Goal: Information Seeking & Learning: Learn about a topic

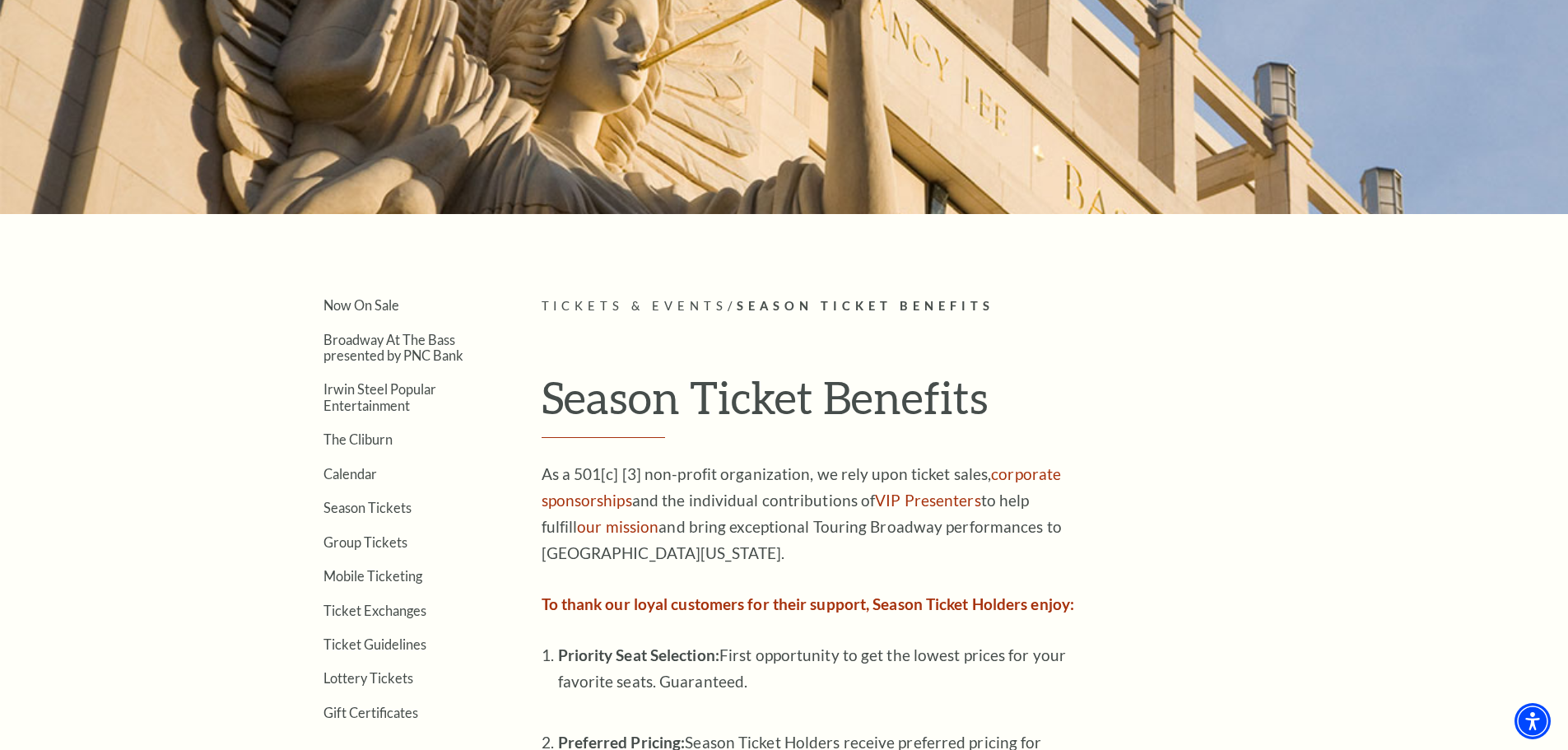
scroll to position [412, 0]
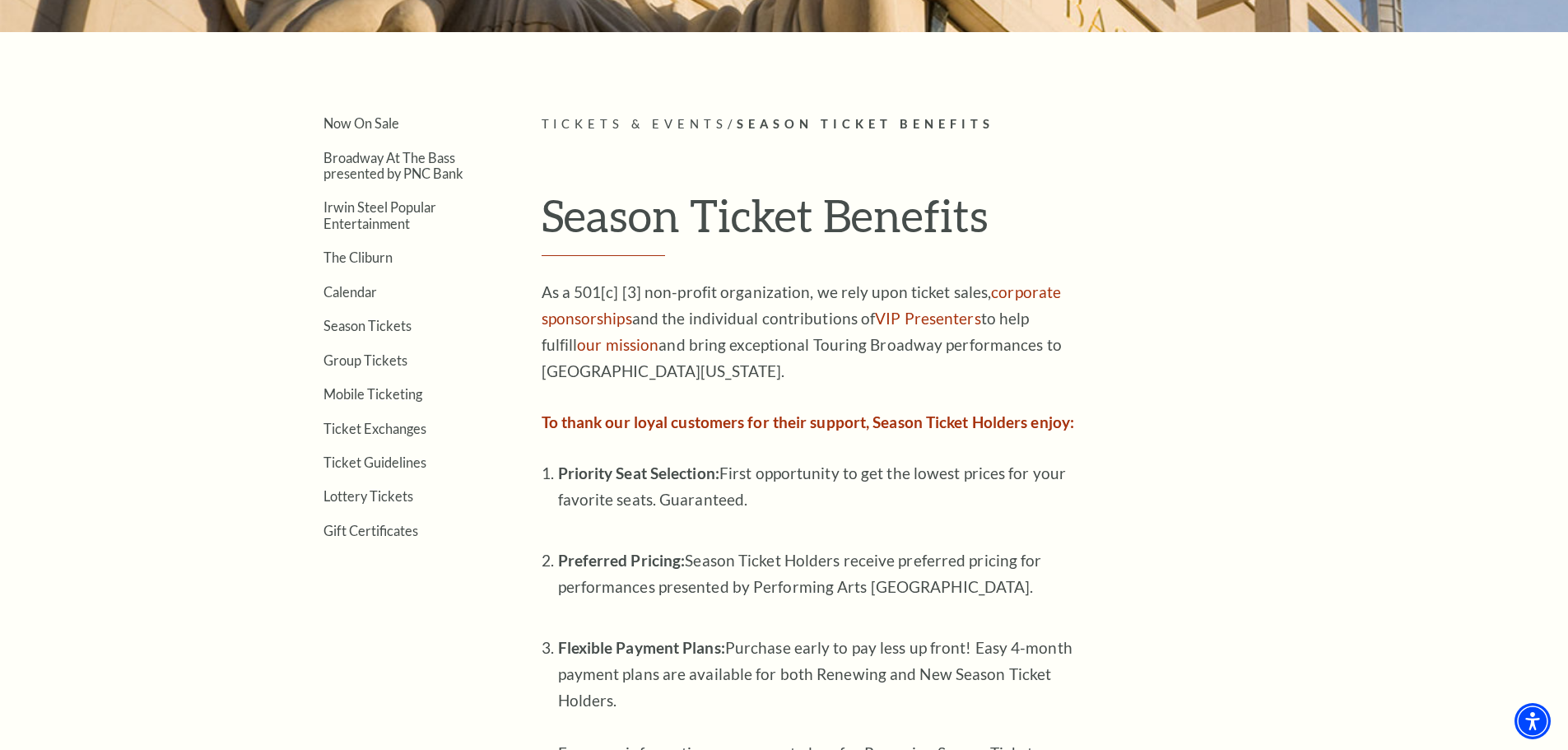
click at [365, 368] on ul "Now On Sale Broadway At The Bass presented by PNC Bank Irwin Steel Popular Ente…" at bounding box center [383, 326] width 218 height 423
click at [368, 362] on link "Group Tickets" at bounding box center [365, 360] width 84 height 15
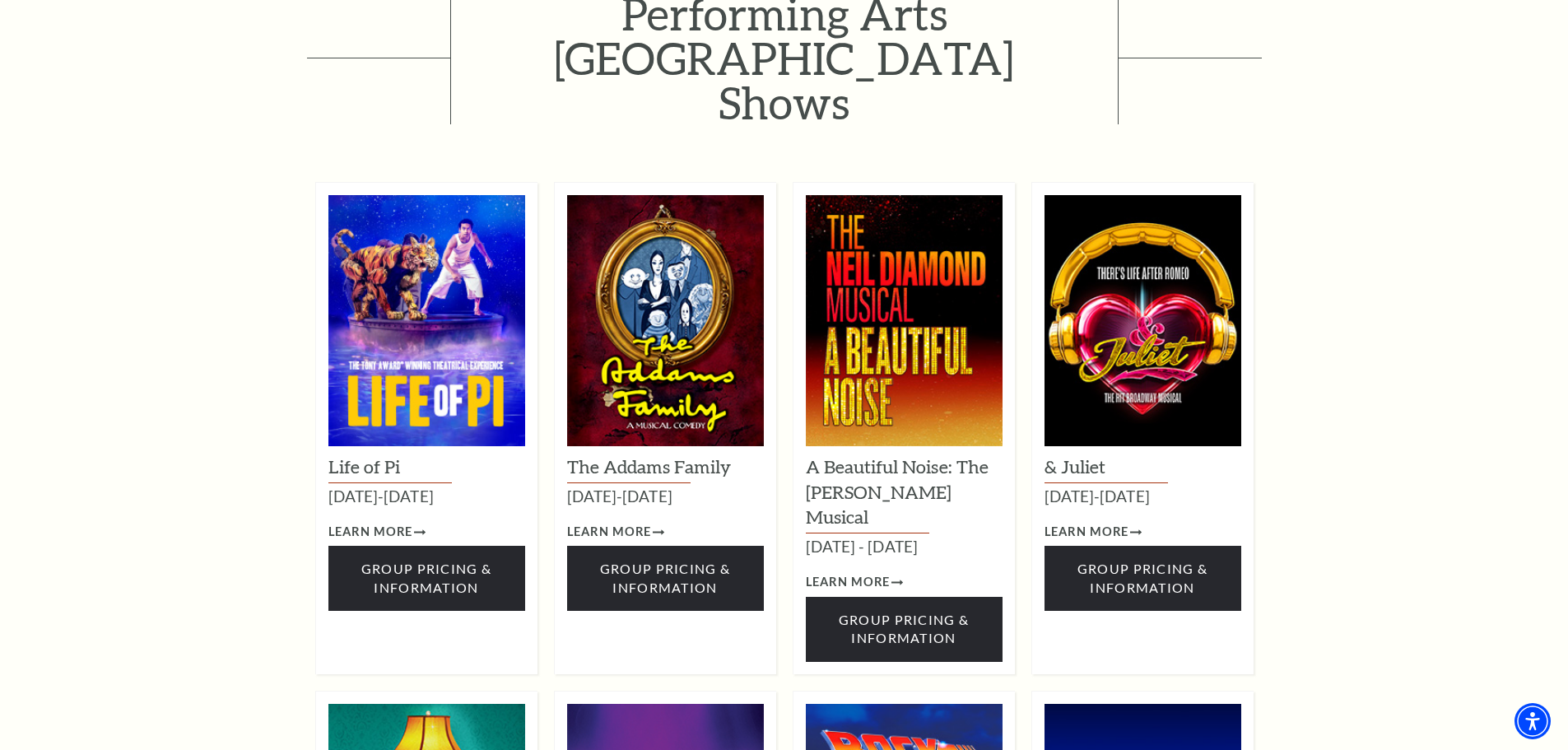
scroll to position [1150, 0]
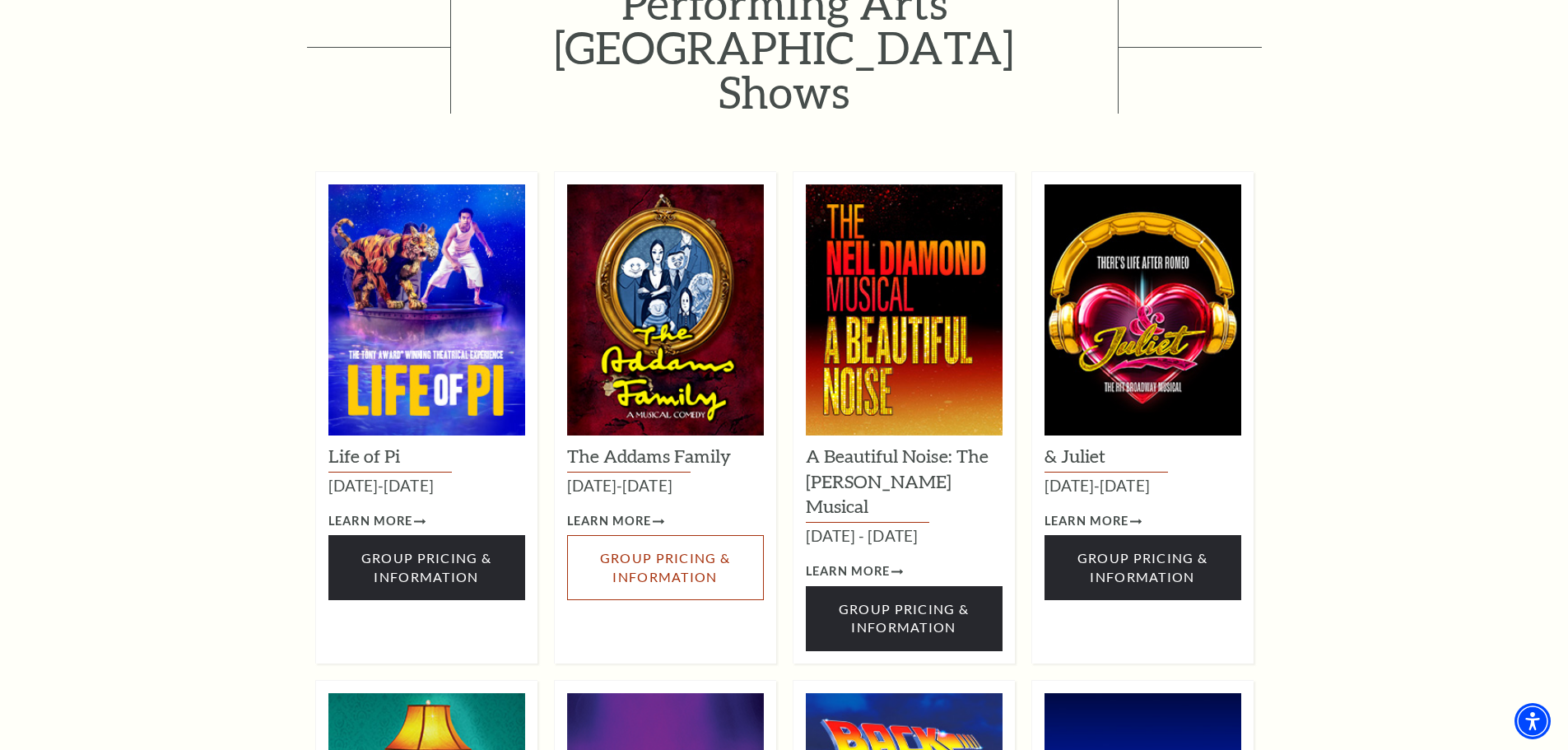
click at [652, 550] on span "Group Pricing & Information" at bounding box center [664, 567] width 130 height 34
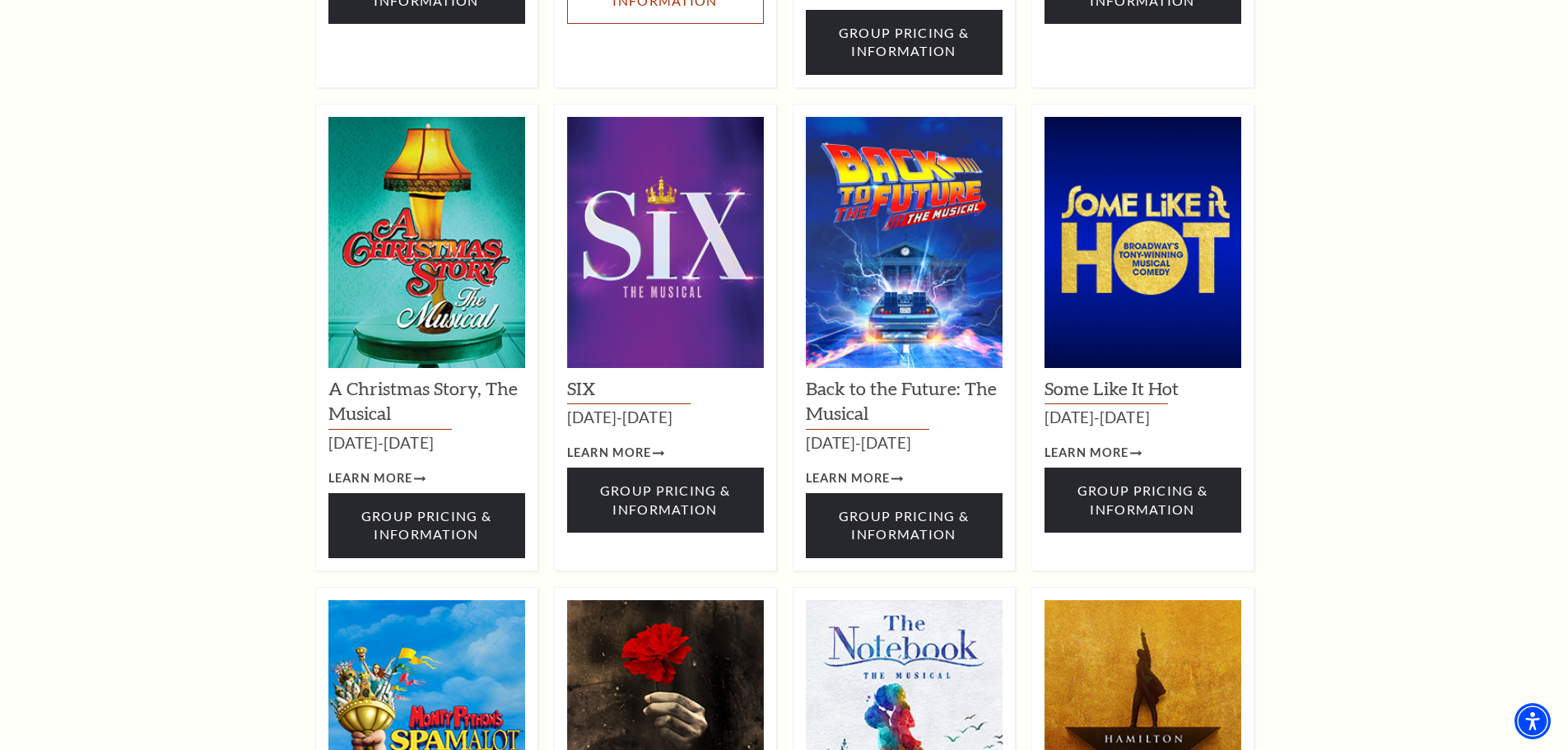
scroll to position [2137, 0]
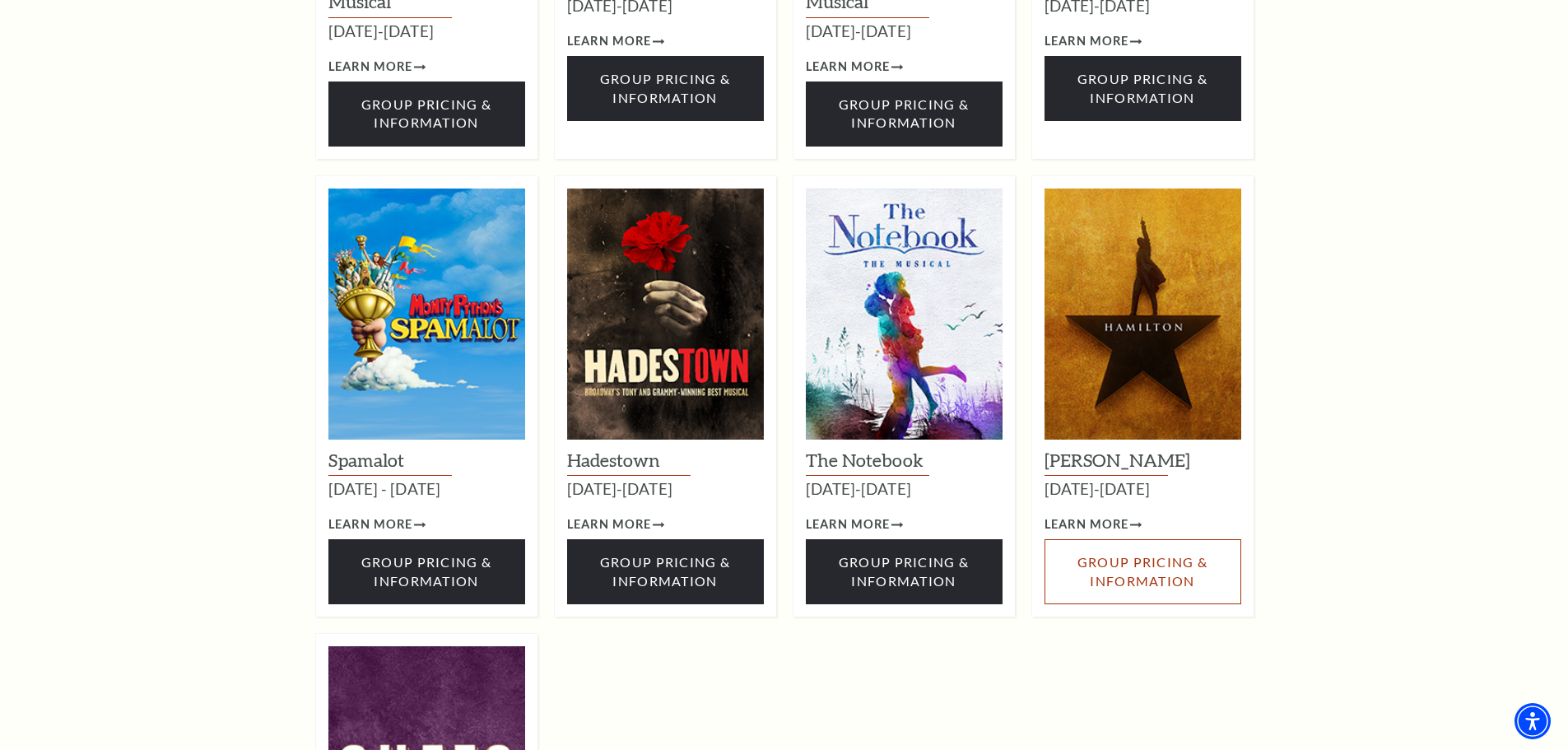
click at [1087, 539] on link "Group Pricing & Information" at bounding box center [1143, 571] width 197 height 65
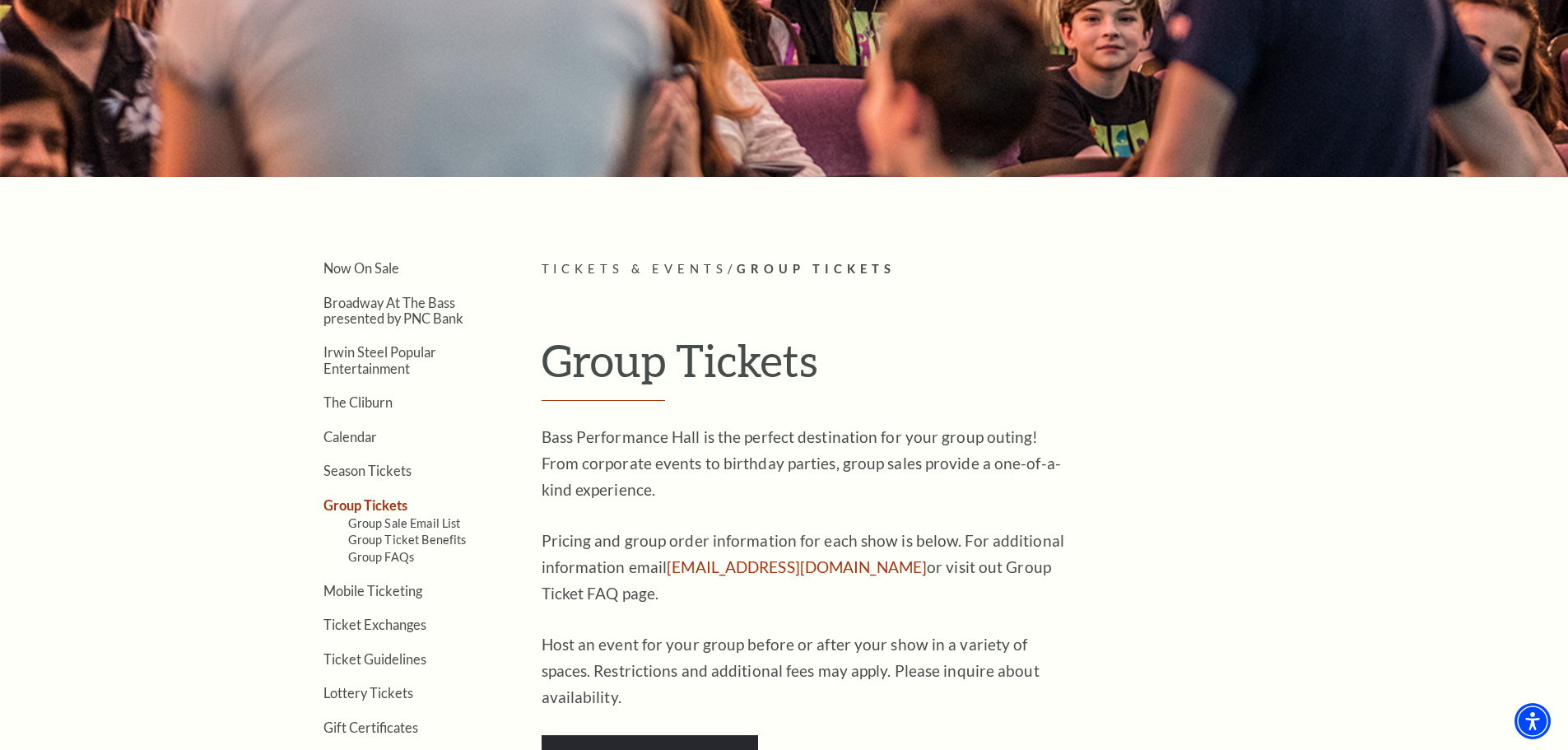
scroll to position [0, 0]
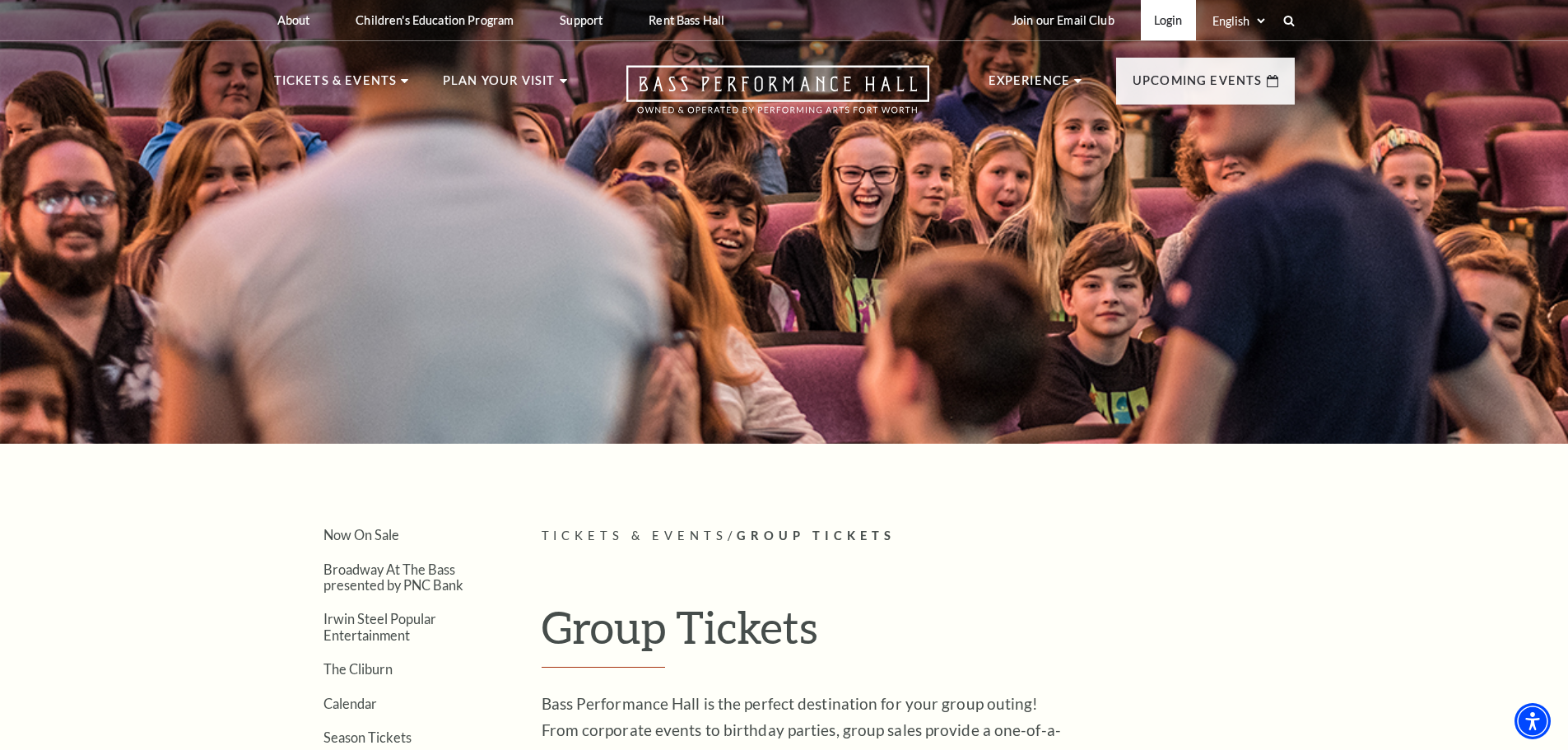
click at [1167, 29] on link "Login" at bounding box center [1169, 20] width 55 height 40
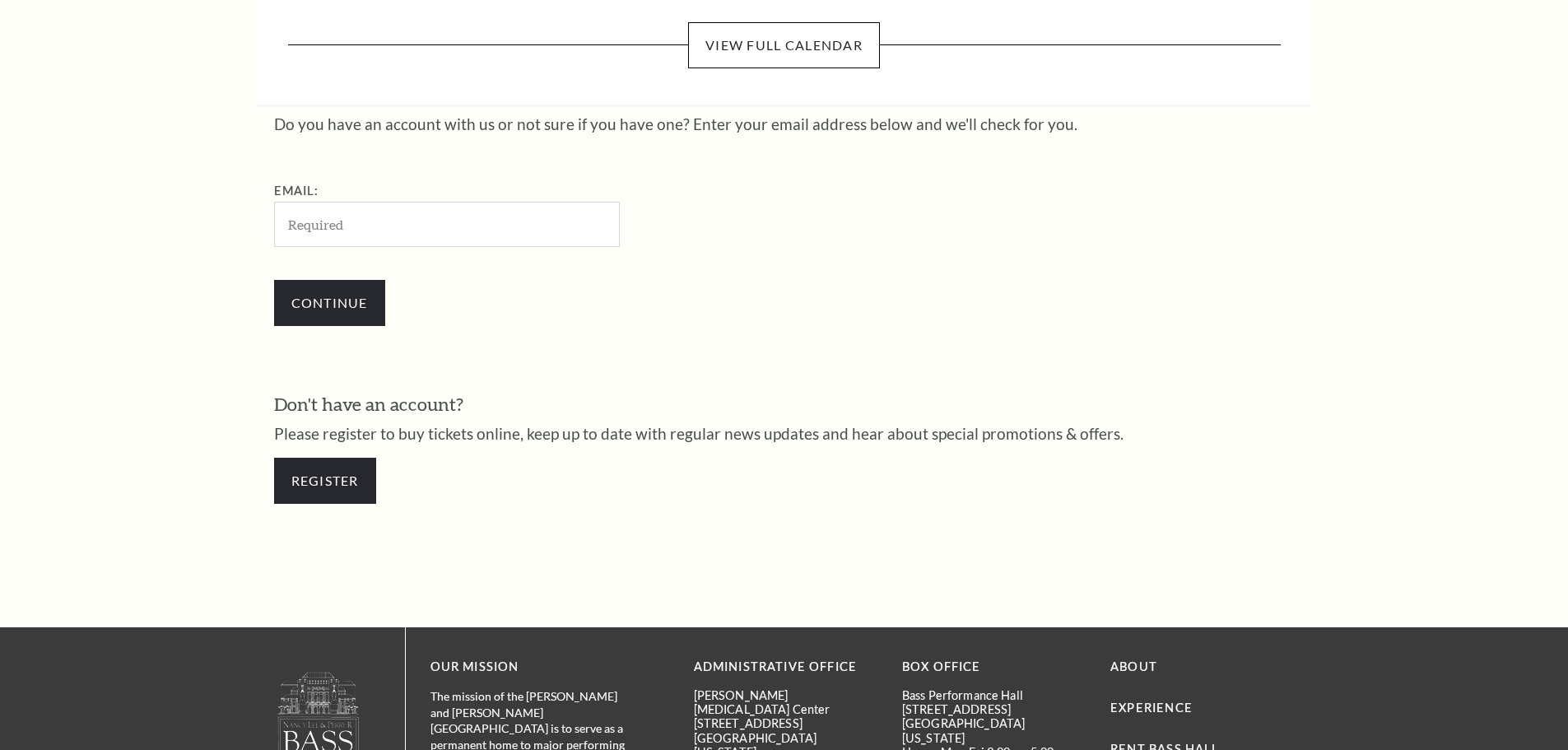
scroll to position [550, 0]
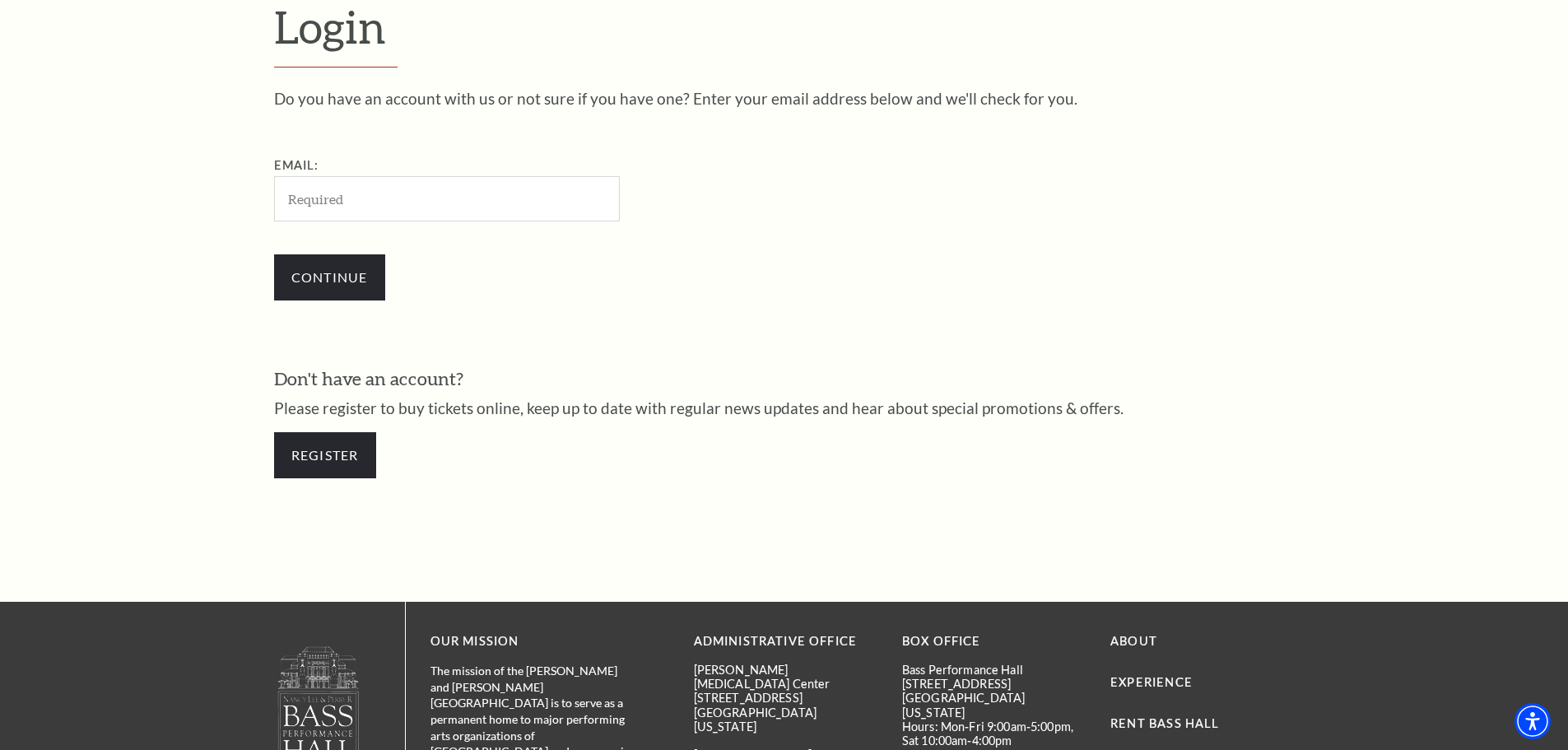
click at [401, 216] on input "Email:" at bounding box center [447, 199] width 345 height 46
type input "[EMAIL_ADDRESS][DOMAIN_NAME]"
click at [343, 285] on input "Continue" at bounding box center [329, 277] width 111 height 46
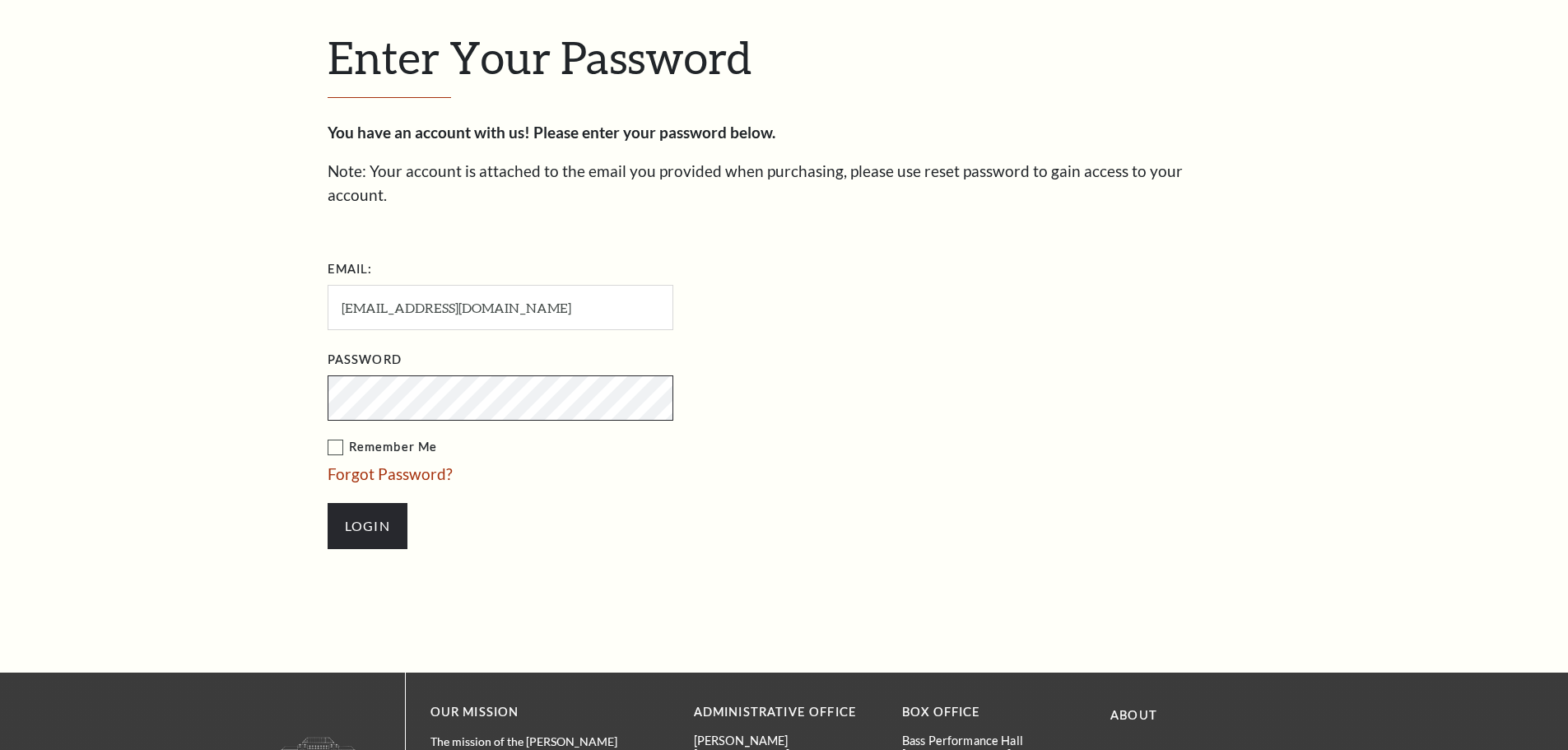
scroll to position [567, 0]
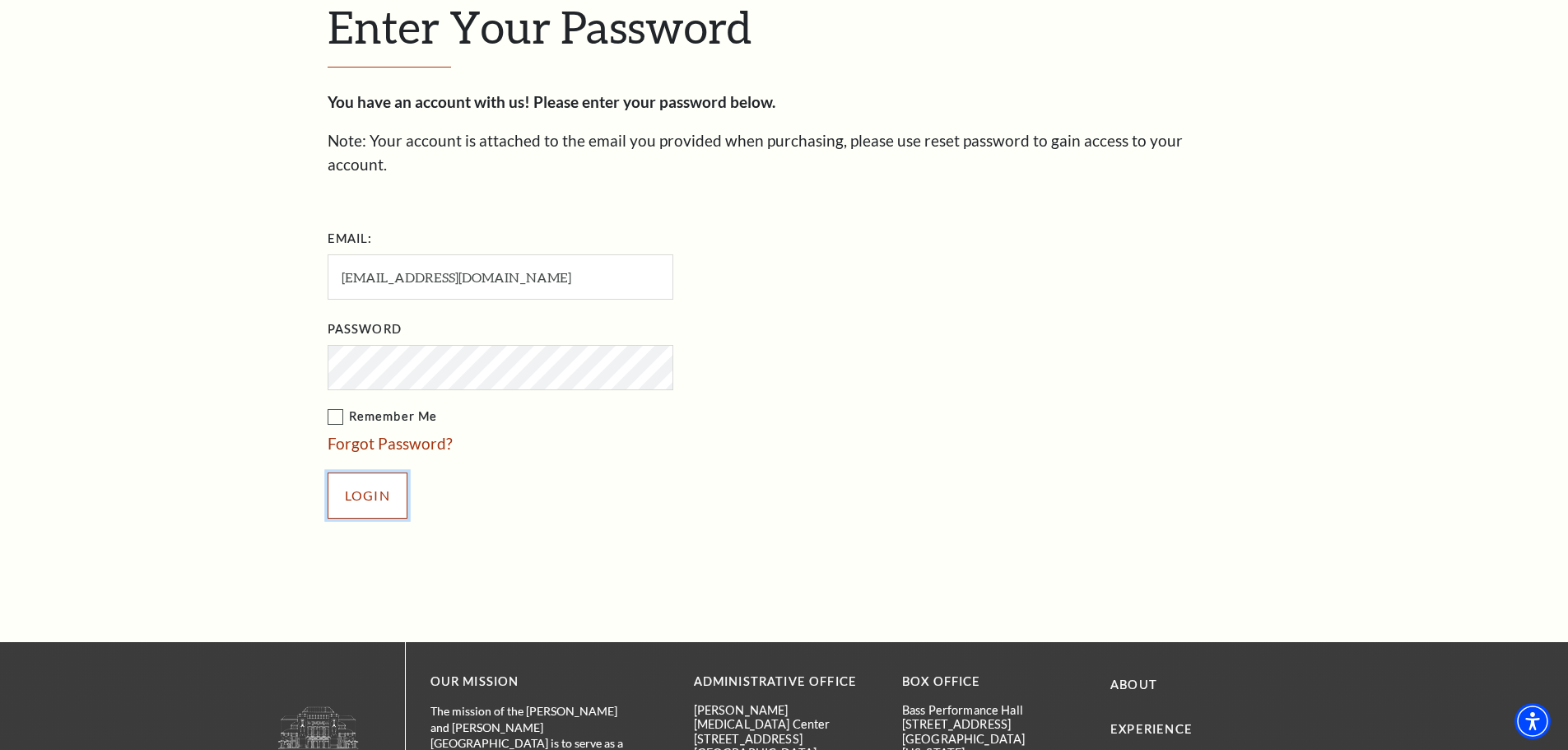
click at [367, 478] on input "Login" at bounding box center [367, 495] width 80 height 46
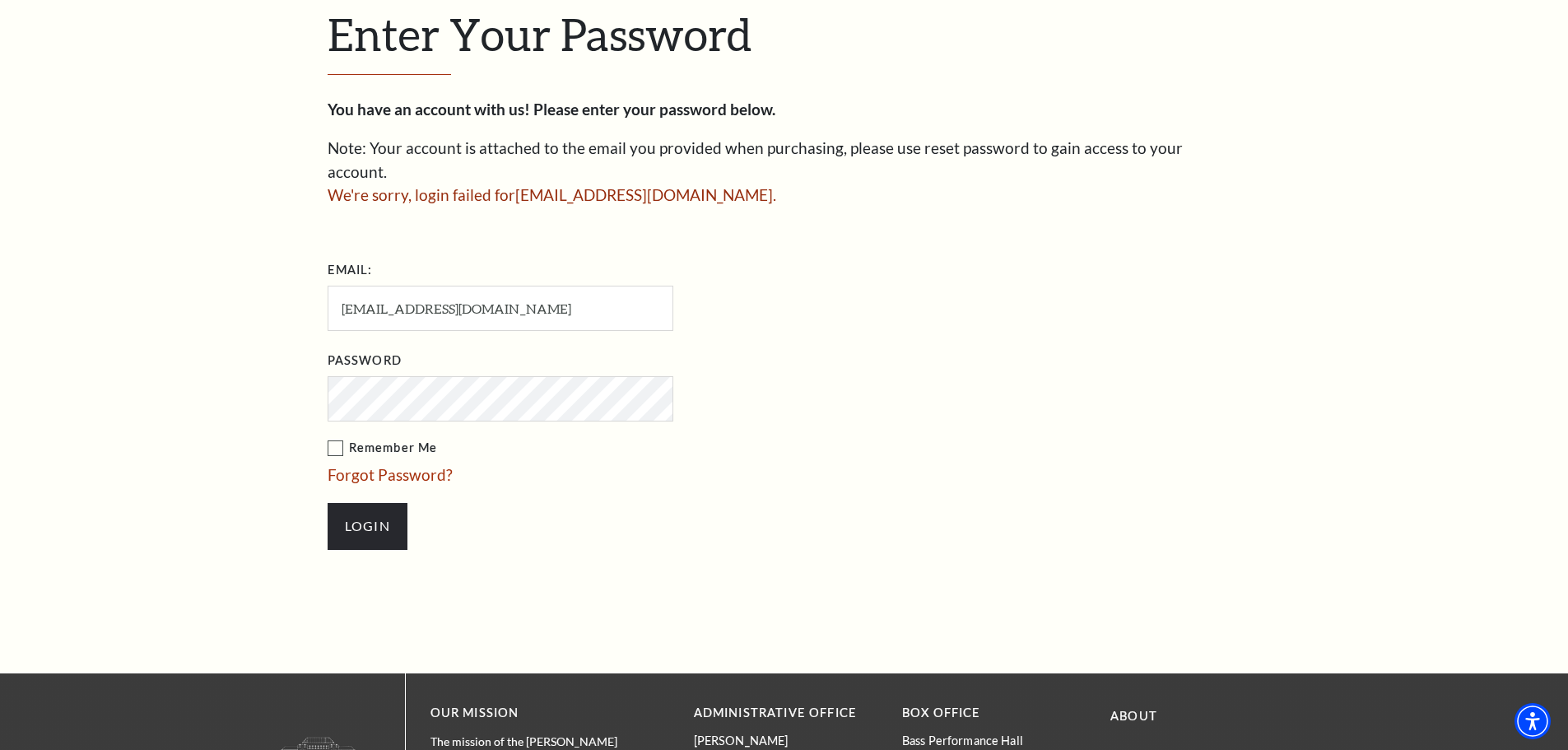
click at [324, 380] on div "Enter Your Password You have an account with us! Please enter your password bel…" at bounding box center [784, 286] width 938 height 772
click at [721, 486] on li "Login" at bounding box center [583, 525] width 510 height 79
click at [329, 438] on label "Remember Me" at bounding box center [583, 447] width 510 height 21
click at [0, 0] on input "Remember Me" at bounding box center [0, 0] width 0 height 0
click at [359, 503] on input "Login" at bounding box center [367, 525] width 80 height 46
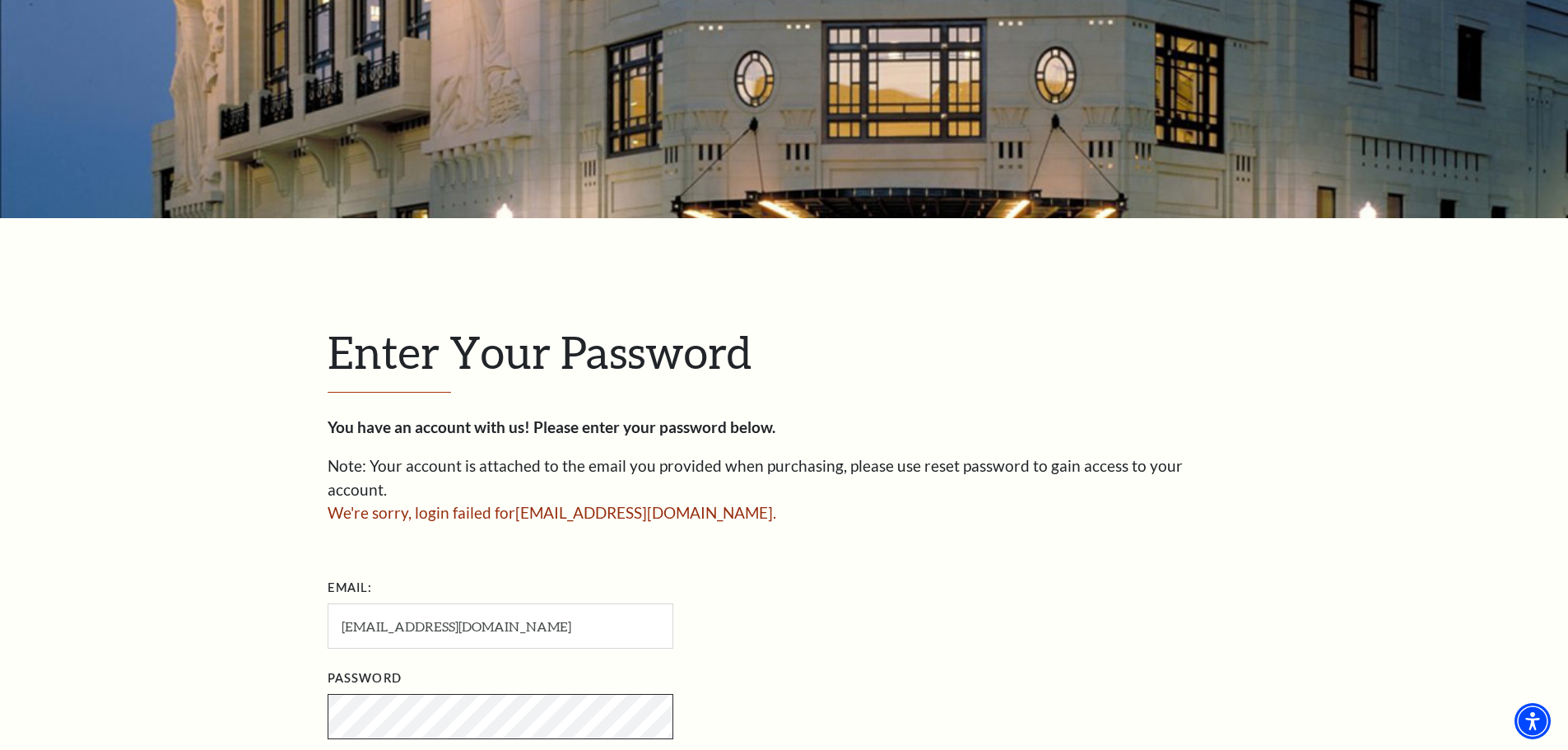
scroll to position [412, 0]
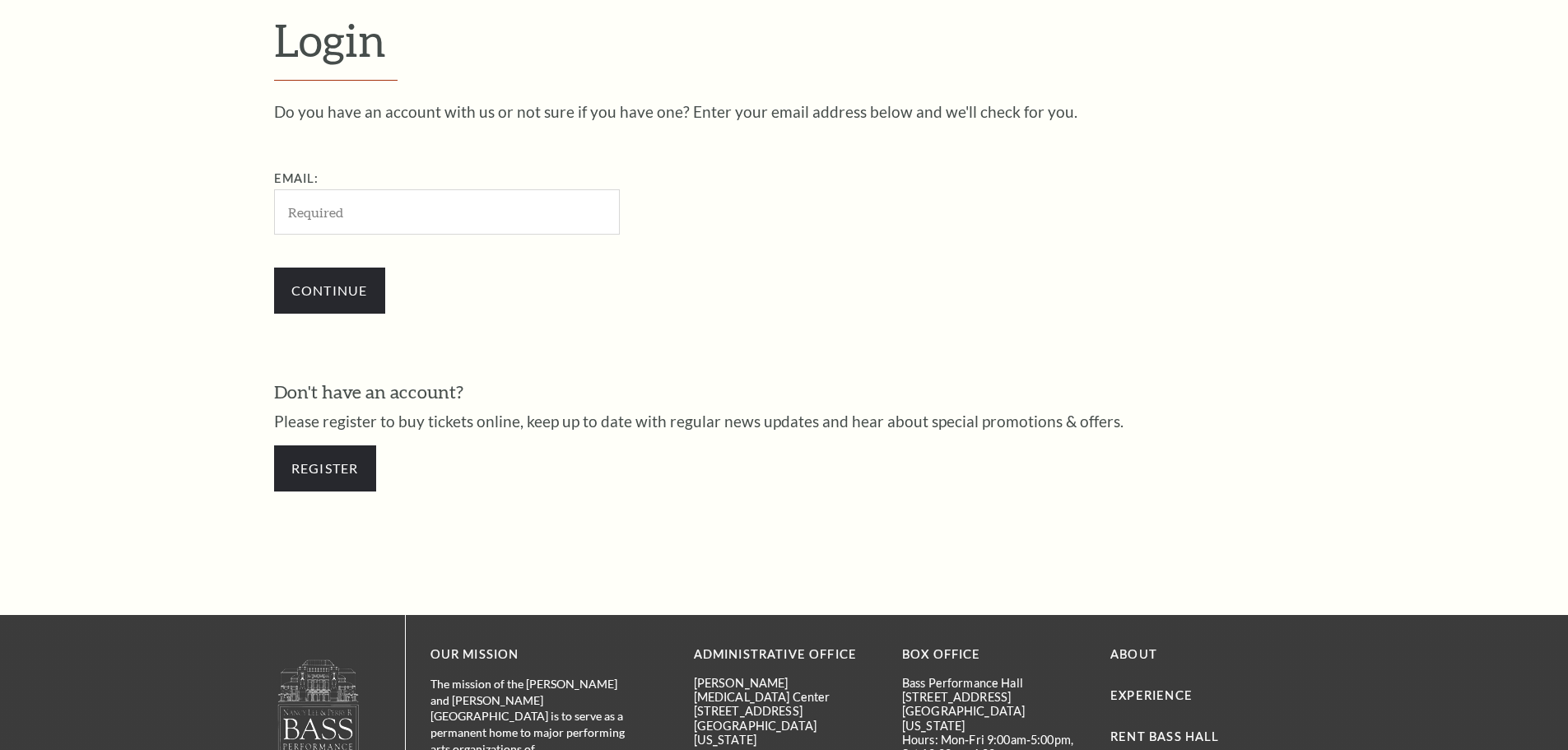
scroll to position [550, 0]
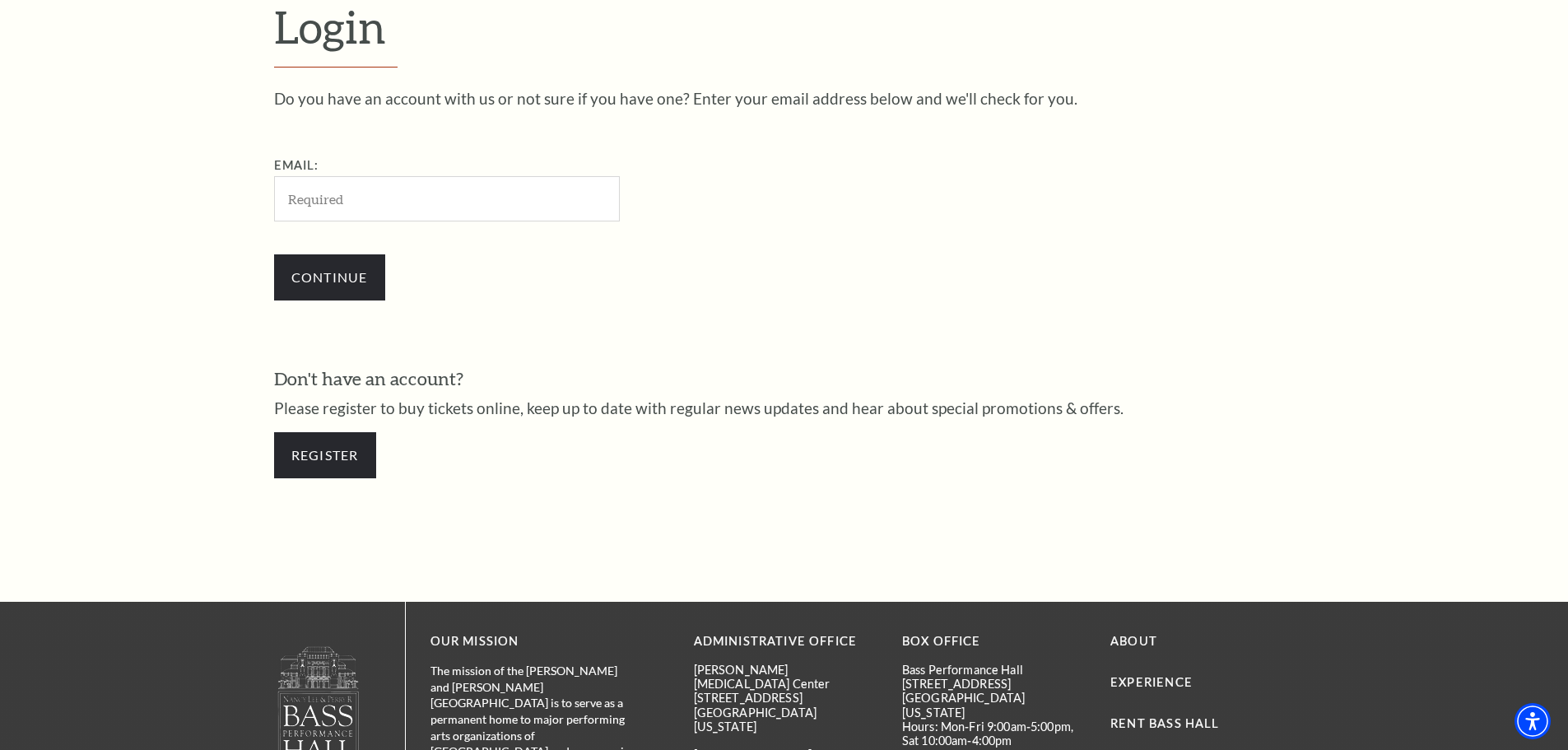
click at [543, 206] on input "Email:" at bounding box center [447, 199] width 345 height 46
type input "[EMAIL_ADDRESS][DOMAIN_NAME]"
click at [374, 275] on input "Continue" at bounding box center [329, 277] width 111 height 46
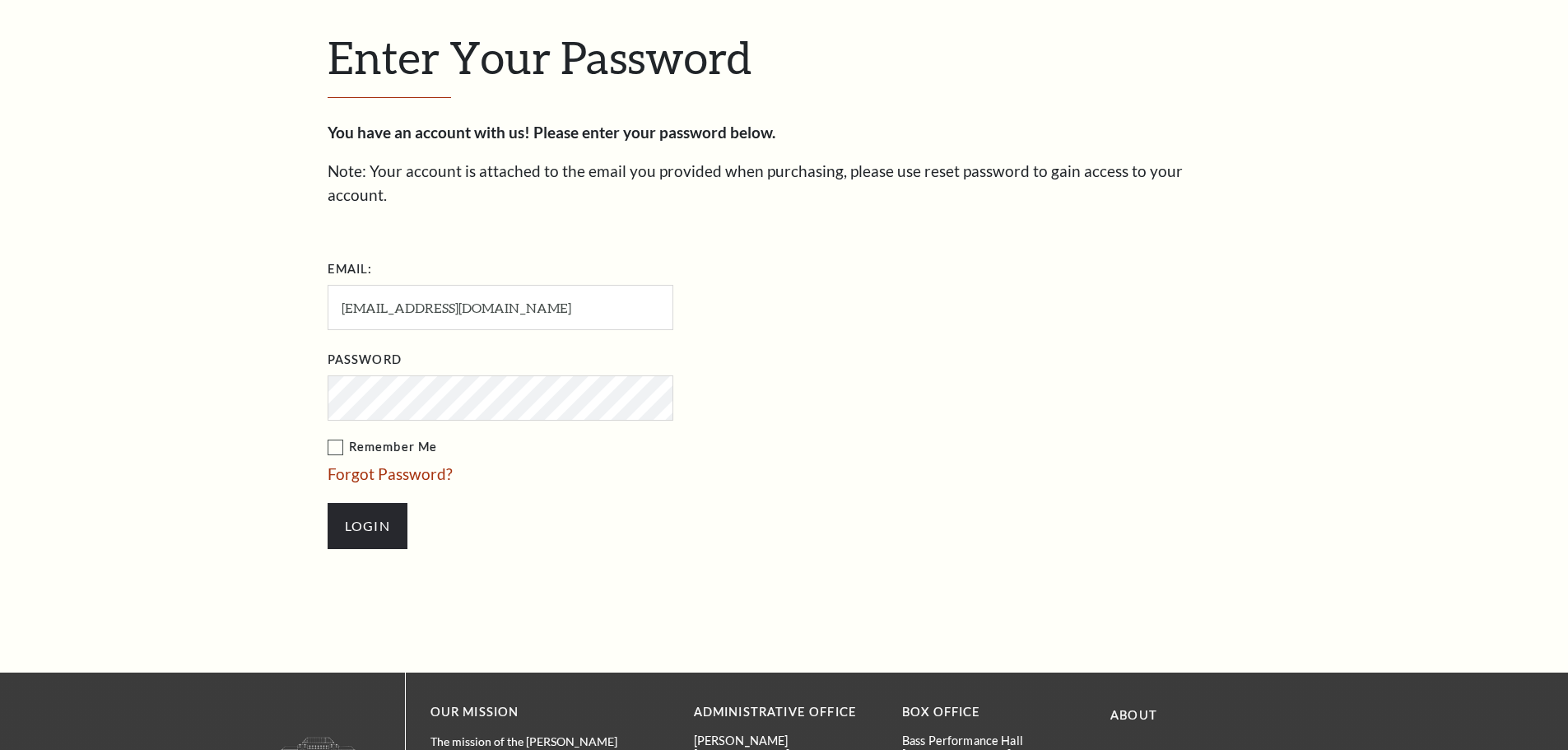
scroll to position [567, 0]
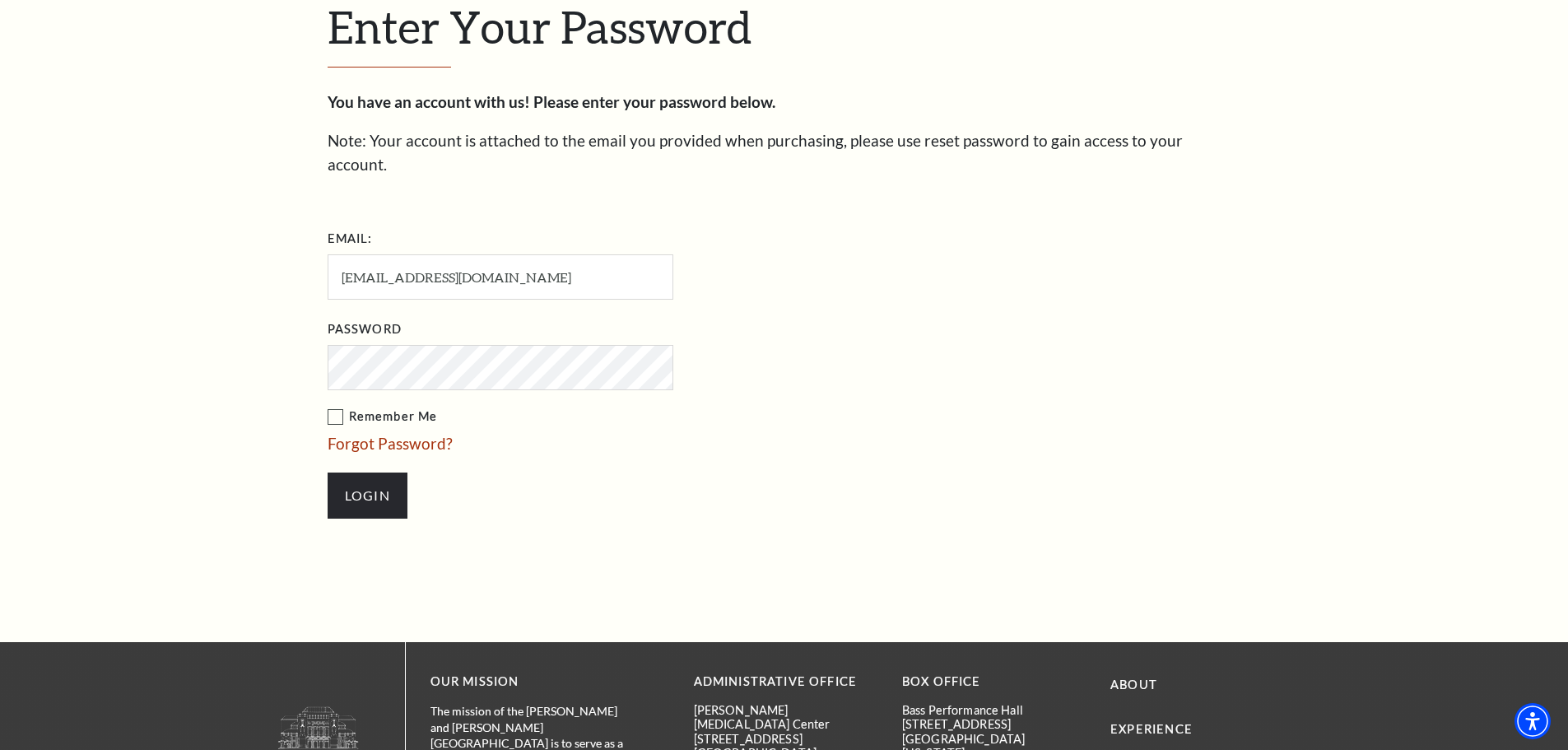
click at [328, 473] on input "Login" at bounding box center [367, 495] width 80 height 46
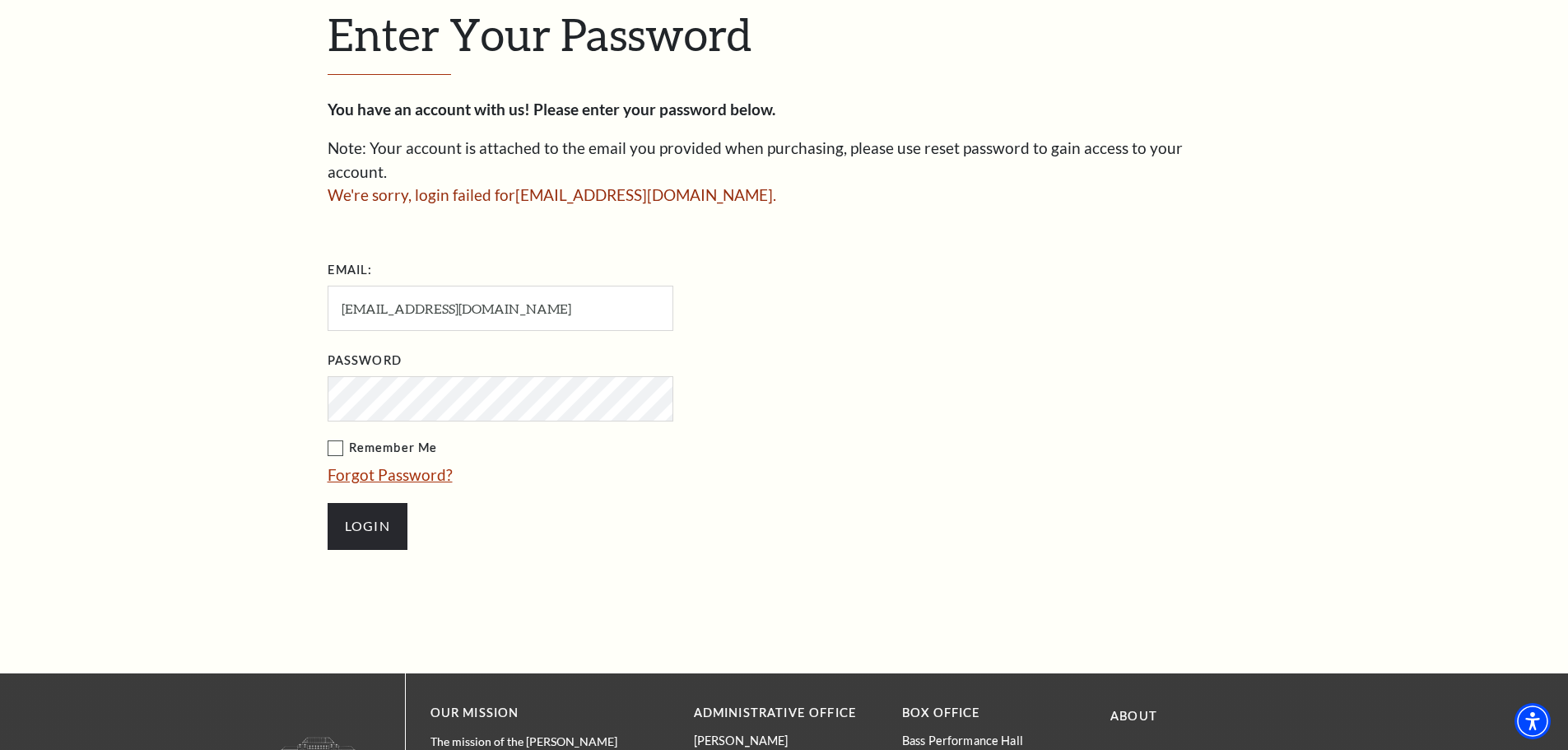
click at [412, 465] on link "Forgot Password?" at bounding box center [390, 474] width 125 height 19
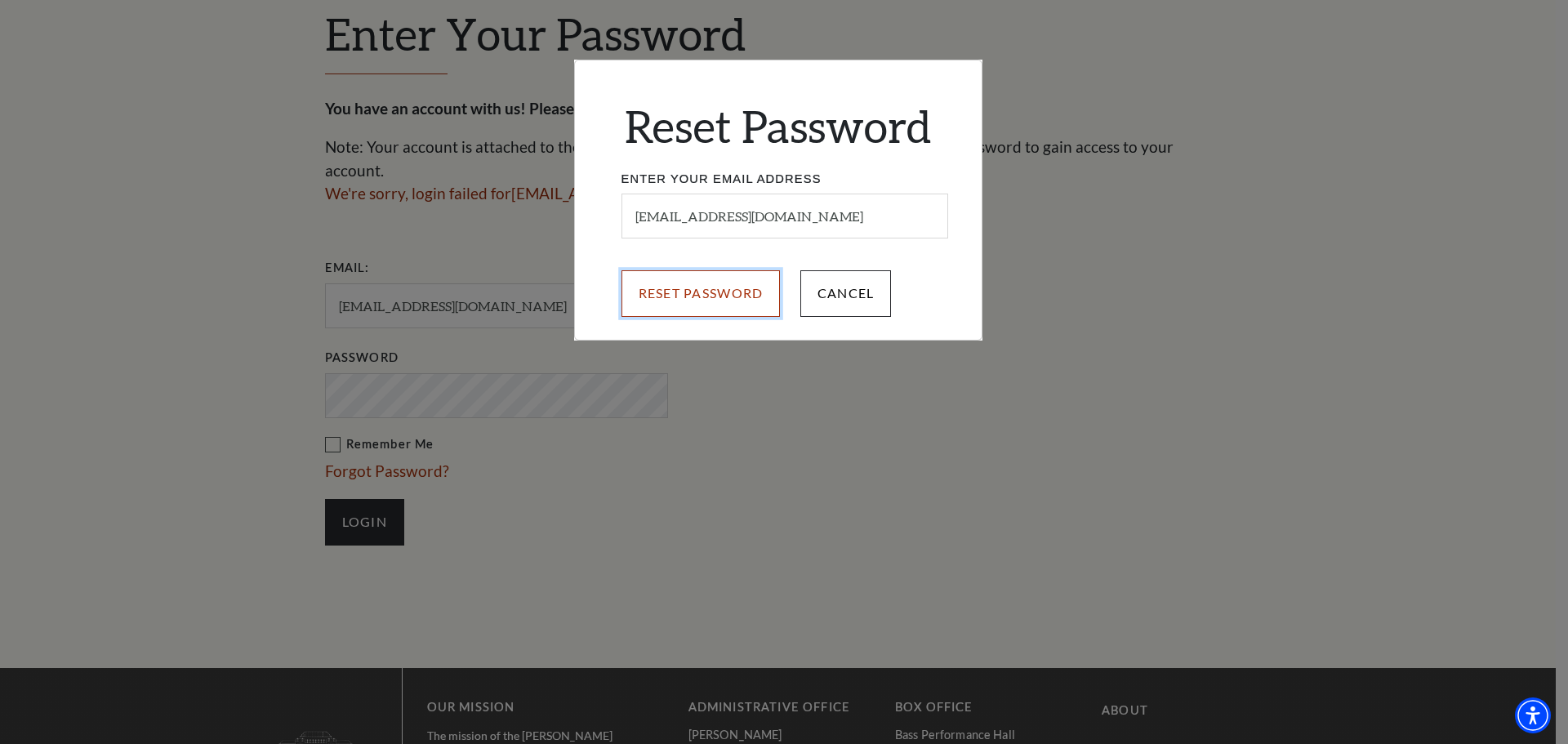
click at [753, 308] on input "Reset Password" at bounding box center [701, 292] width 159 height 45
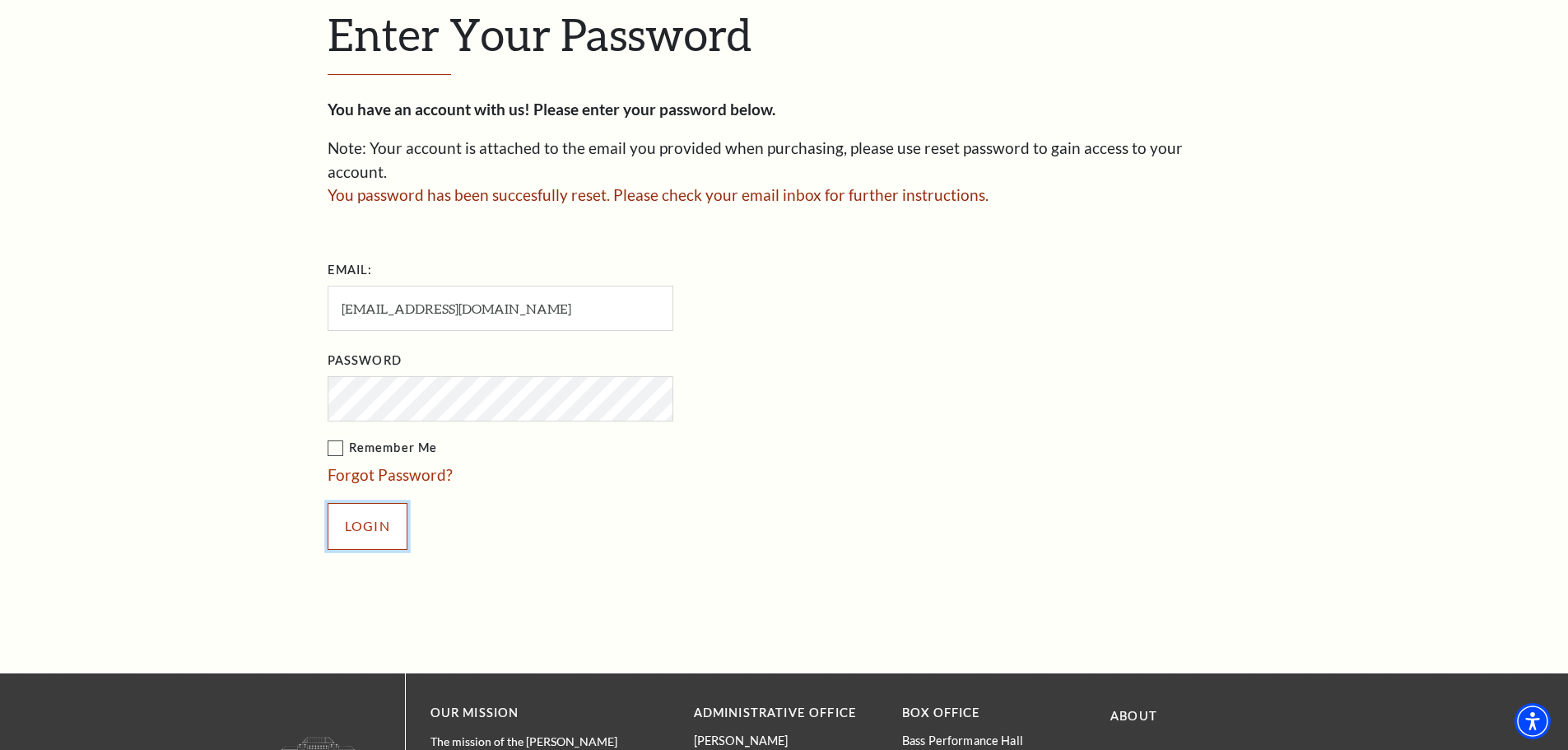
click at [378, 503] on input "Login" at bounding box center [367, 525] width 80 height 46
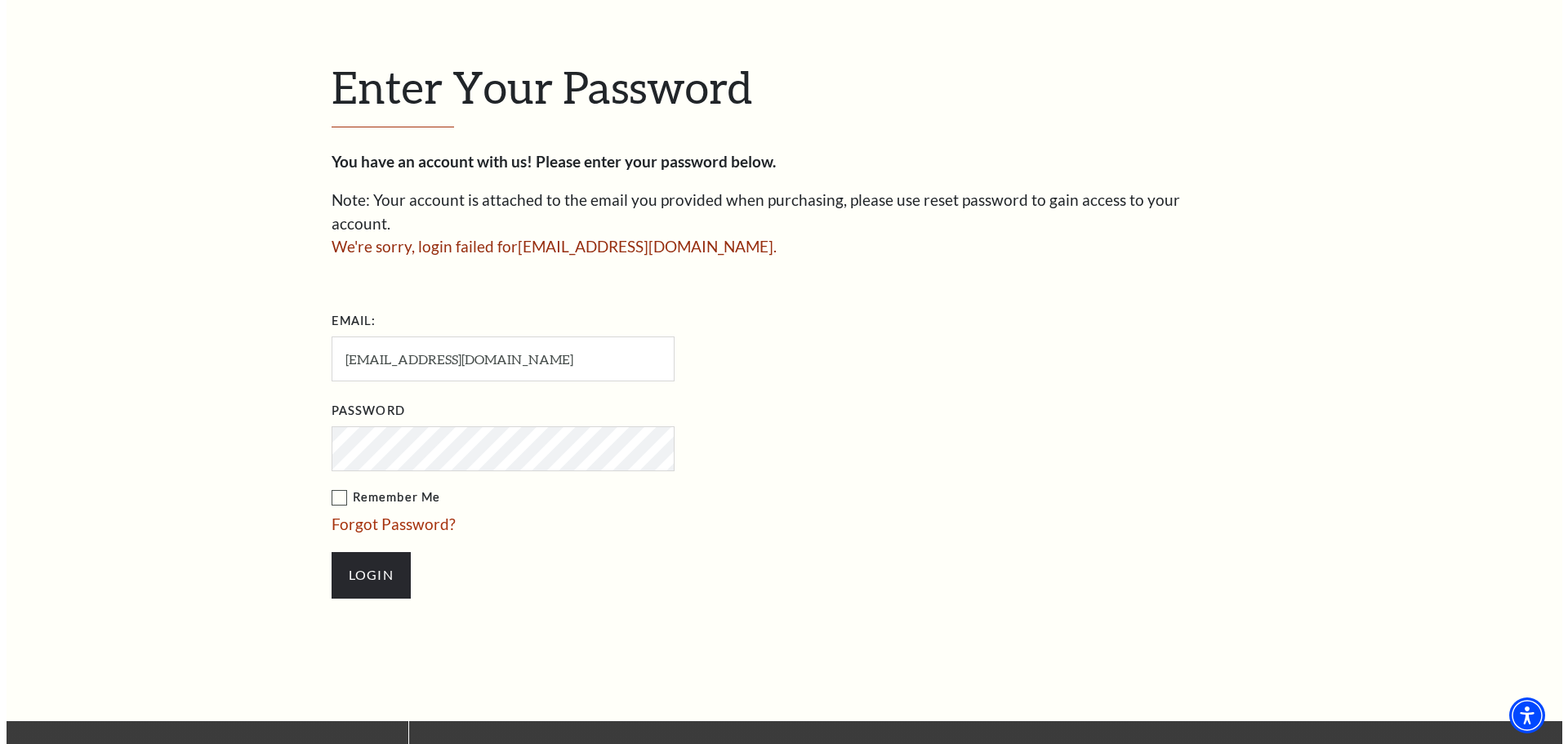
scroll to position [472, 0]
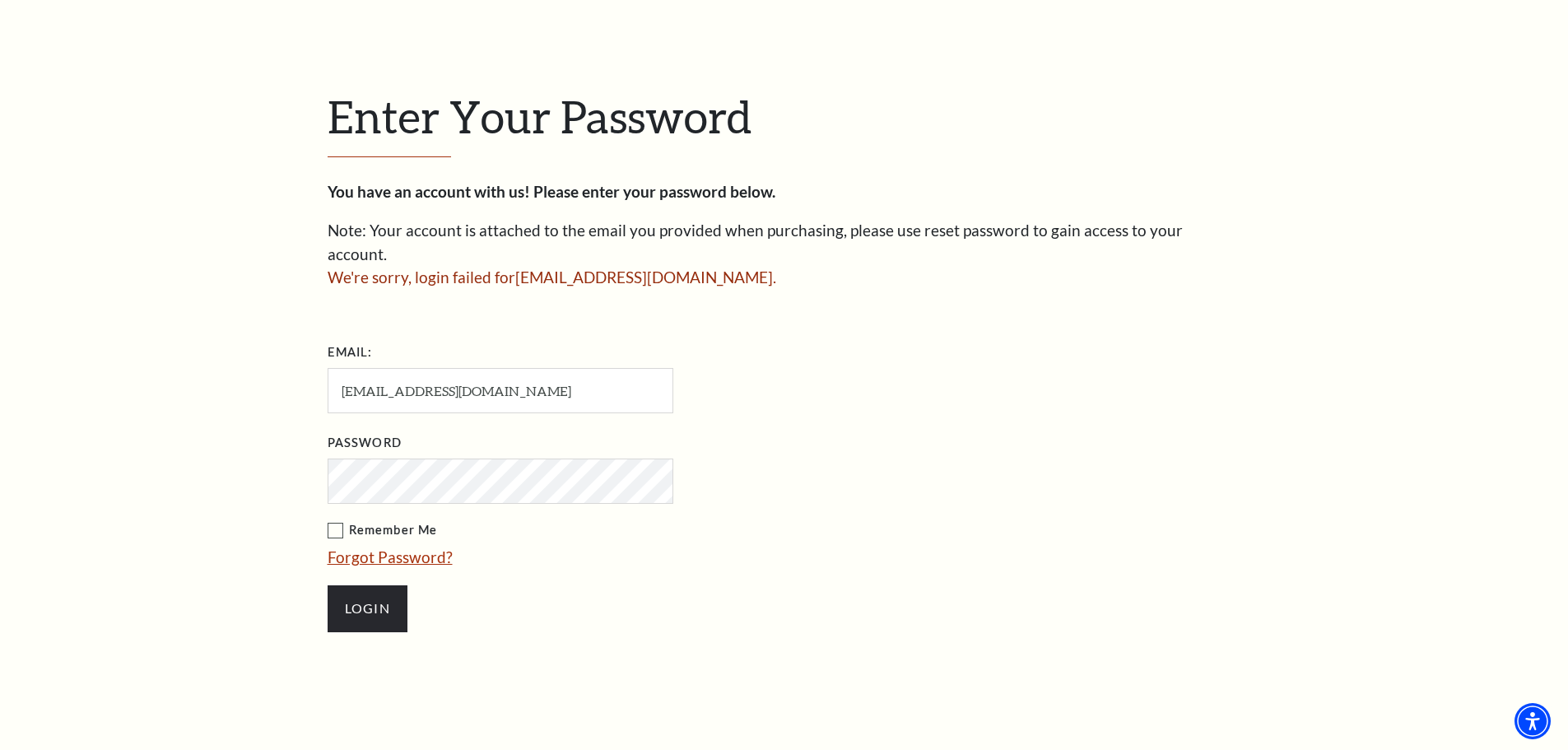
click at [408, 548] on link "Forgot Password?" at bounding box center [390, 557] width 125 height 19
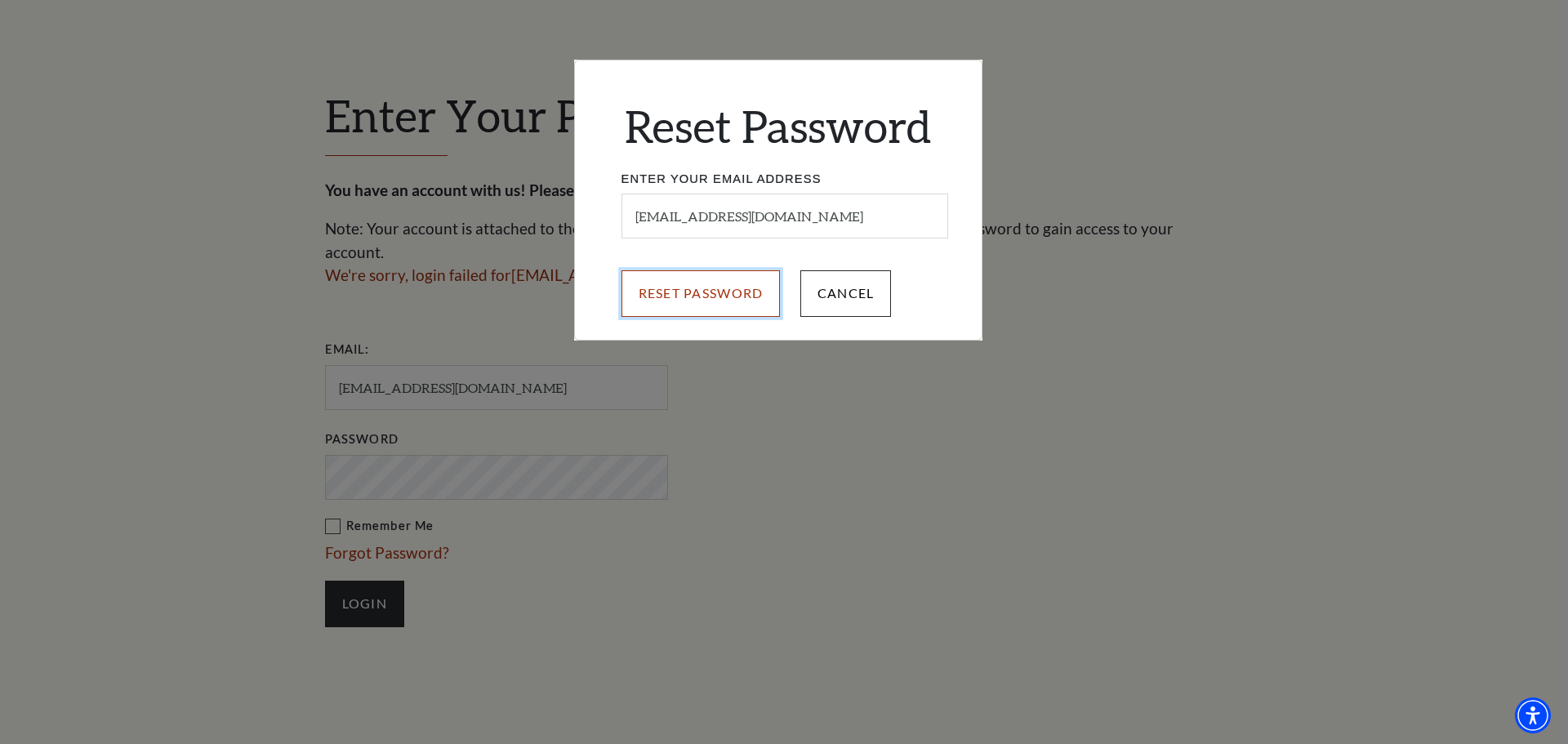
click at [737, 305] on input "Reset Password" at bounding box center [701, 292] width 159 height 45
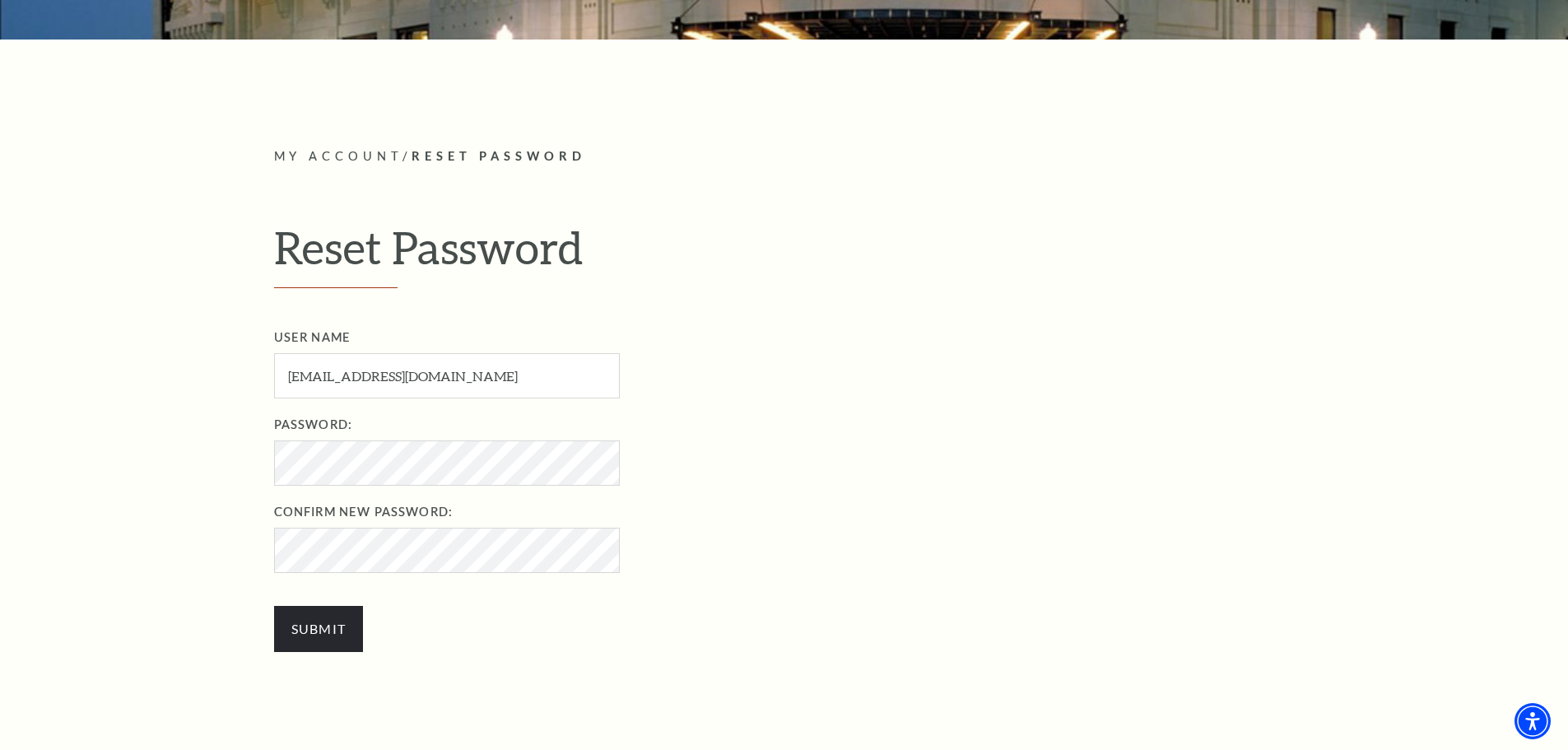
scroll to position [412, 0]
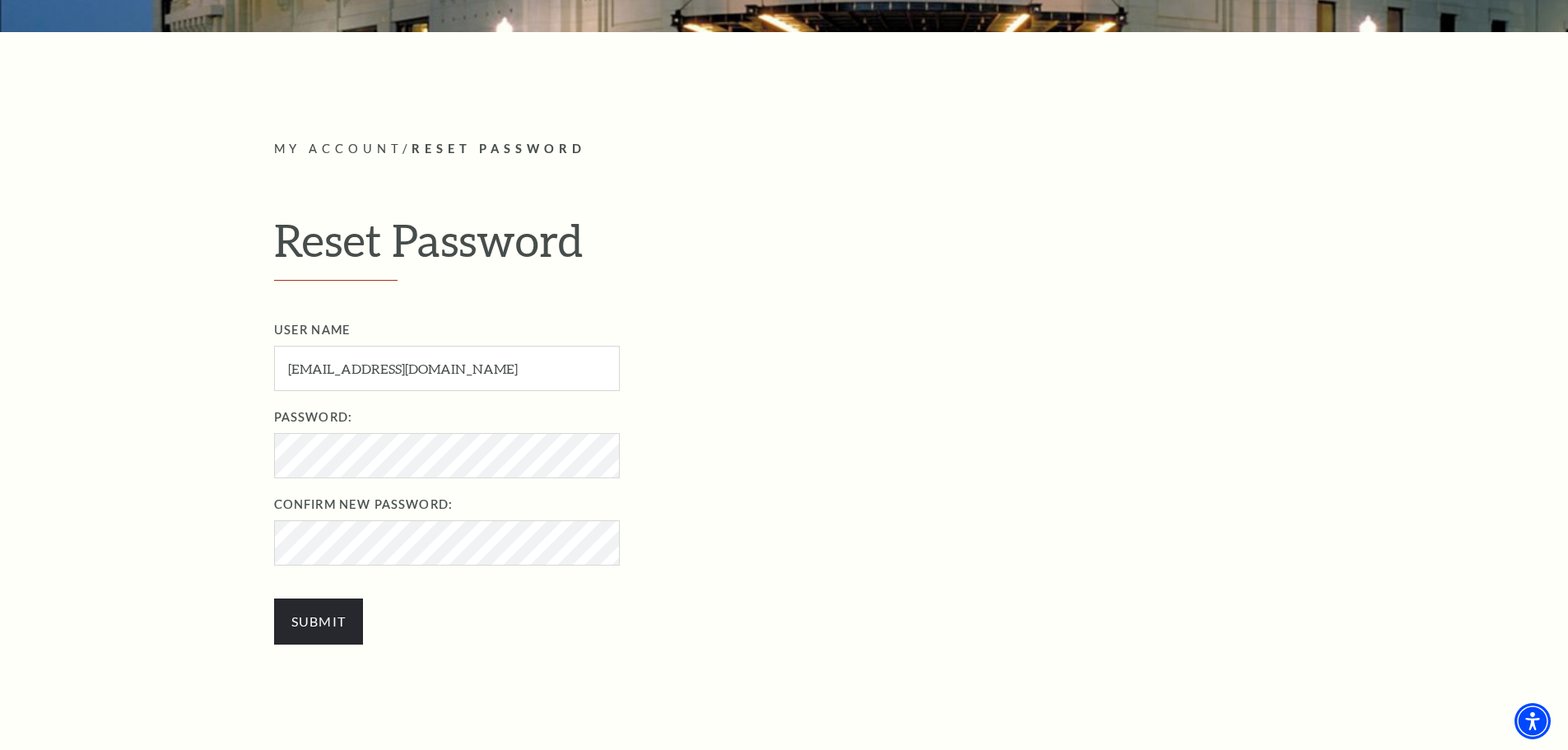
click at [695, 627] on div "User Name themutchlerfamily@gmail.com User Name required Password: Password req…" at bounding box center [802, 490] width 1056 height 341
click at [345, 627] on input "Submit" at bounding box center [319, 621] width 89 height 46
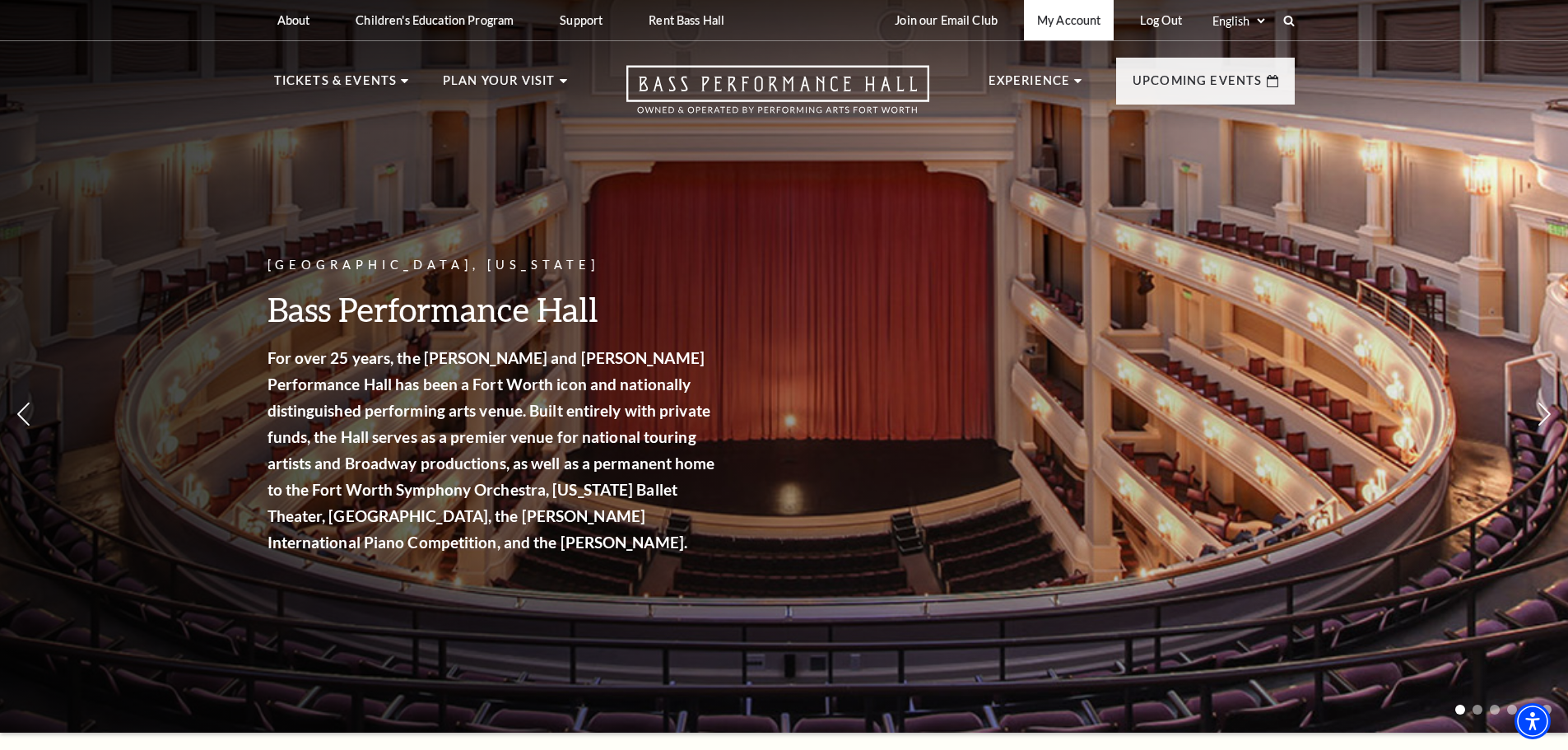
click at [1082, 21] on link "My Account" at bounding box center [1069, 20] width 89 height 40
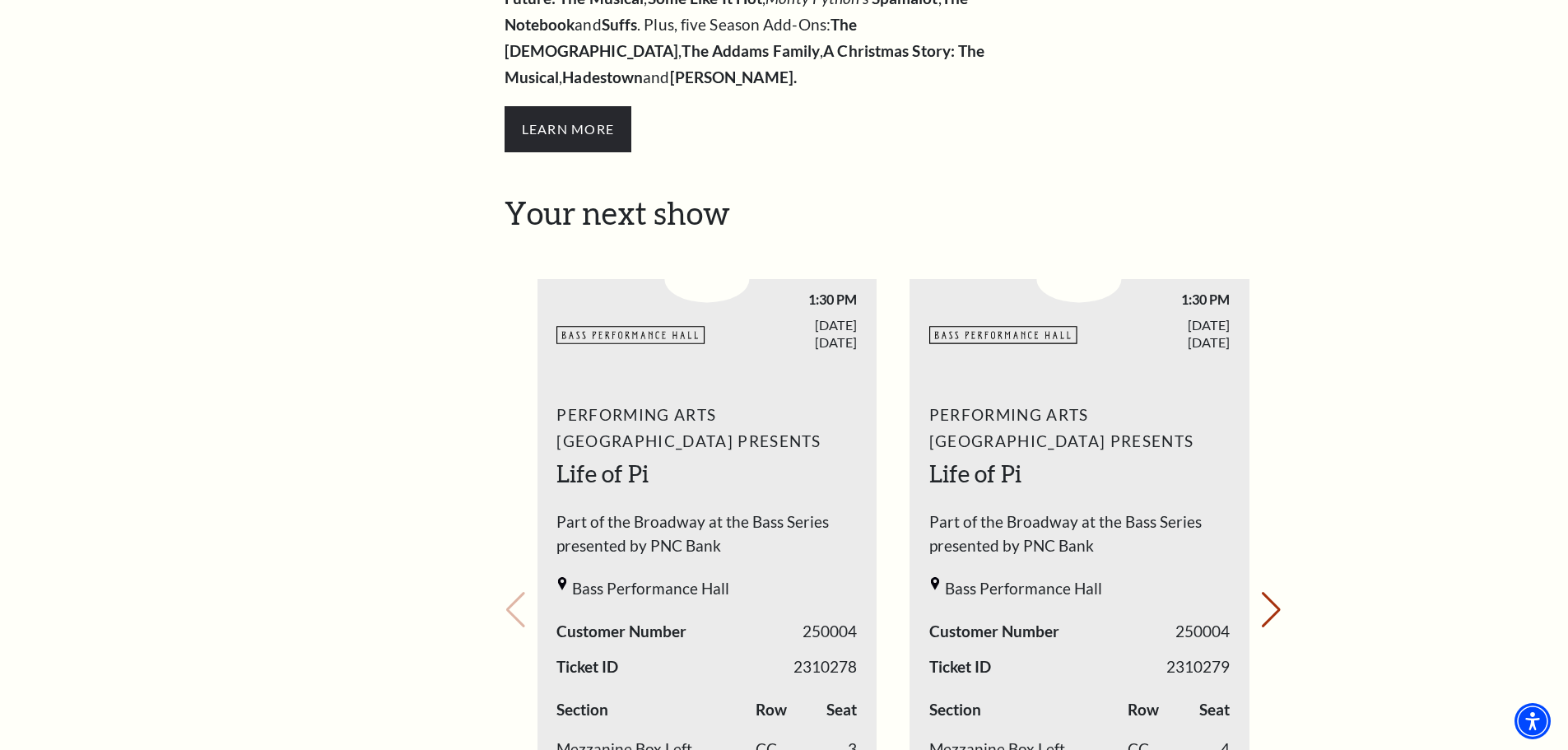
scroll to position [659, 0]
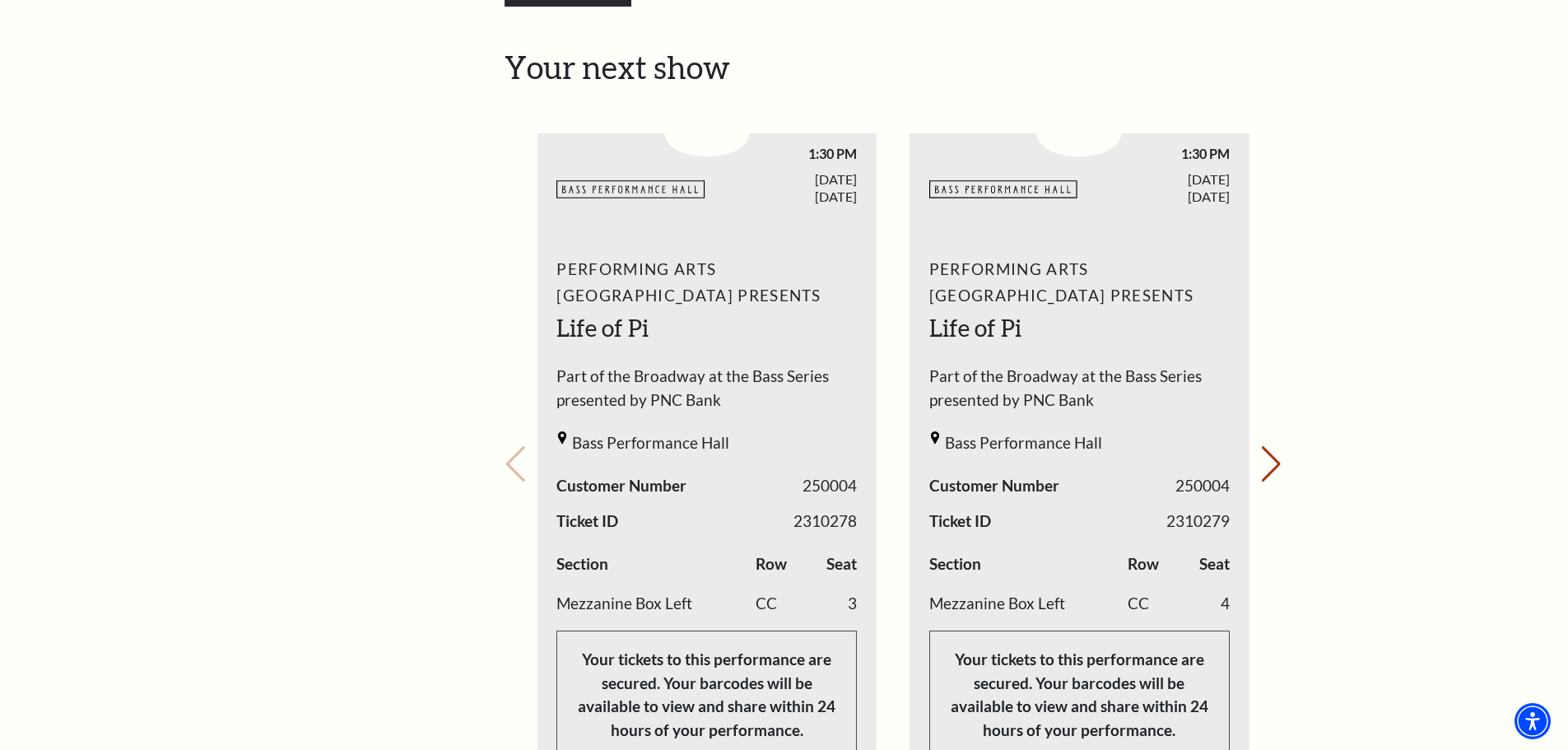
click at [1285, 439] on div "Loading... My Account Hi [PERSON_NAME], Welcome back! My Account Home My Profil…" at bounding box center [893, 558] width 803 height 2126
click at [1267, 446] on button "Next slide." at bounding box center [1271, 464] width 22 height 36
click at [1267, 439] on div "Your next show Previous slide. Next slide." at bounding box center [893, 440] width 778 height 785
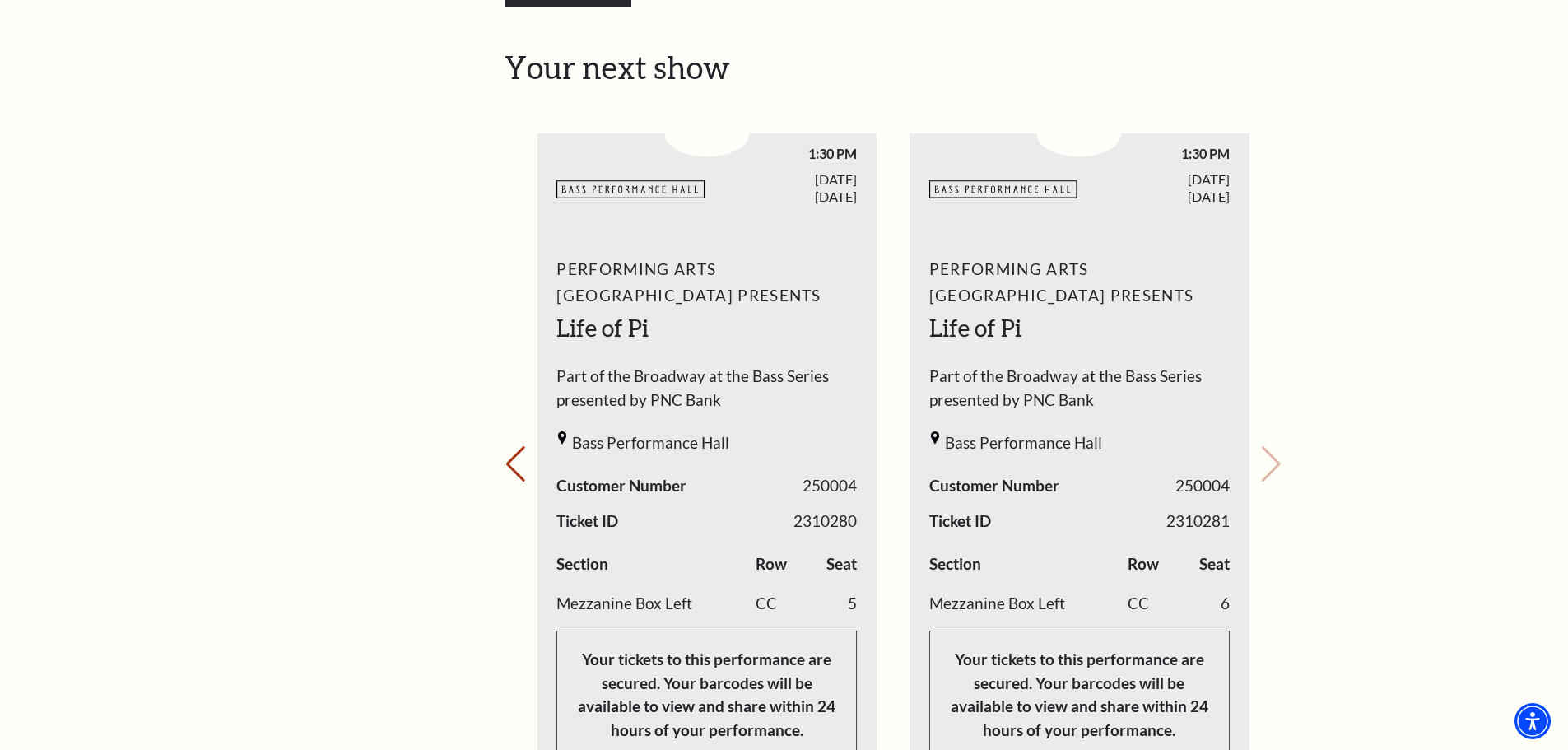
click at [1273, 434] on div "Your next show Previous slide. Next slide." at bounding box center [893, 440] width 778 height 785
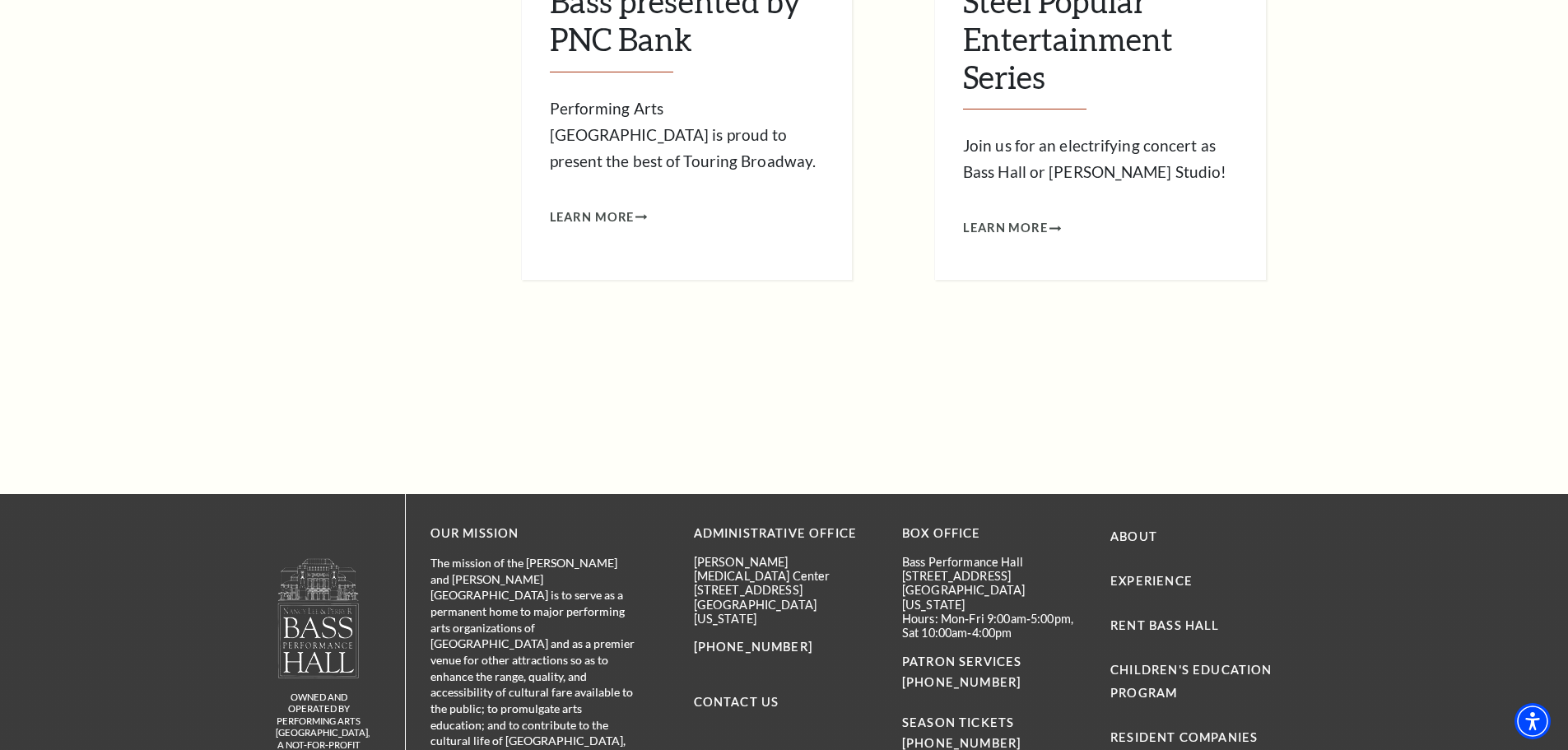
scroll to position [1564, 0]
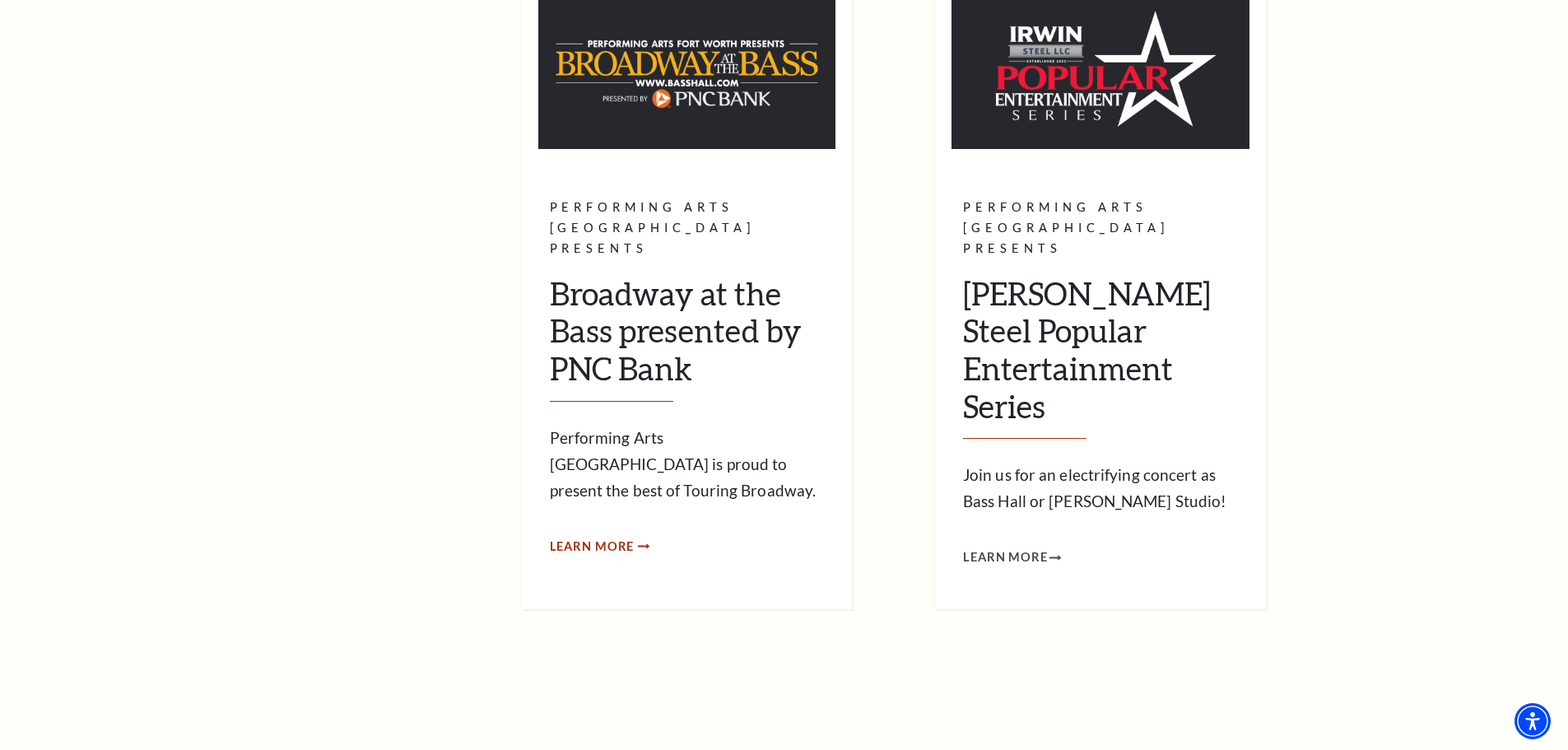
click at [618, 537] on span "Learn More" at bounding box center [592, 547] width 85 height 21
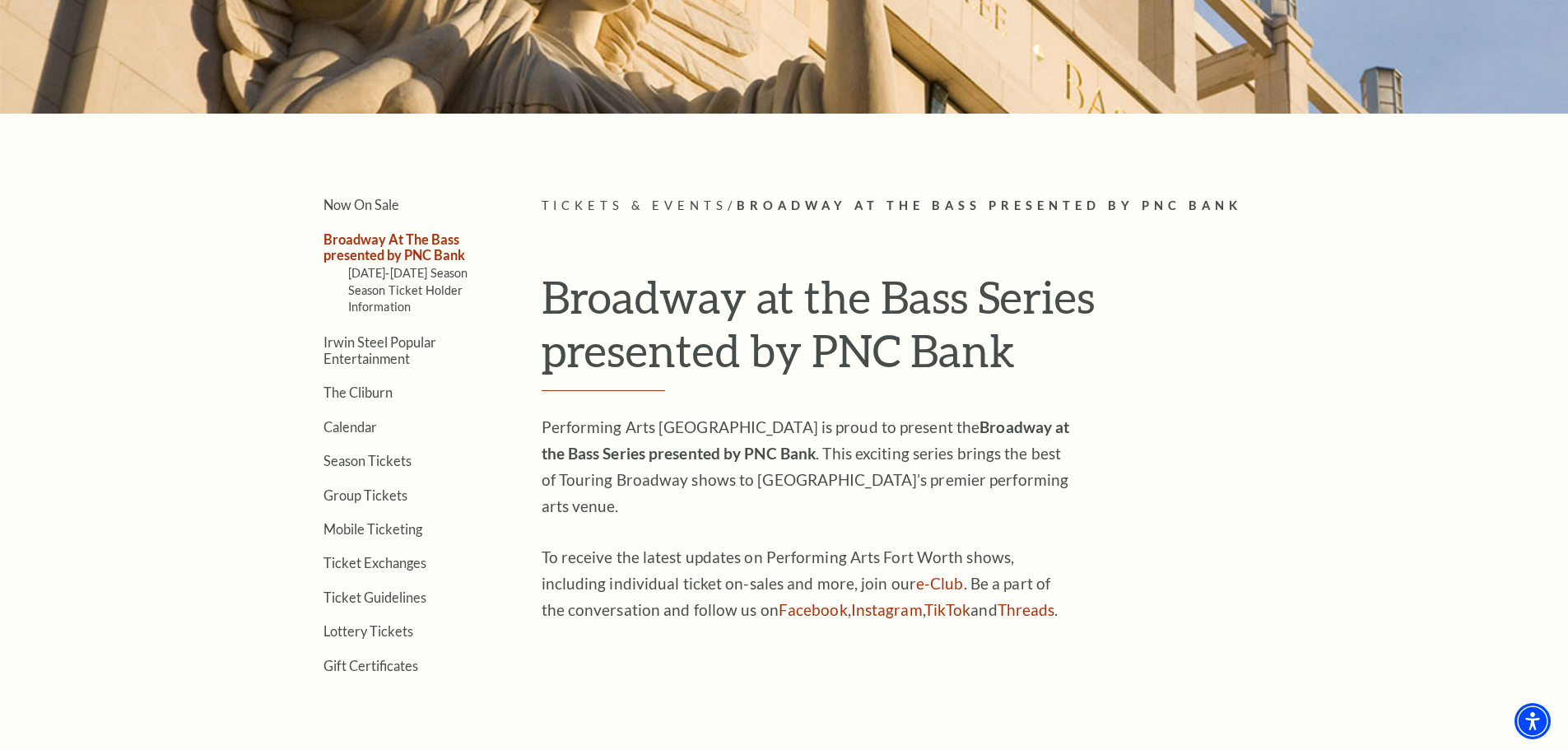
scroll to position [329, 0]
click at [392, 251] on link "Broadway At The Bass presented by PNC Bank" at bounding box center [394, 247] width 141 height 31
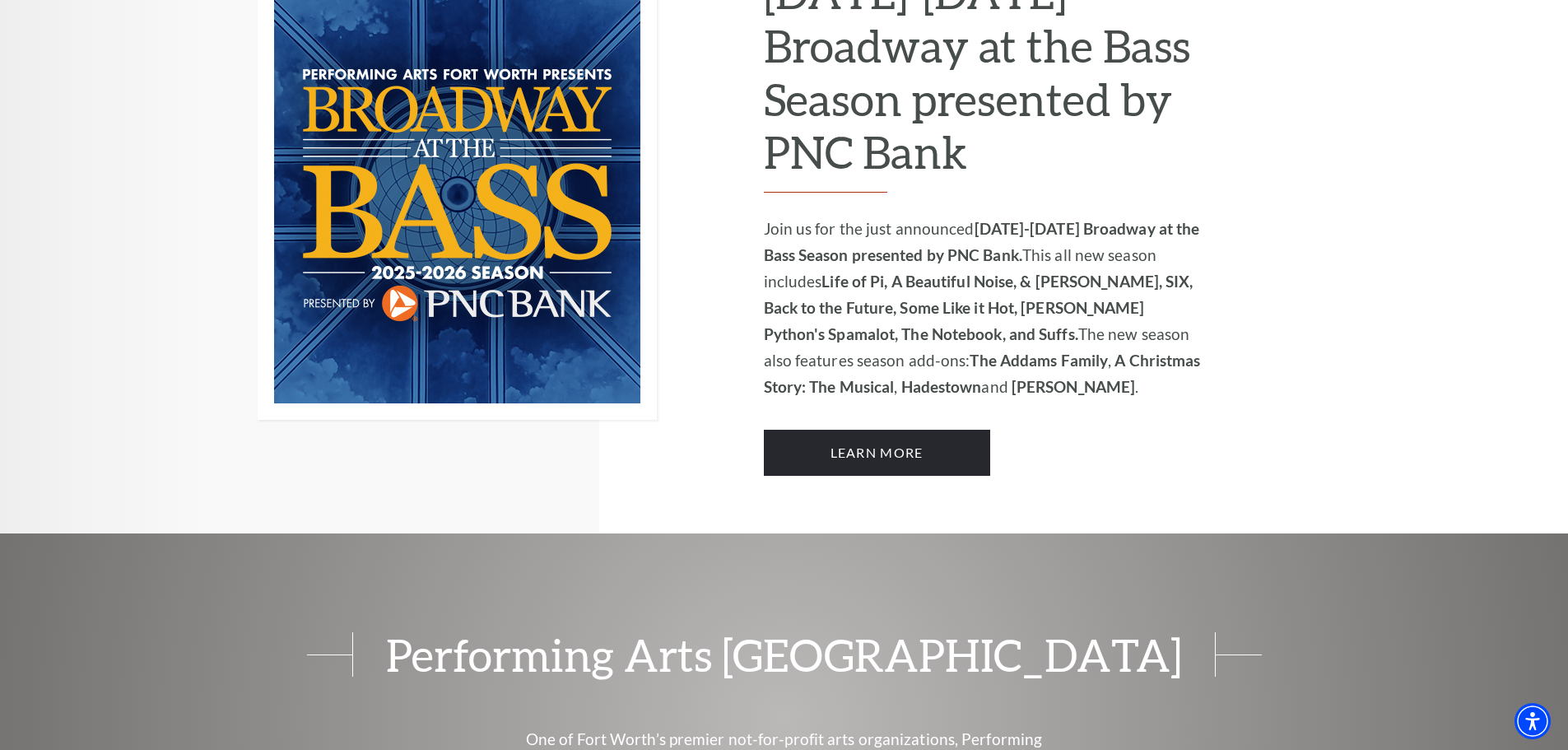
scroll to position [1234, 0]
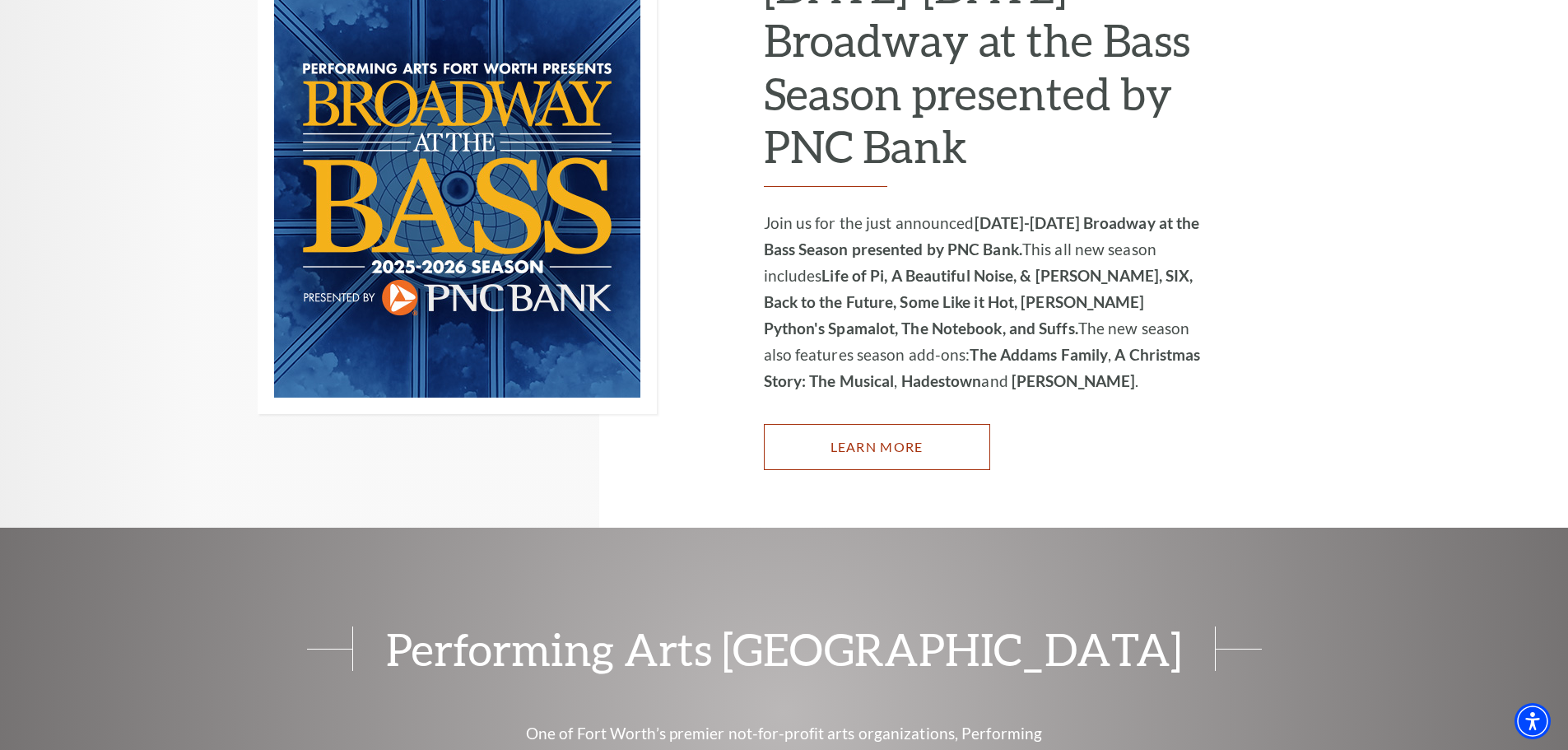
click at [859, 434] on link "Learn More" at bounding box center [876, 447] width 226 height 46
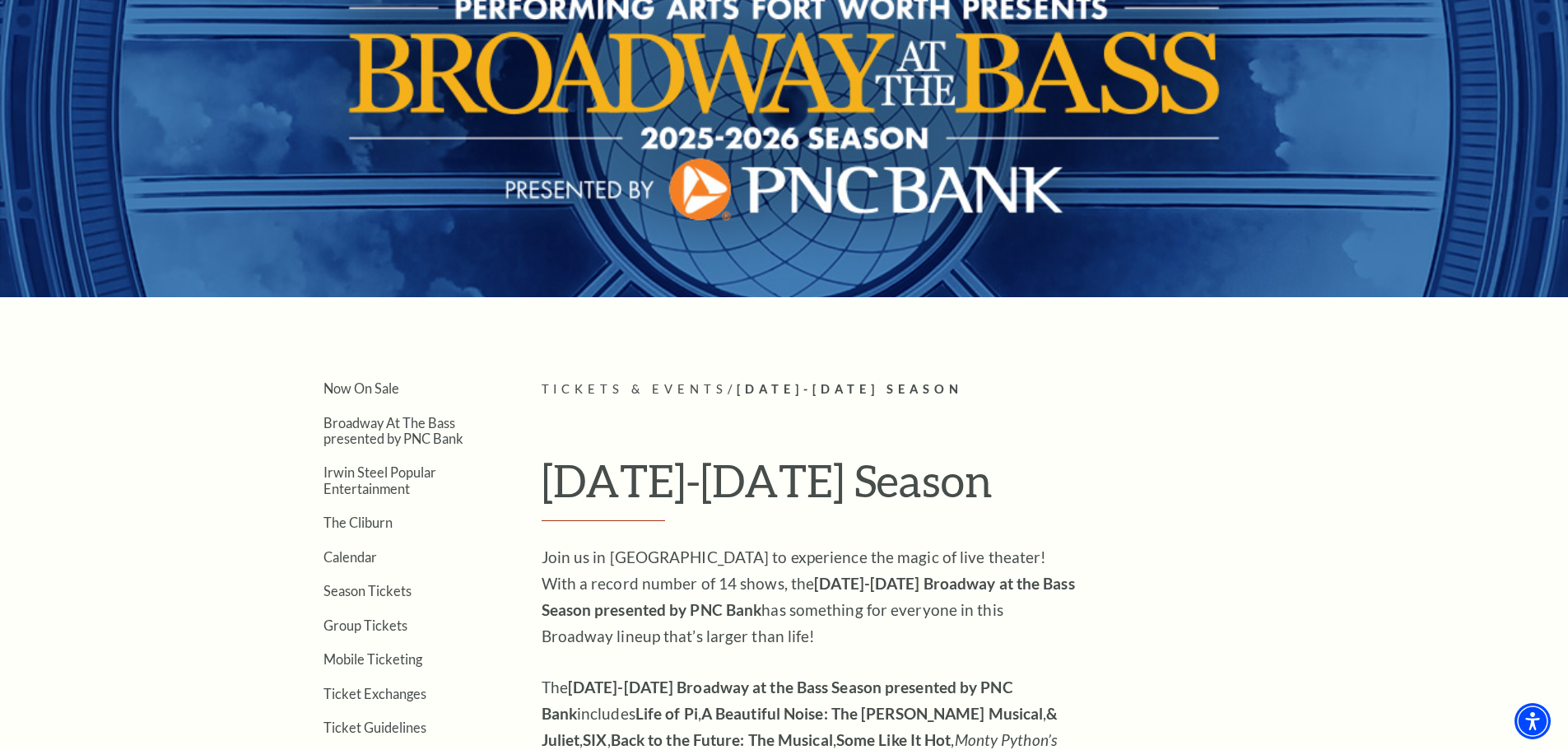
scroll to position [494, 0]
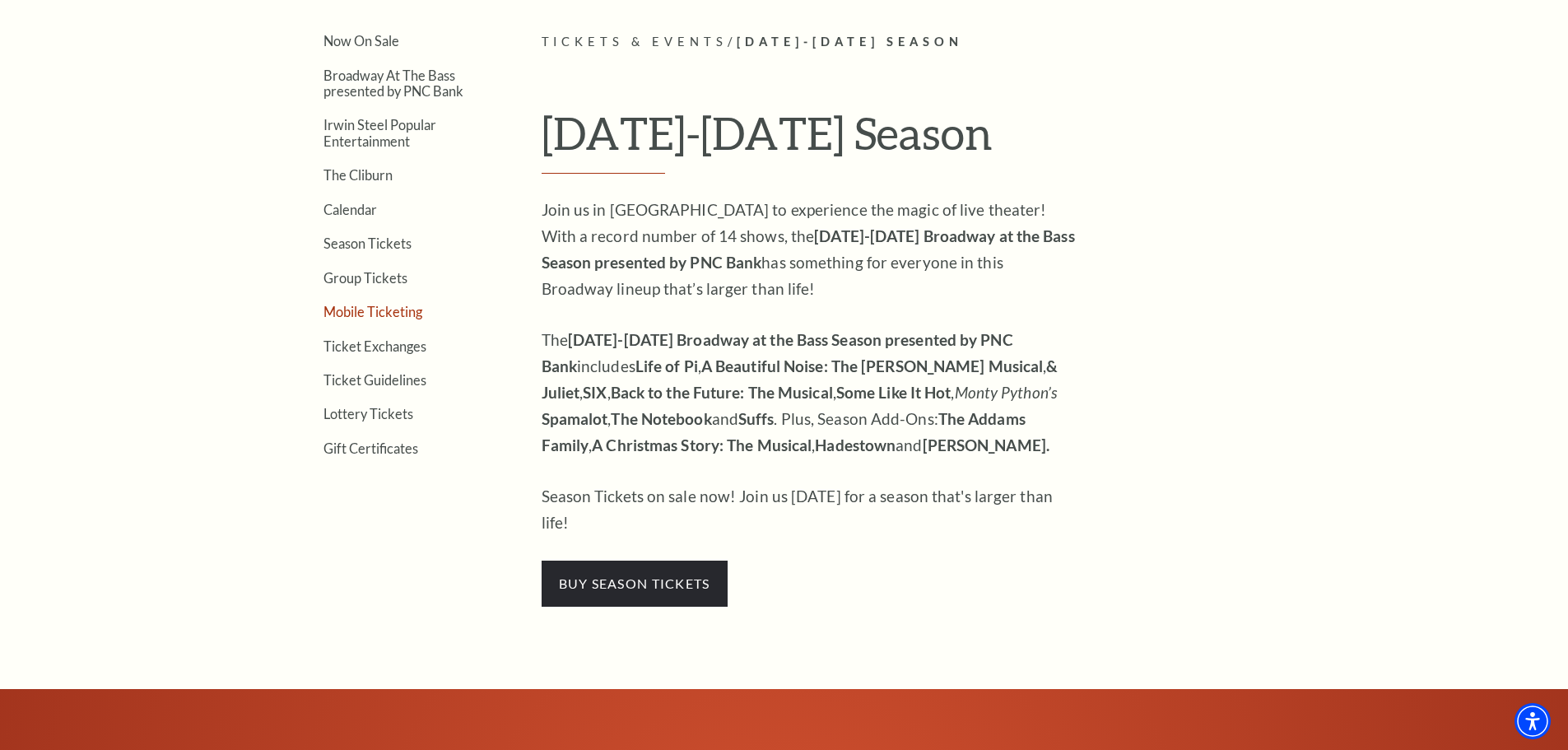
click at [379, 311] on link "Mobile Ticketing" at bounding box center [372, 311] width 98 height 15
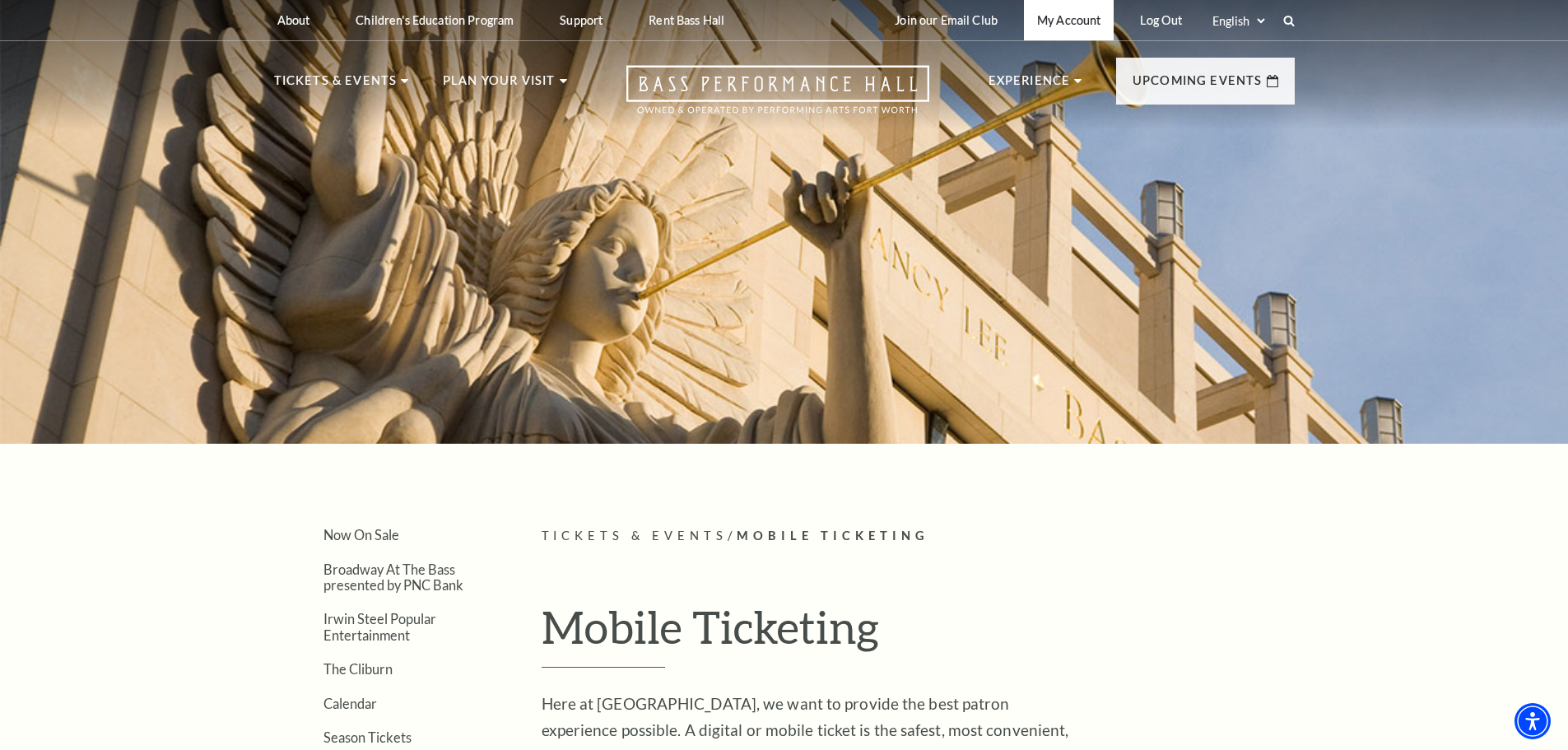
click at [1076, 18] on link "My Account" at bounding box center [1069, 20] width 89 height 40
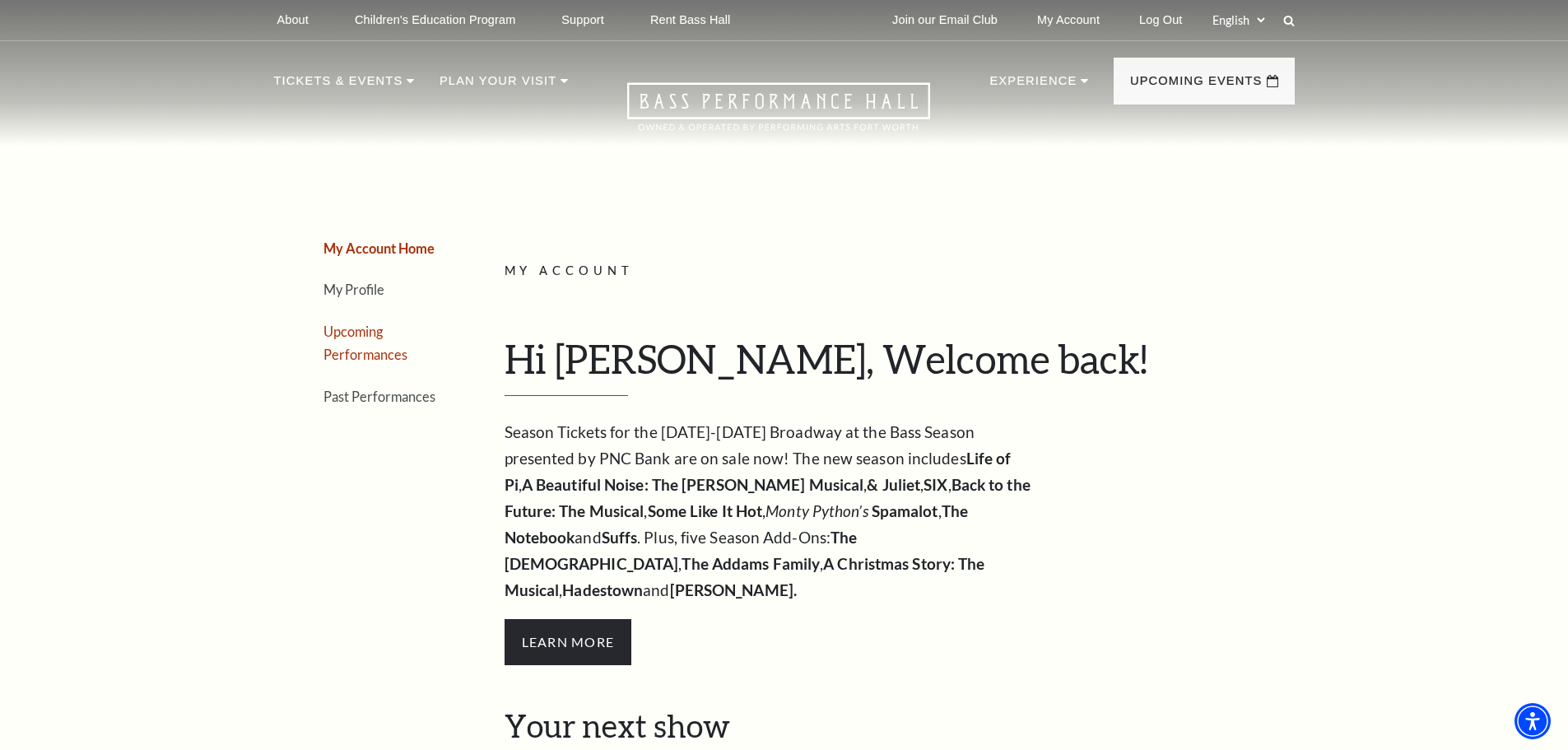
click at [366, 332] on link "Upcoming Performances" at bounding box center [365, 343] width 84 height 39
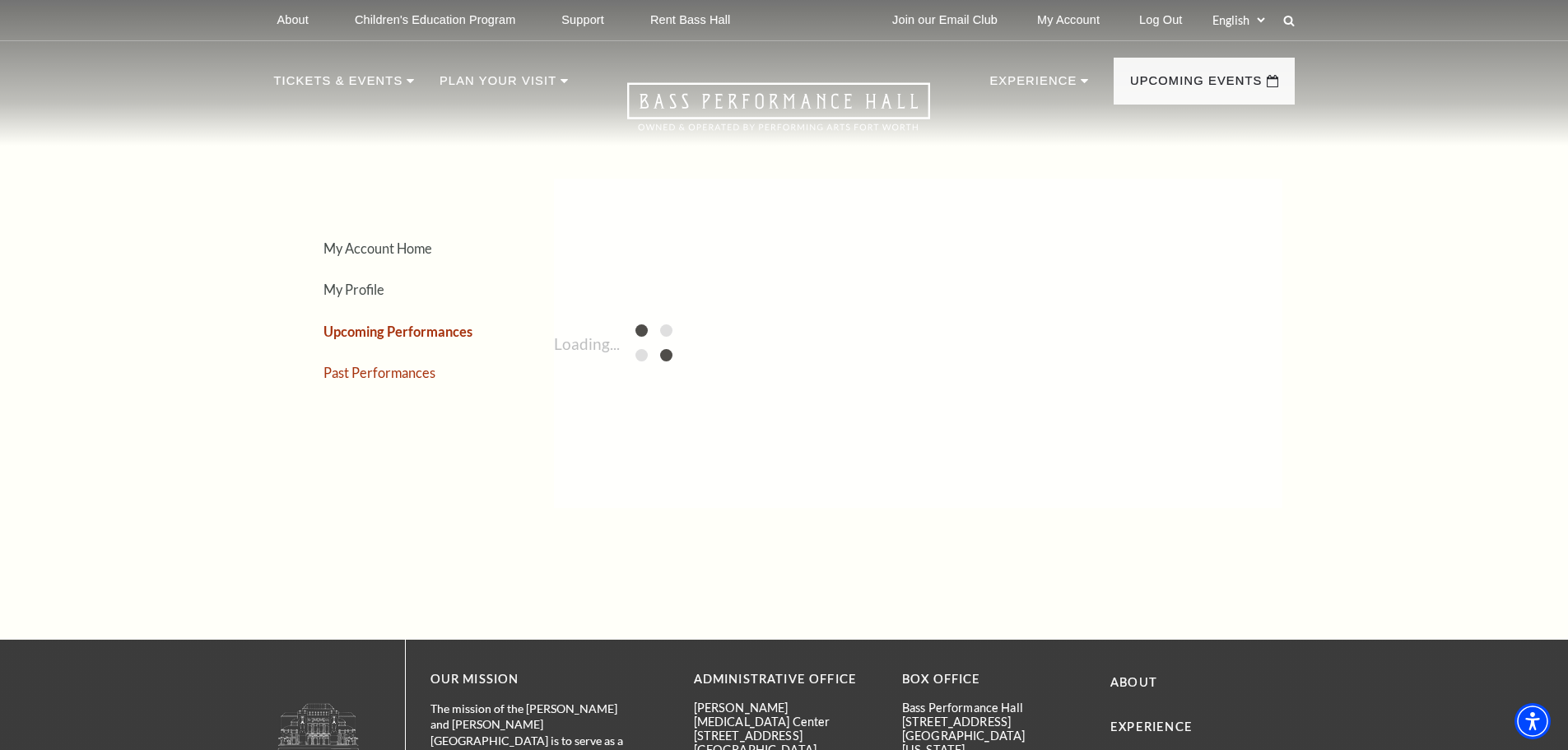
click at [368, 377] on link "Past Performances" at bounding box center [379, 371] width 112 height 15
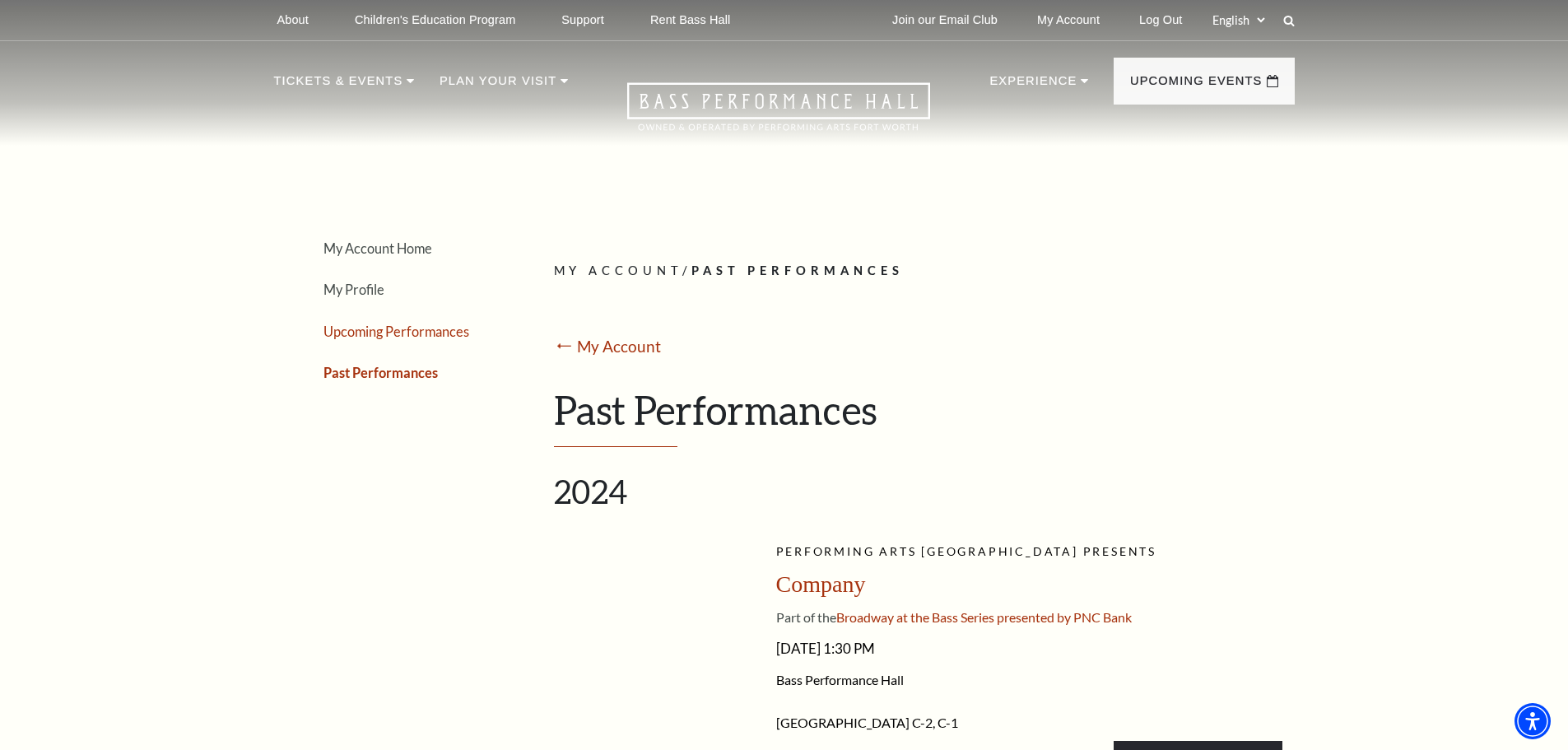
click at [435, 330] on link "Upcoming Performances" at bounding box center [396, 330] width 146 height 15
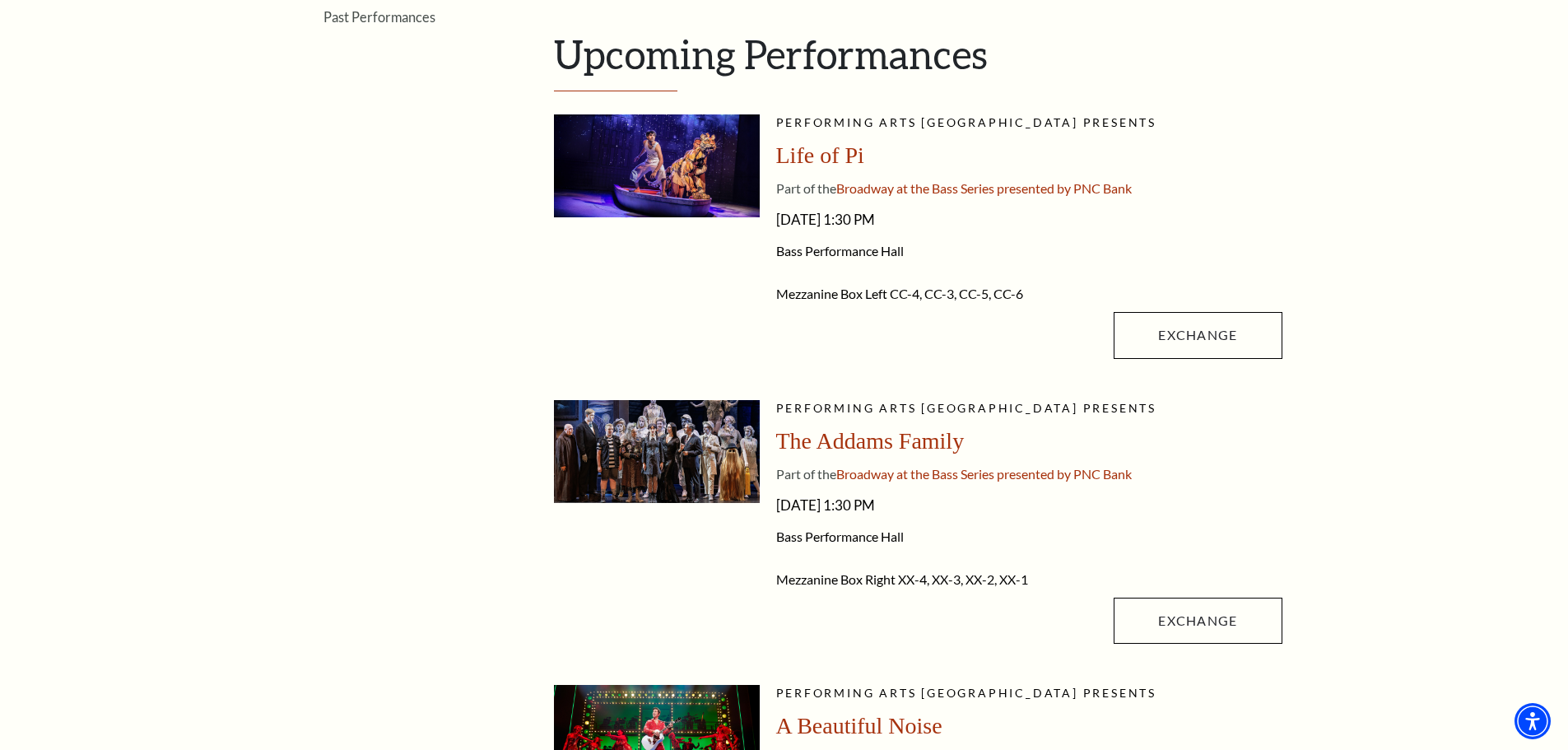
scroll to position [247, 0]
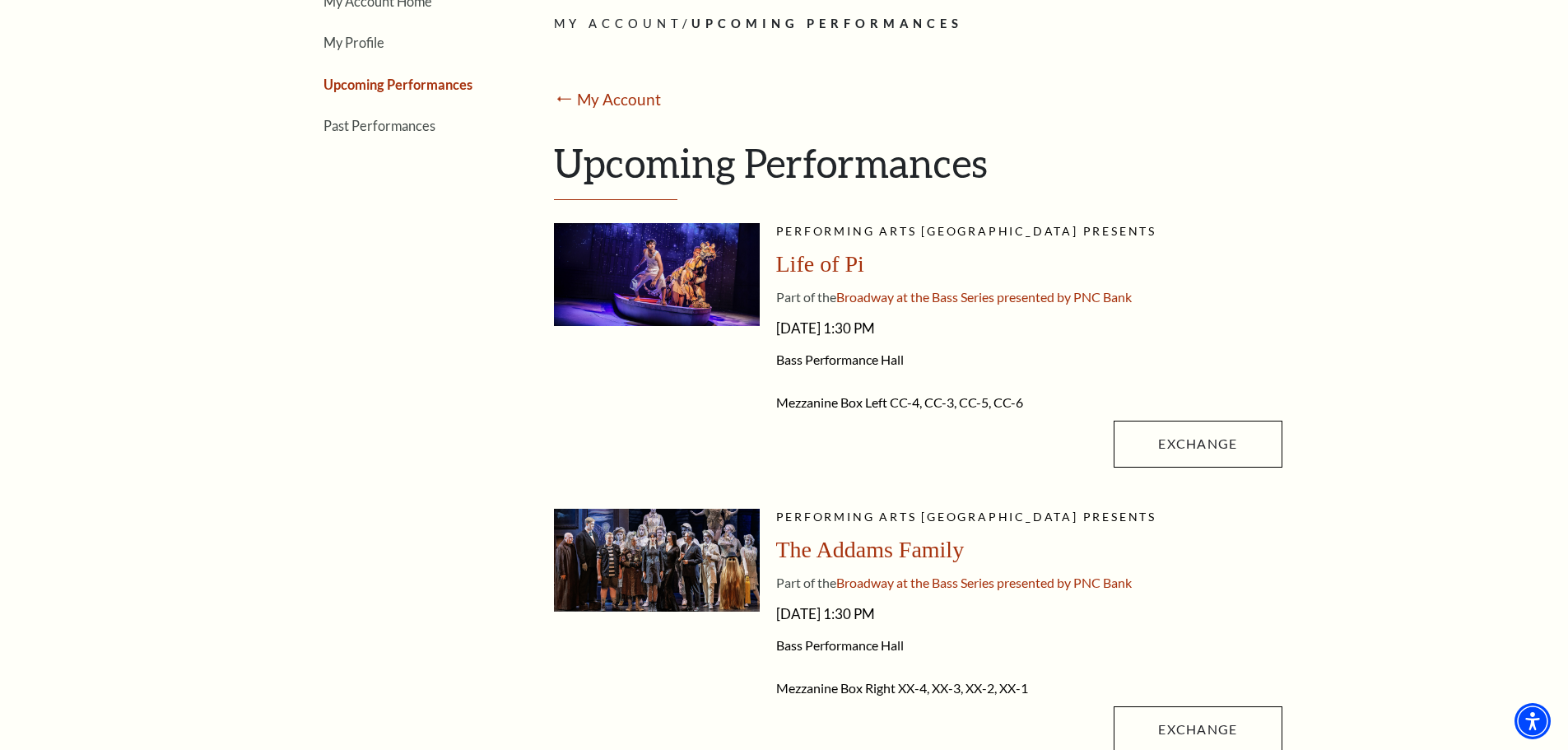
drag, startPoint x: 775, startPoint y: 404, endPoint x: 1024, endPoint y: 407, distance: 249.0
click at [1024, 407] on li "Mezzanine Box Left CC-4, CC-3, CC-5, CC-6" at bounding box center [1029, 403] width 507 height 16
copy li "Mezzanine Box Left CC-4, CC-3, CC-5, CC-6"
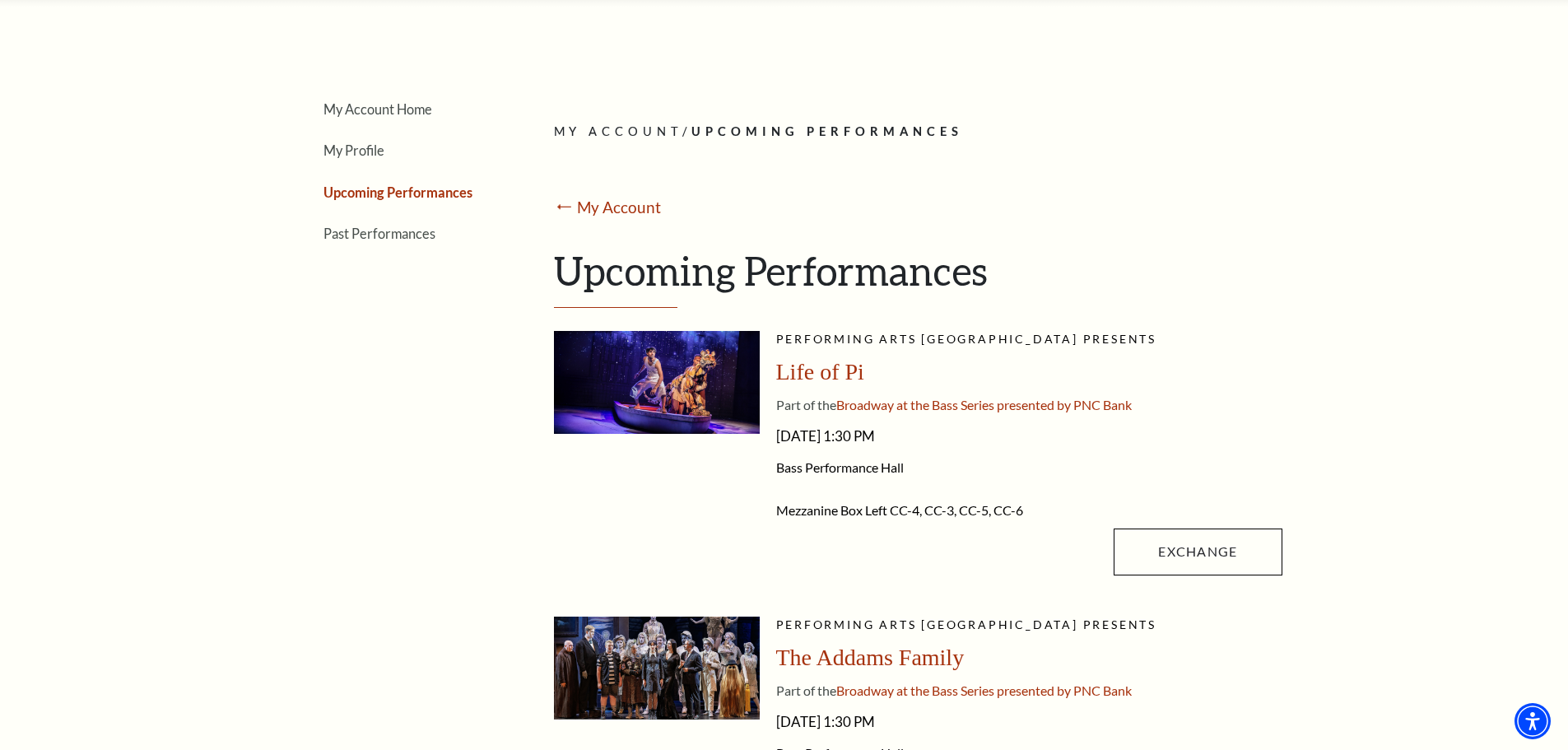
scroll to position [0, 0]
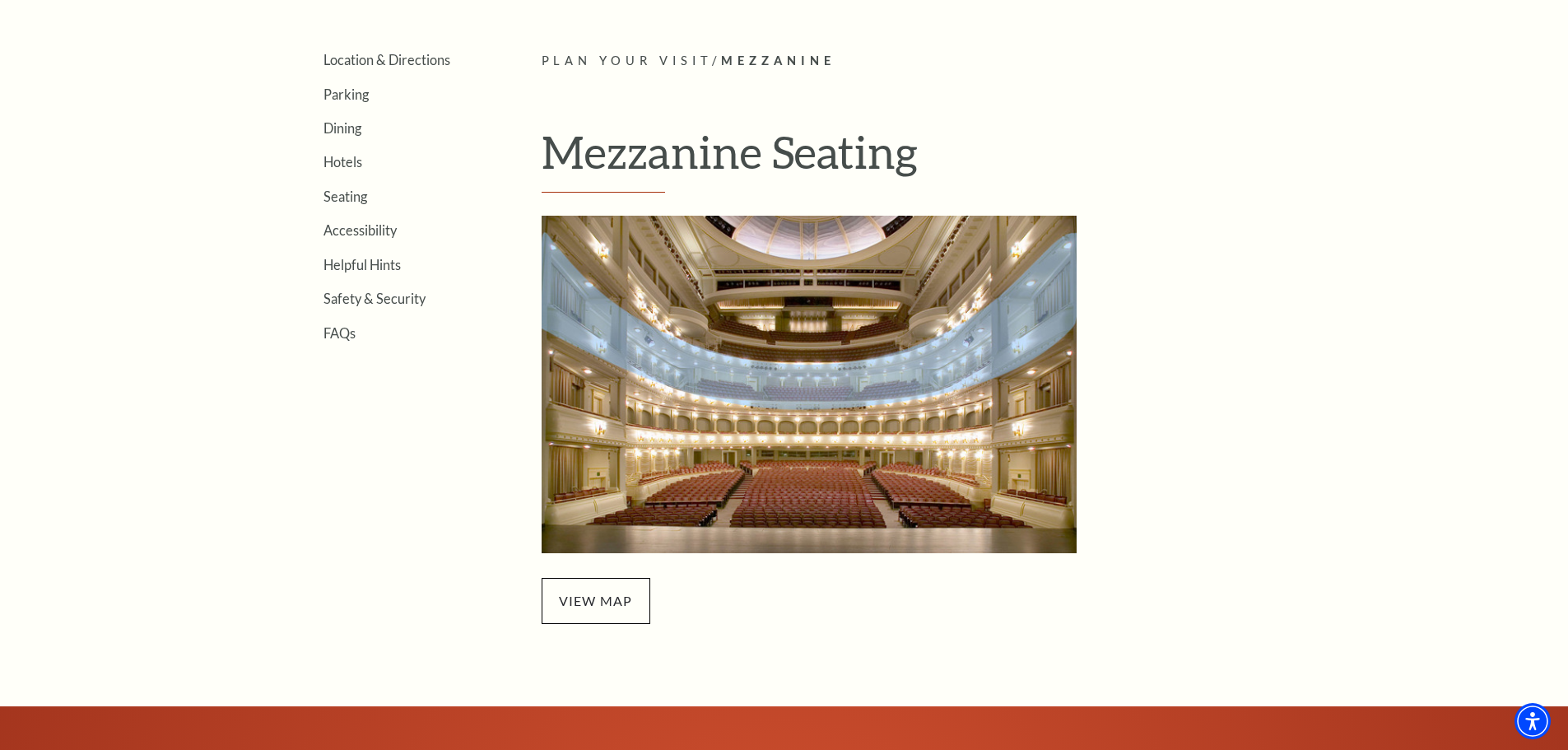
scroll to position [494, 0]
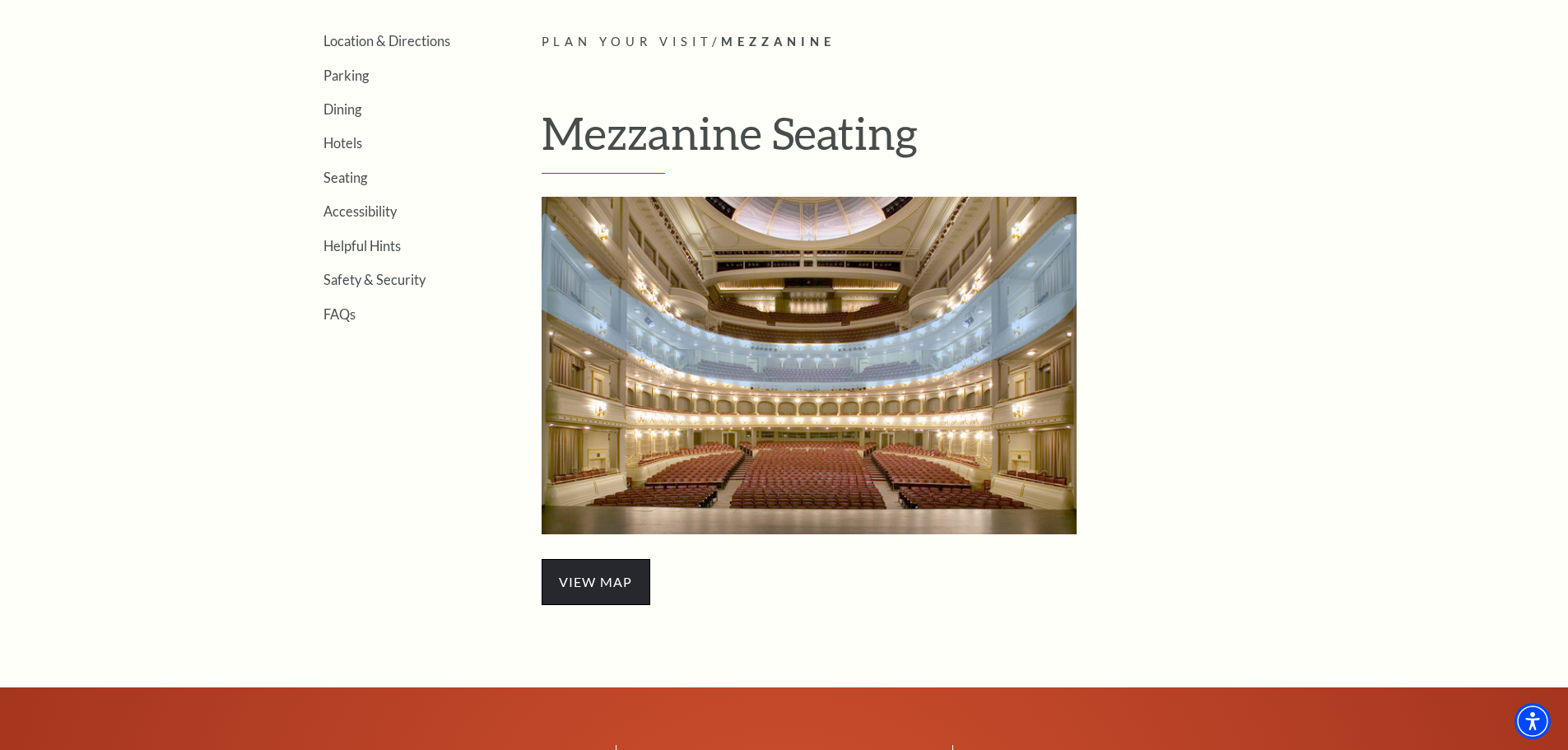
click at [558, 585] on span "view map" at bounding box center [595, 581] width 108 height 46
click at [942, 416] on img "Mezzanine Seating - open in a new tab" at bounding box center [809, 365] width 535 height 337
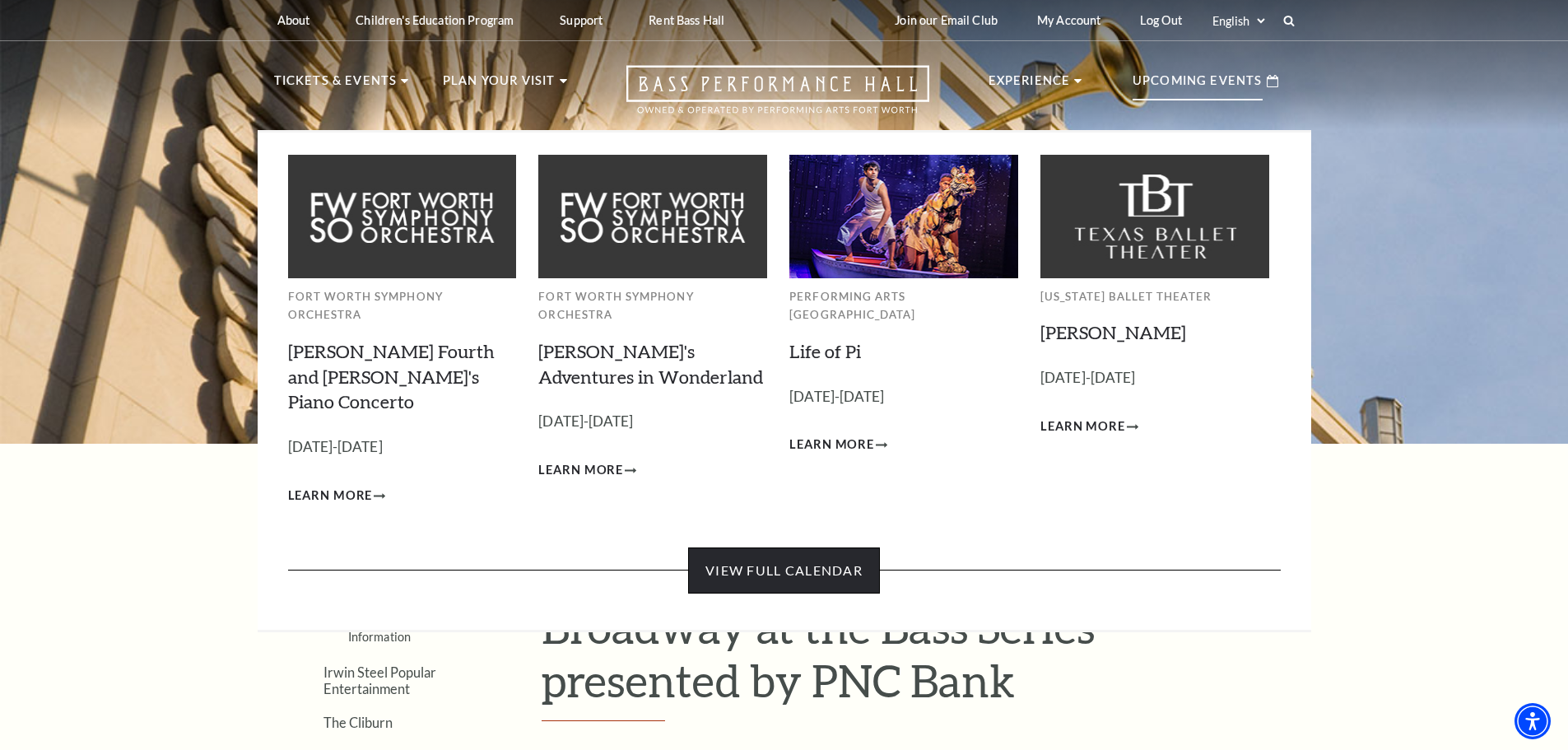
click at [747, 548] on link "View Full Calendar" at bounding box center [784, 570] width 192 height 46
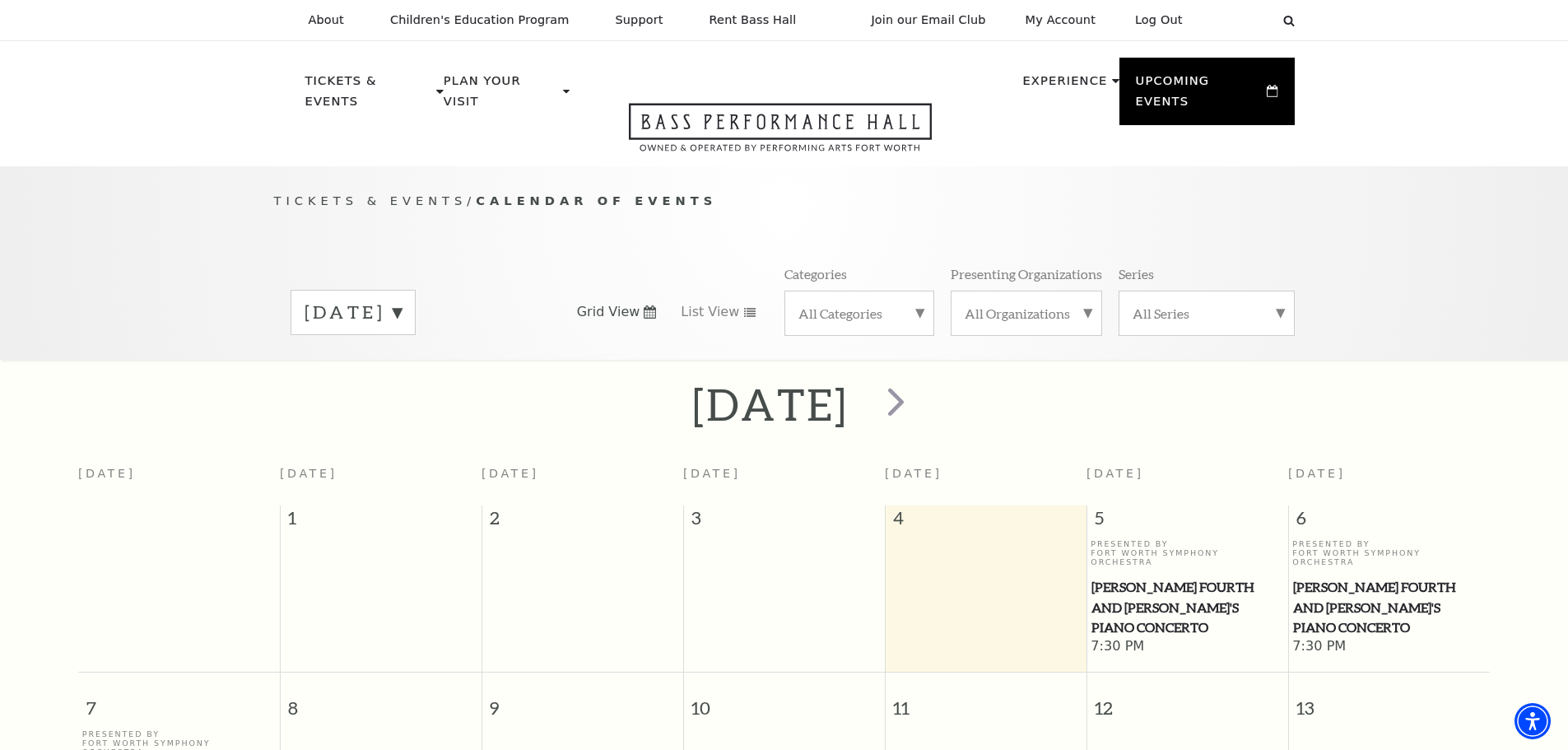
click at [1189, 304] on label "All Series" at bounding box center [1206, 312] width 149 height 17
click at [1186, 330] on label "Broadway at the Bass Series presented by PNC Bank" at bounding box center [1206, 356] width 149 height 62
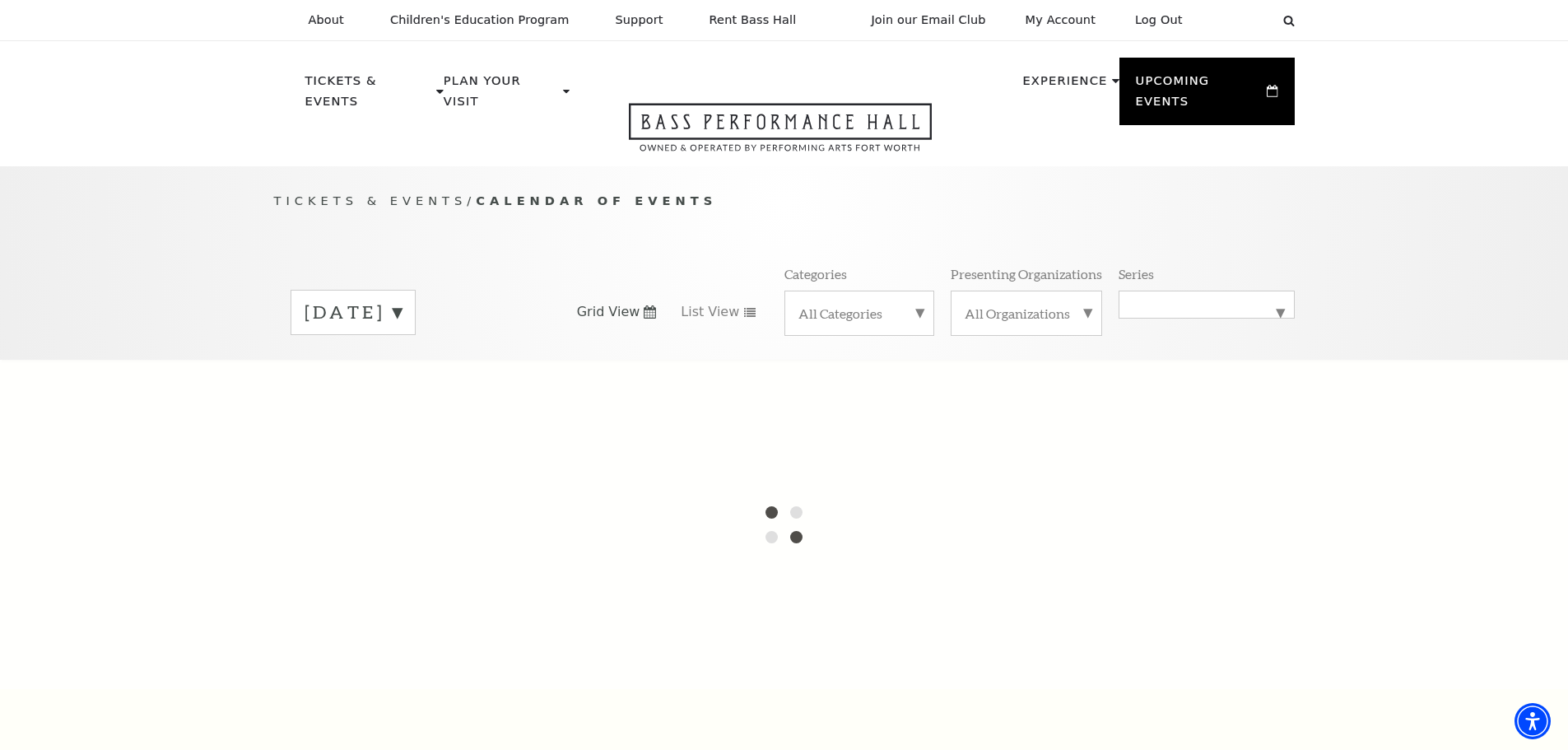
click at [402, 300] on label "September 2025" at bounding box center [353, 312] width 98 height 26
click at [402, 300] on label "September 2025" at bounding box center [353, 314] width 98 height 30
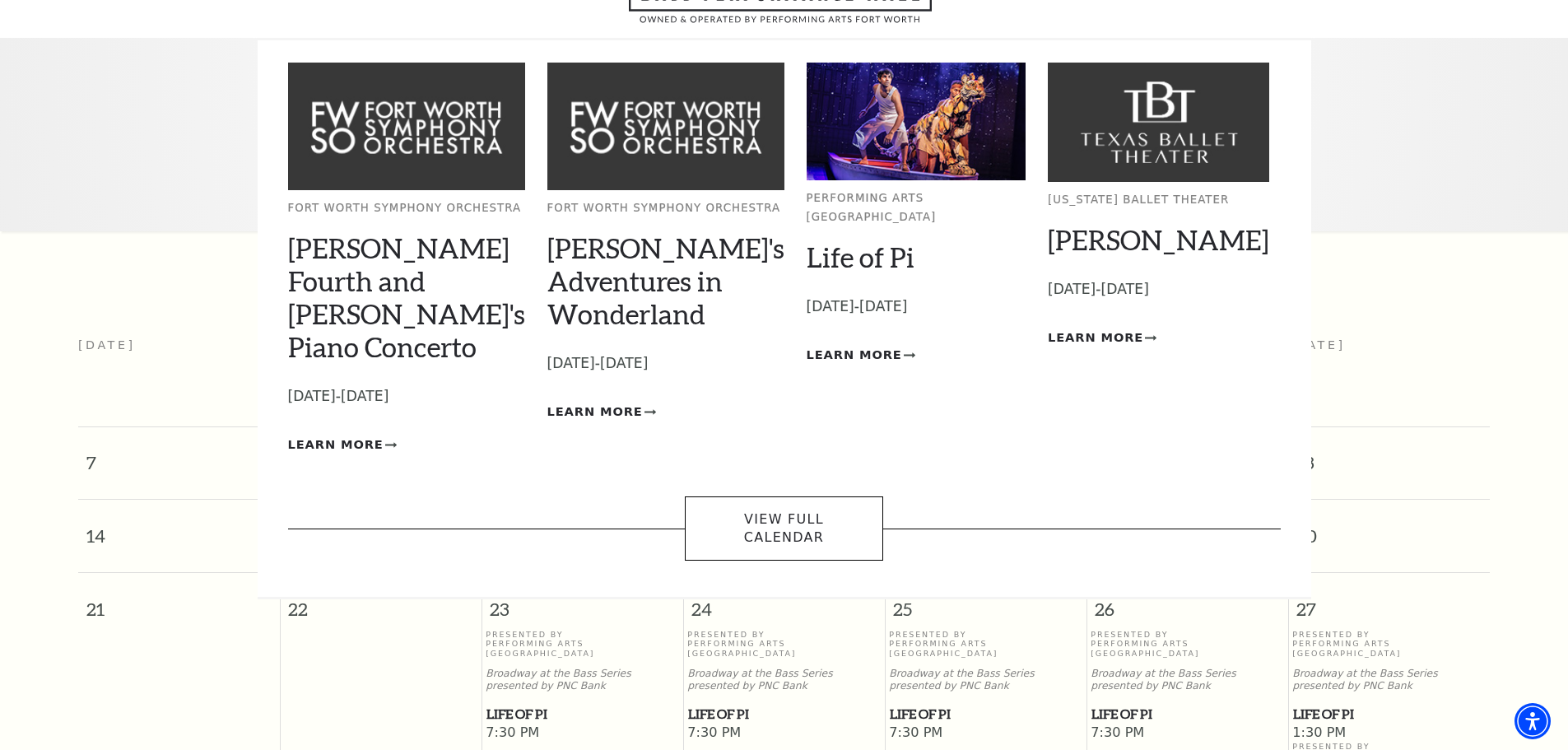
scroll to position [146, 0]
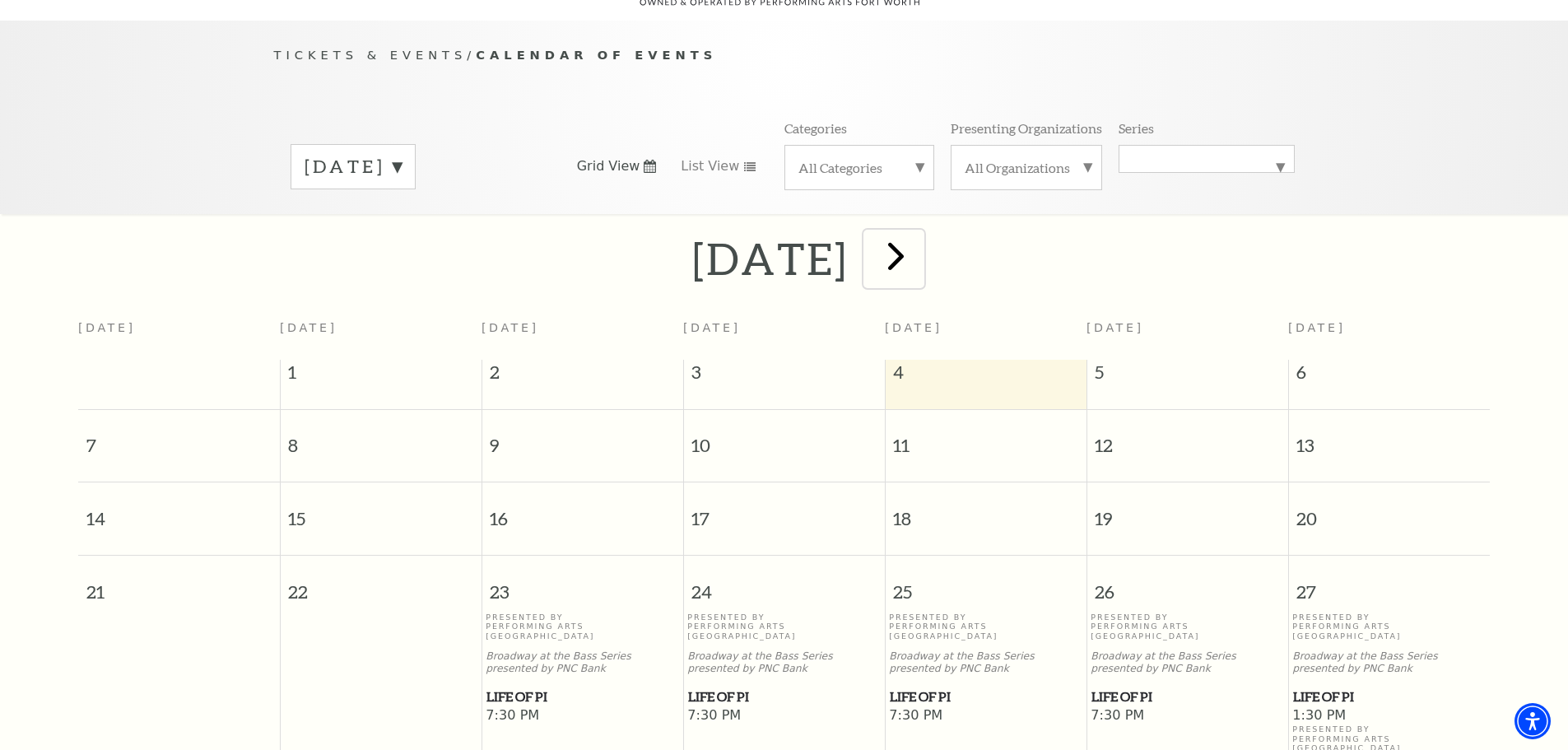
click at [919, 245] on span "next" at bounding box center [896, 255] width 47 height 47
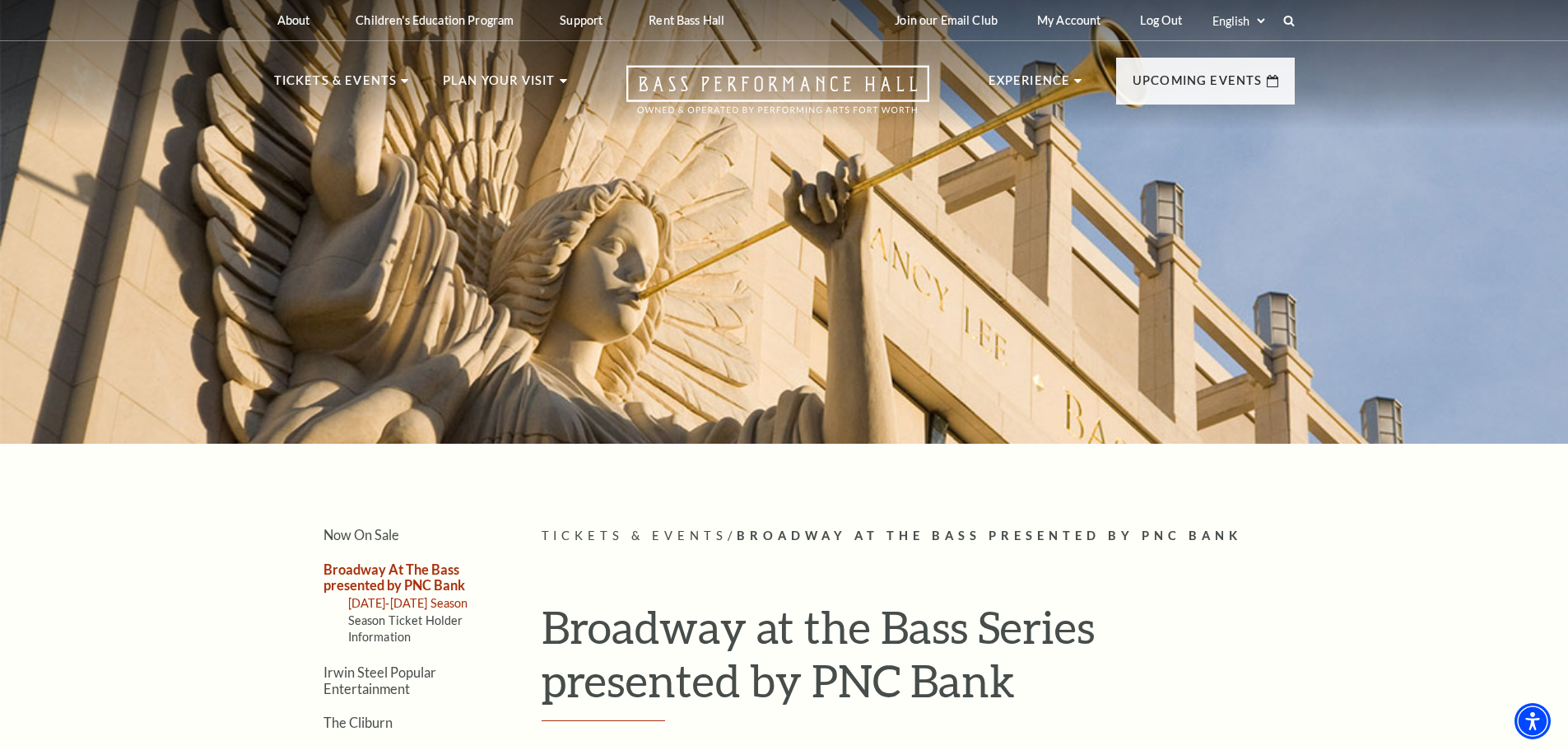
click at [440, 599] on link "[DATE]-[DATE] Season" at bounding box center [408, 603] width 120 height 14
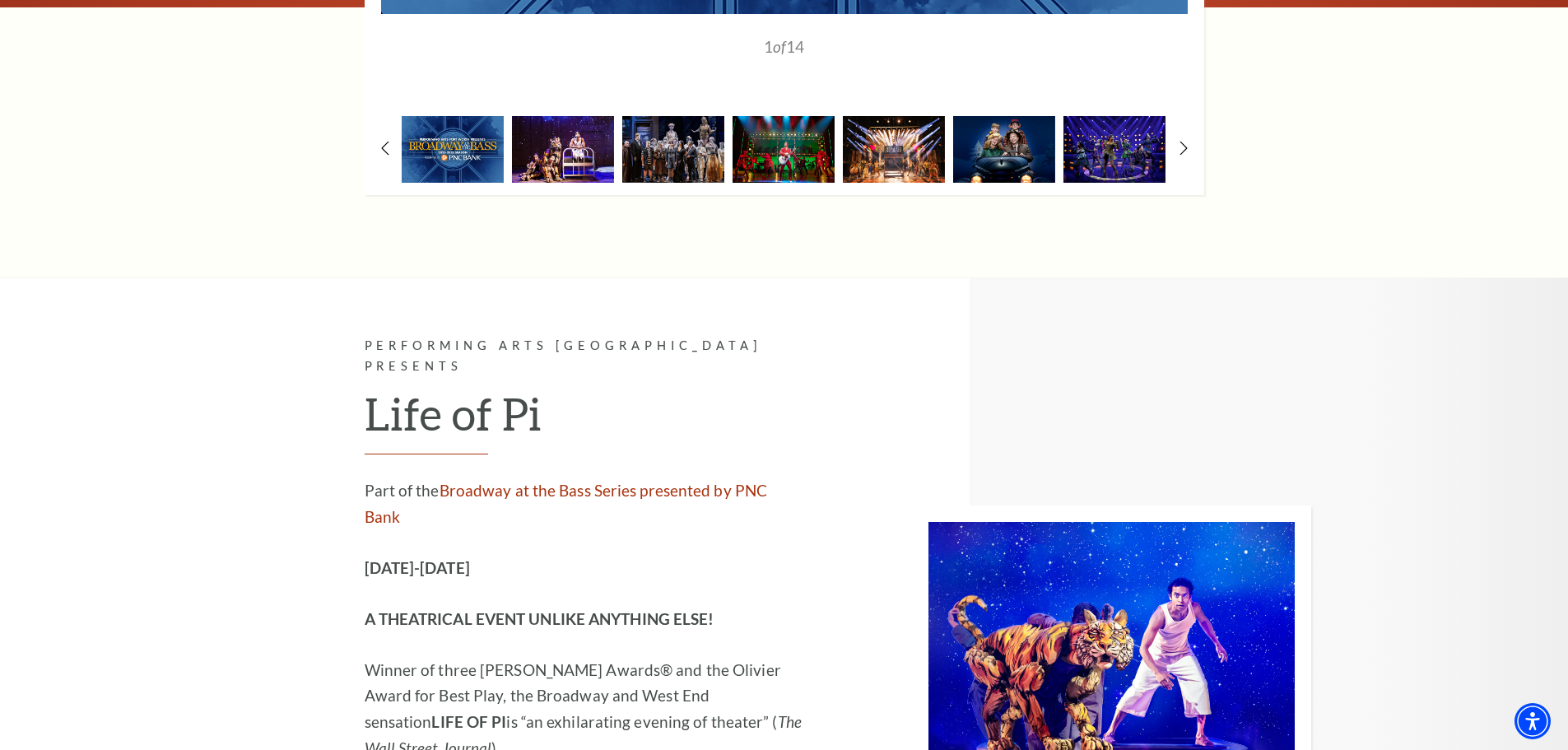
scroll to position [1399, 0]
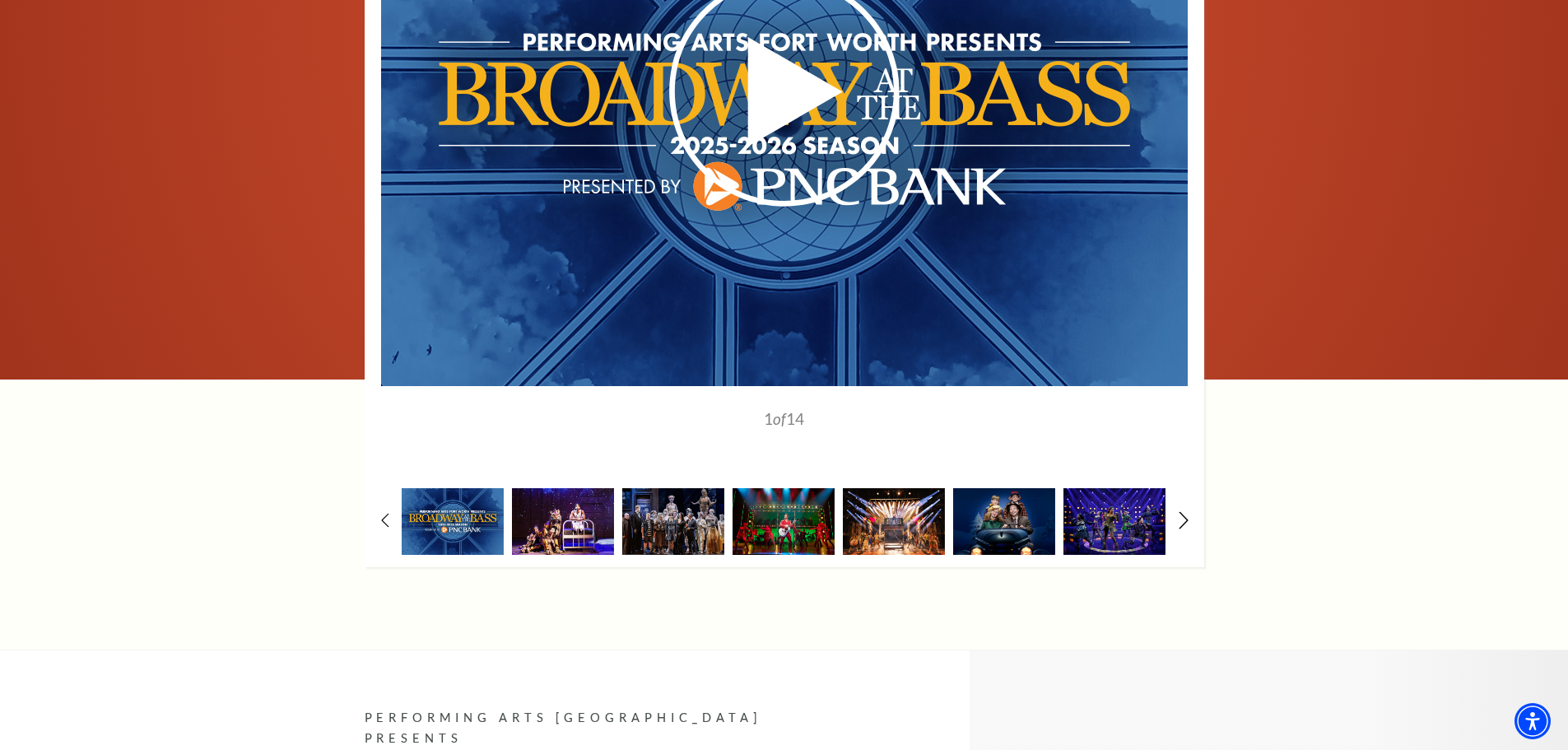
click at [1180, 512] on icon at bounding box center [1183, 520] width 11 height 17
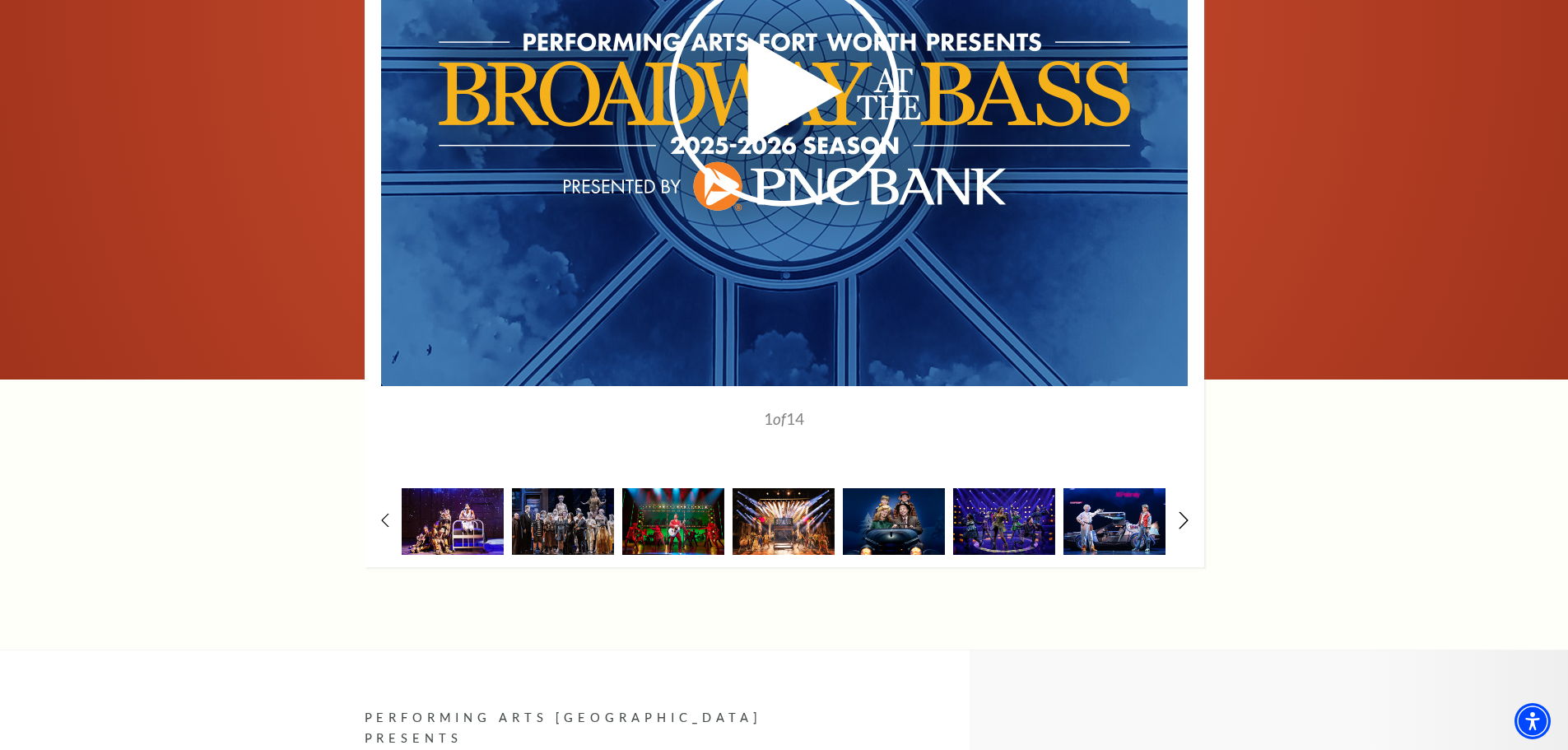
click at [1180, 512] on icon at bounding box center [1183, 520] width 11 height 17
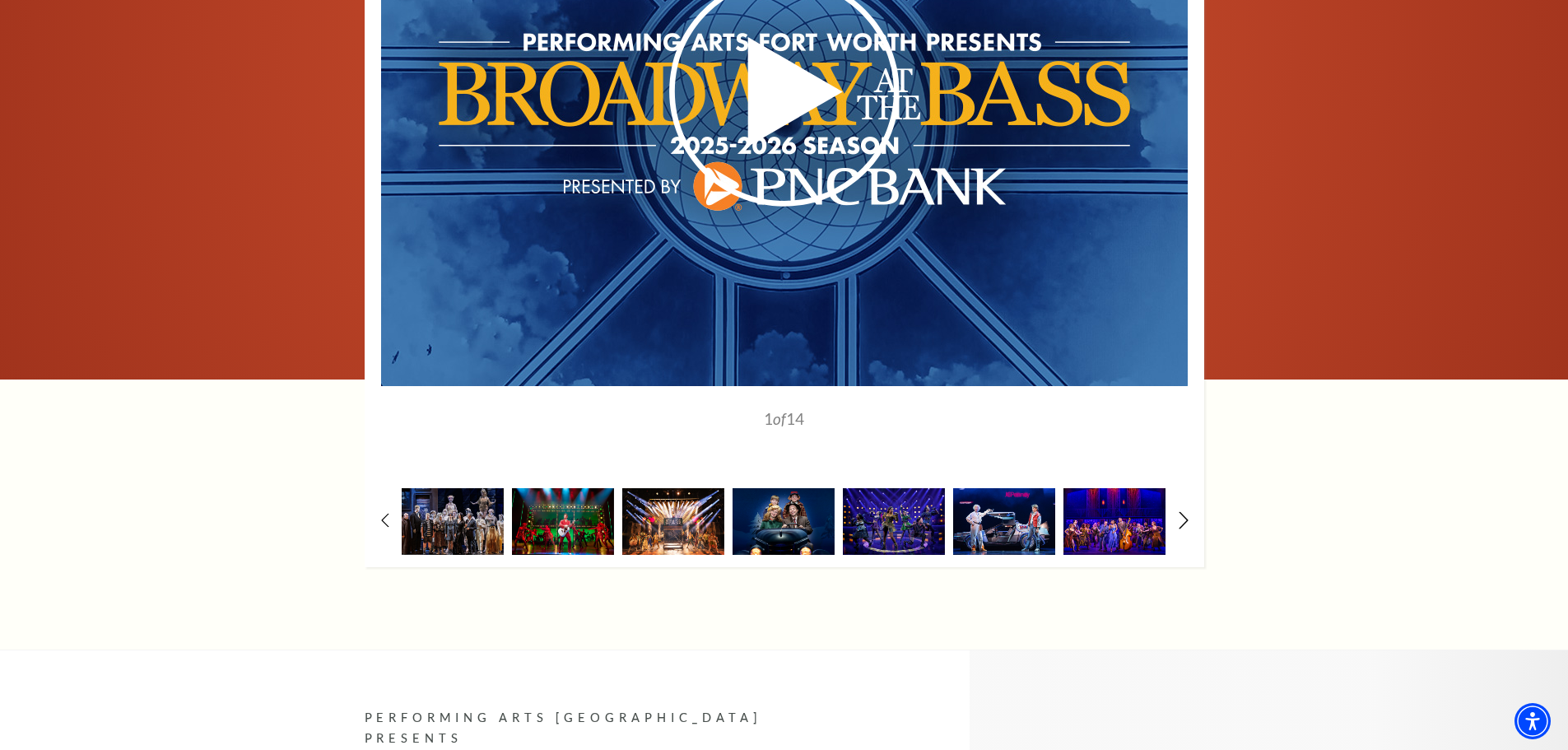
click at [1180, 512] on icon at bounding box center [1183, 520] width 11 height 17
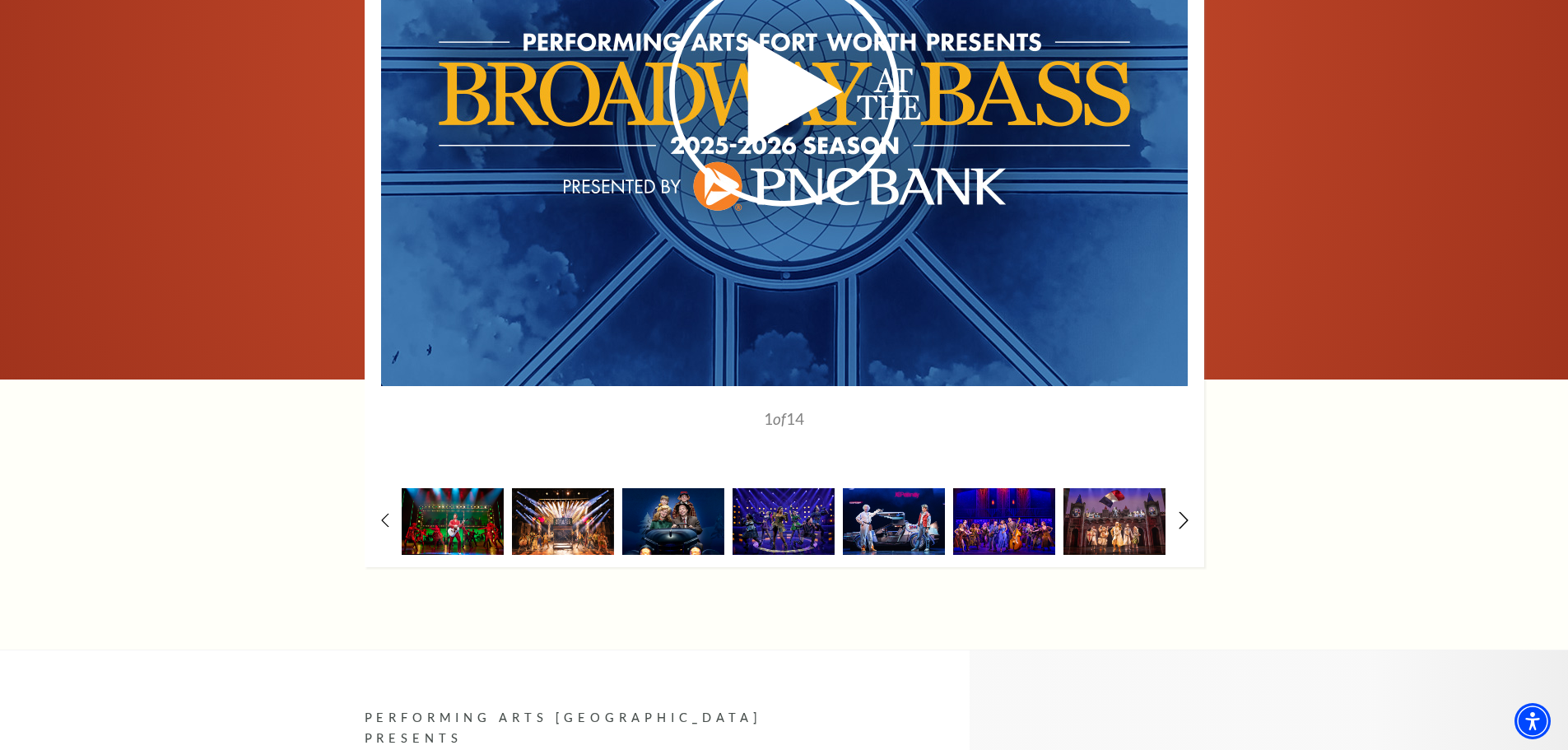
click at [1180, 512] on icon at bounding box center [1183, 520] width 11 height 17
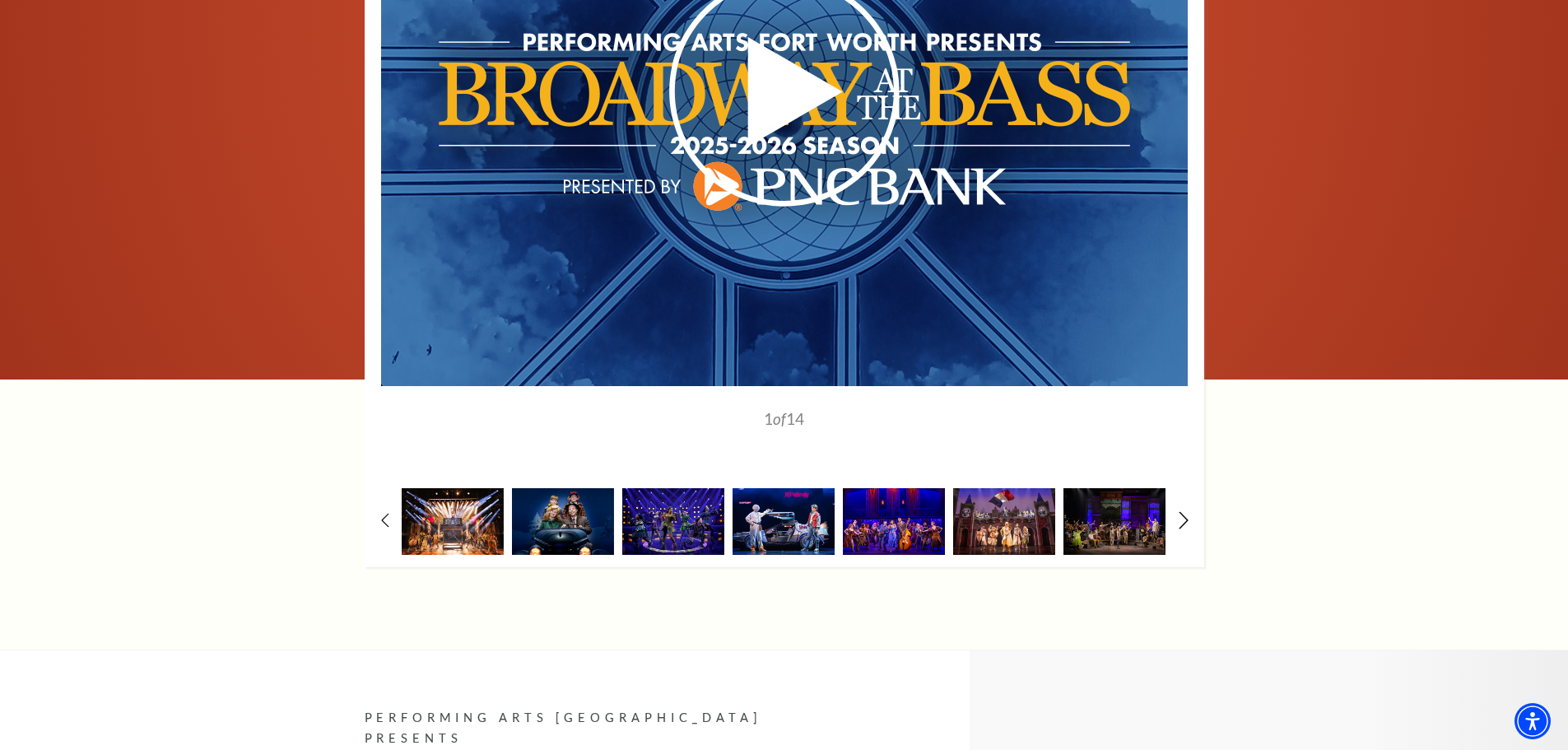
click at [1180, 512] on icon at bounding box center [1183, 520] width 11 height 17
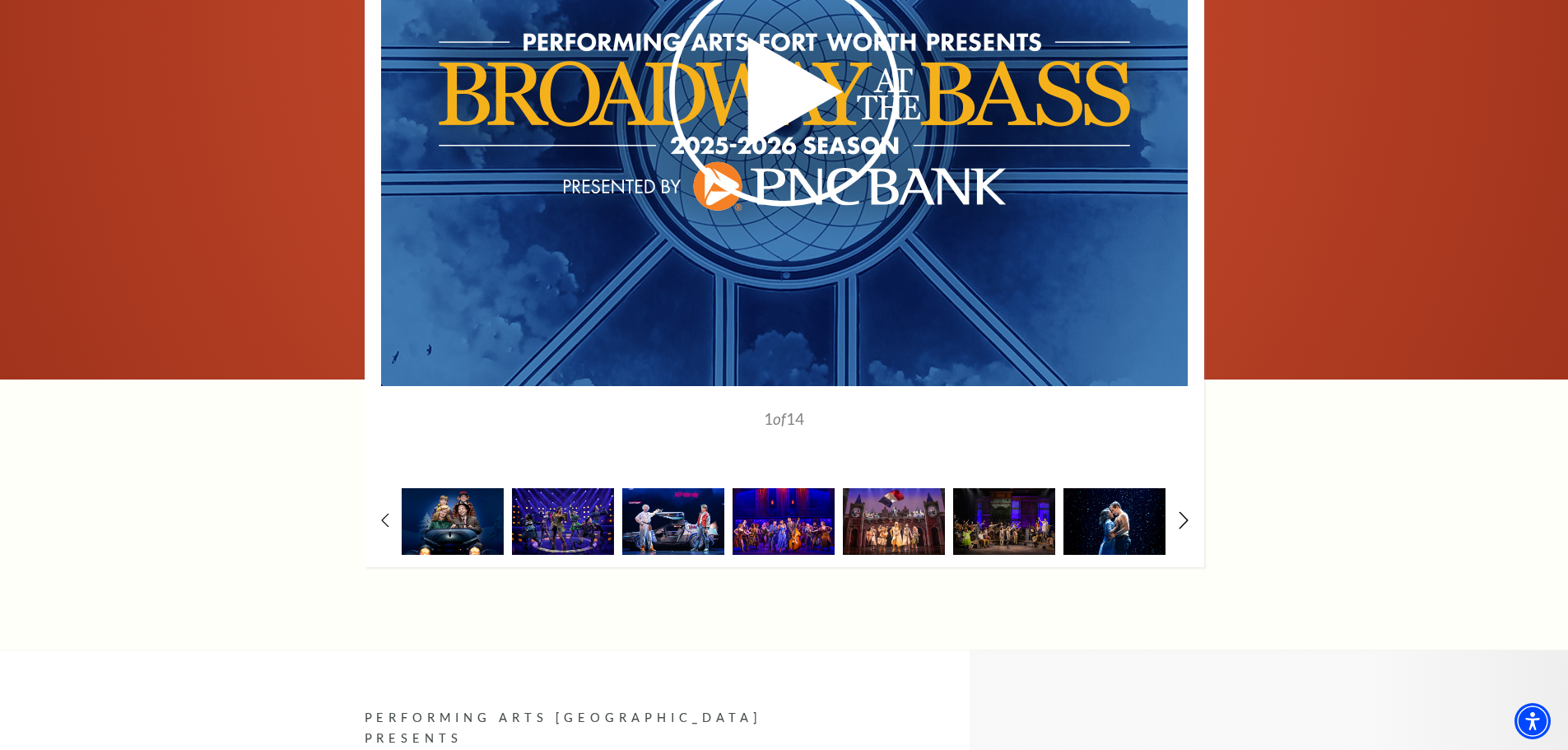
click at [1180, 512] on icon at bounding box center [1183, 520] width 11 height 17
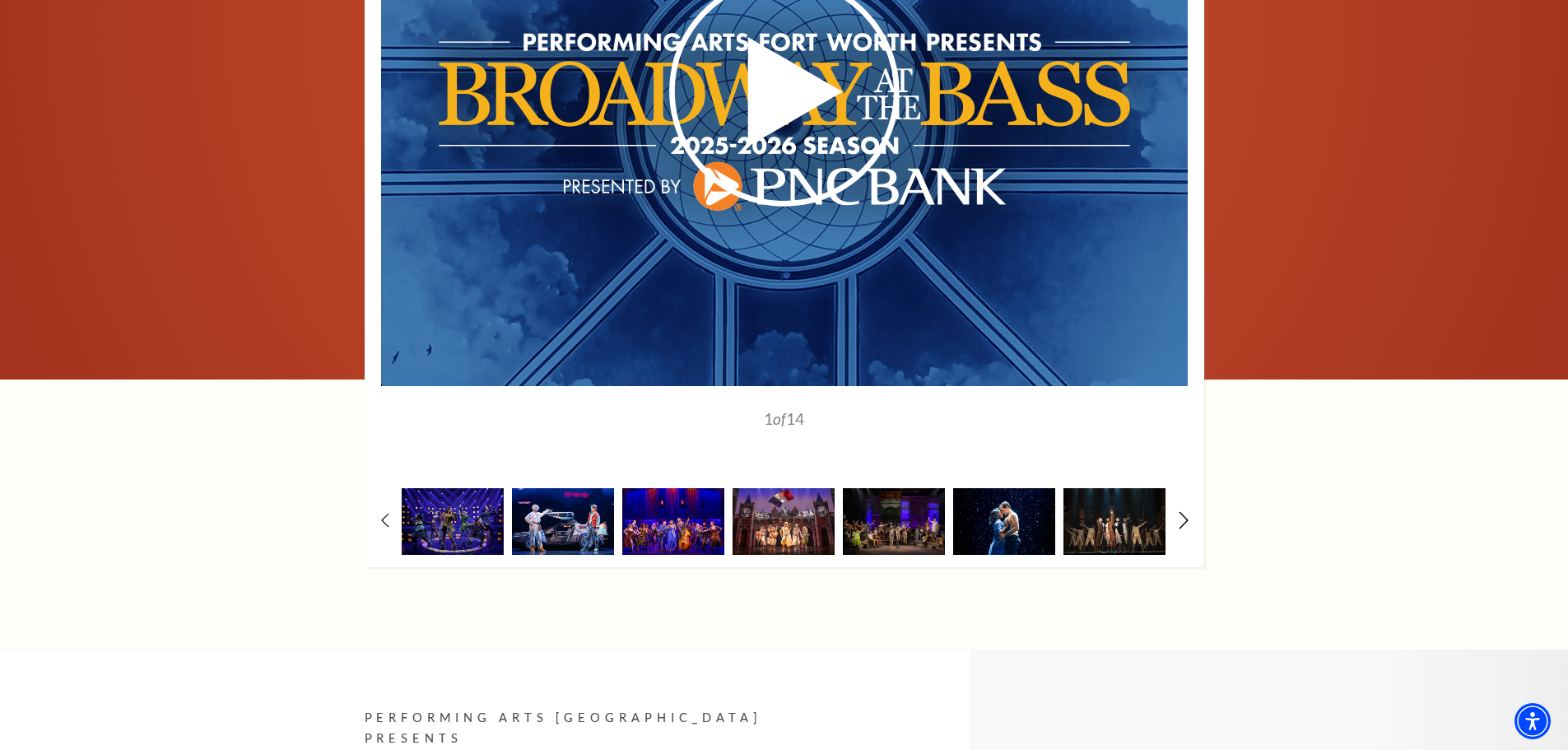
click at [1180, 512] on icon at bounding box center [1183, 520] width 11 height 17
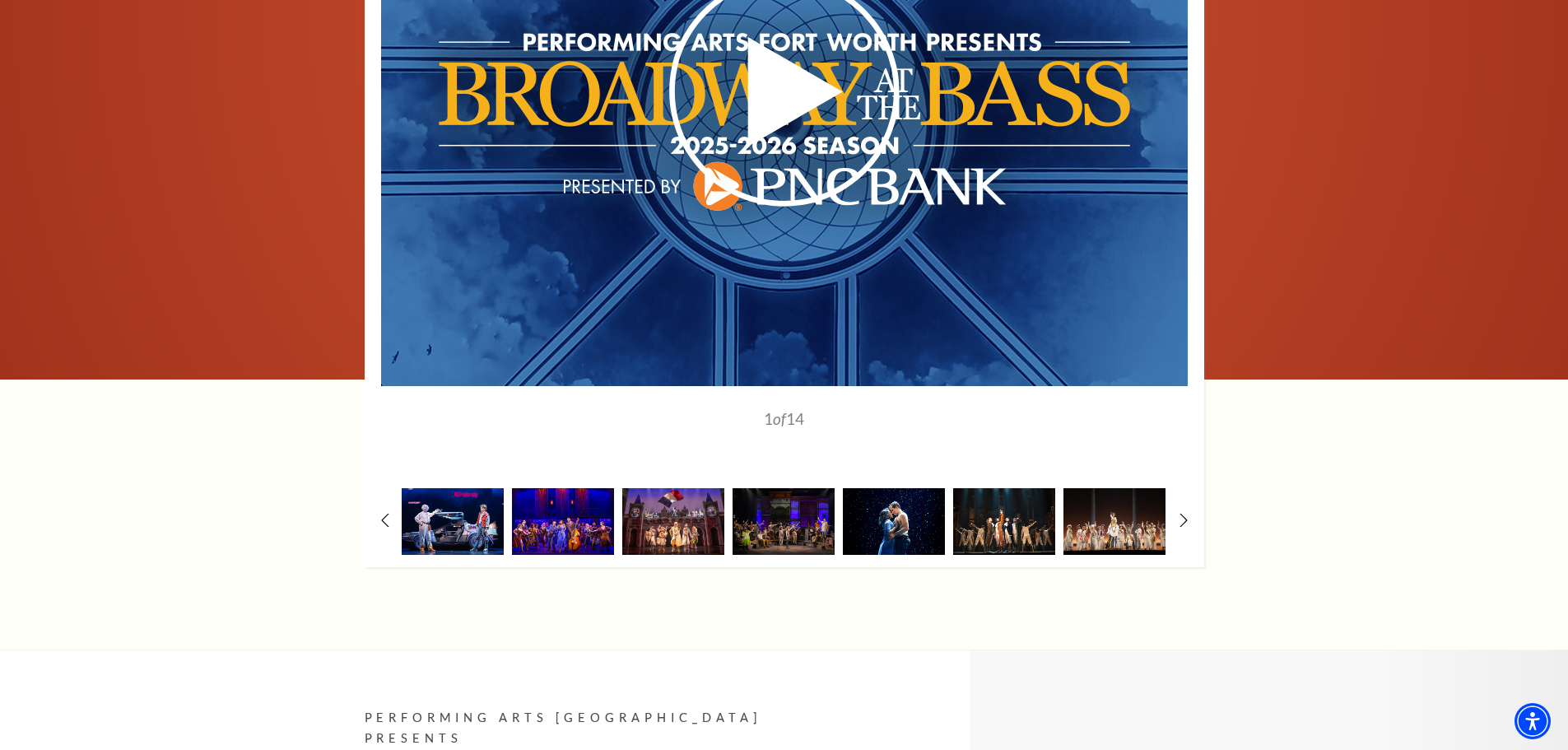
click at [1017, 497] on img at bounding box center [1004, 521] width 102 height 66
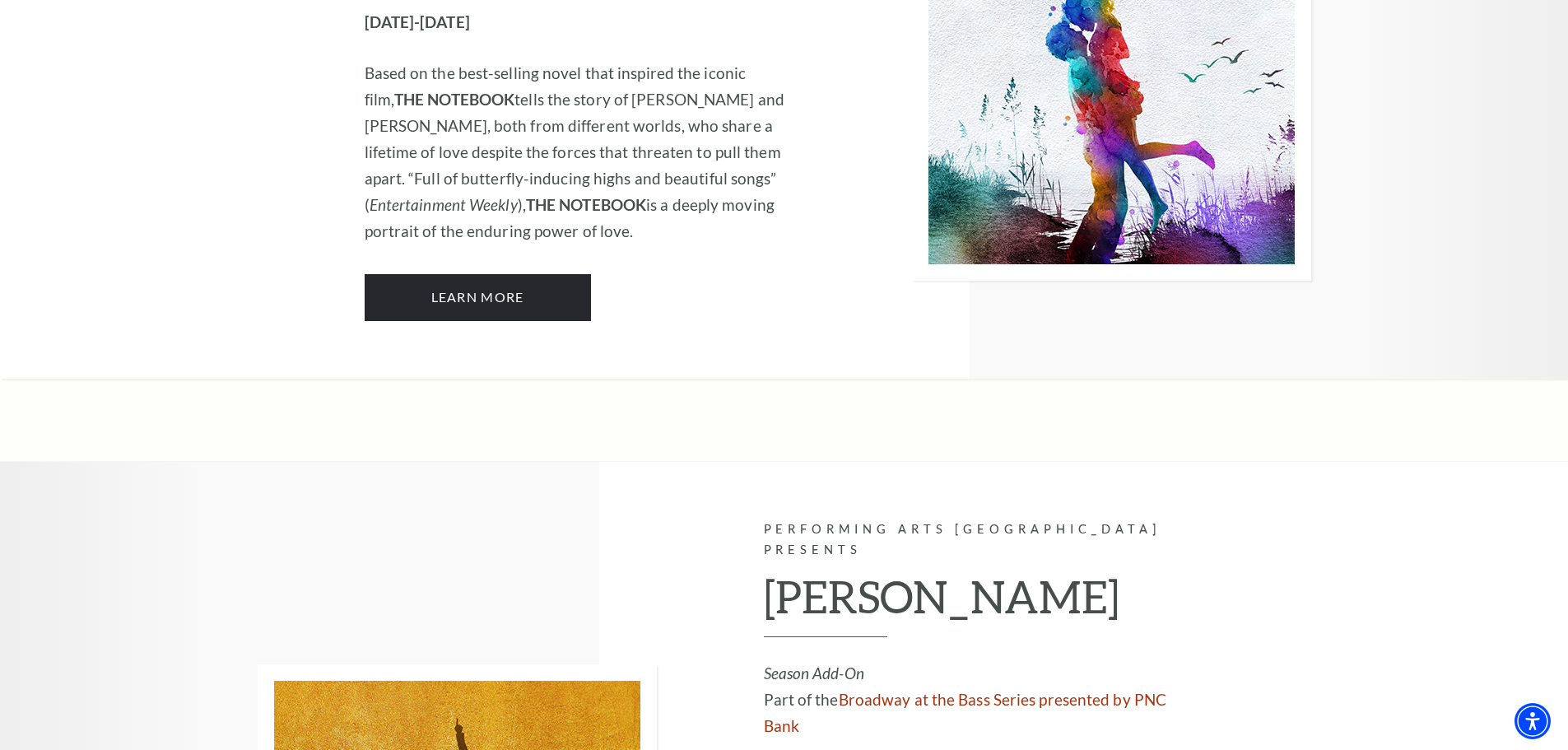
scroll to position [10811, 0]
